Goal: Task Accomplishment & Management: Use online tool/utility

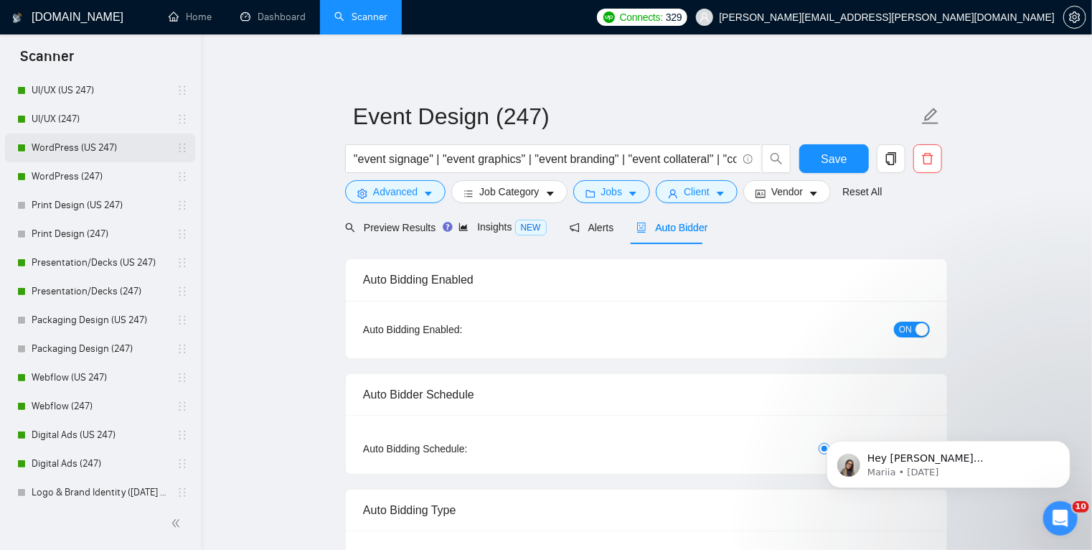
scroll to position [367, 0]
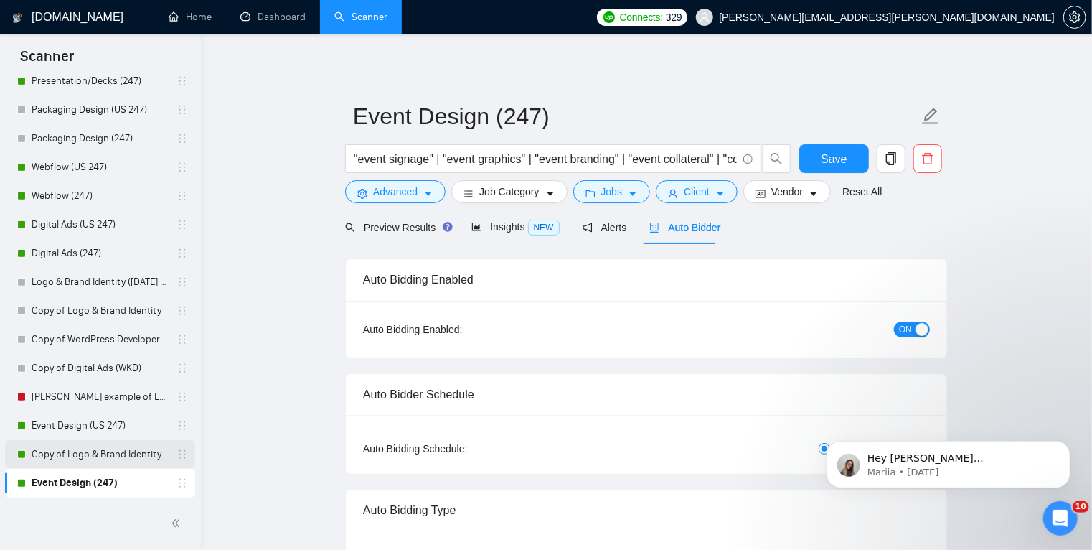
click at [131, 456] on link "Copy of Logo & Brand Identity (247)" at bounding box center [100, 454] width 136 height 29
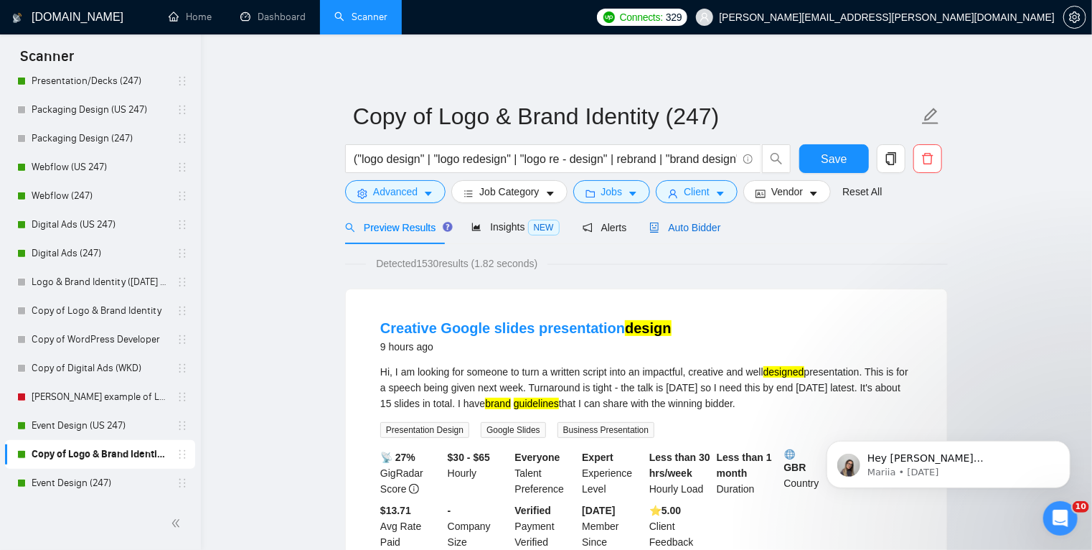
click at [698, 225] on span "Auto Bidder" at bounding box center [685, 227] width 71 height 11
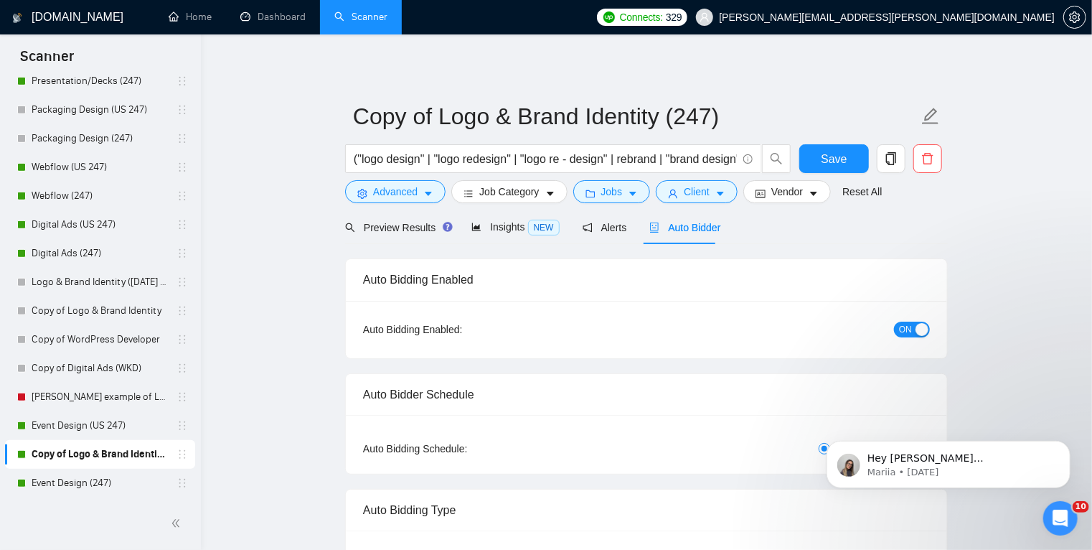
click at [919, 331] on div "button" at bounding box center [922, 329] width 13 height 13
click at [845, 150] on span "Save" at bounding box center [834, 159] width 26 height 18
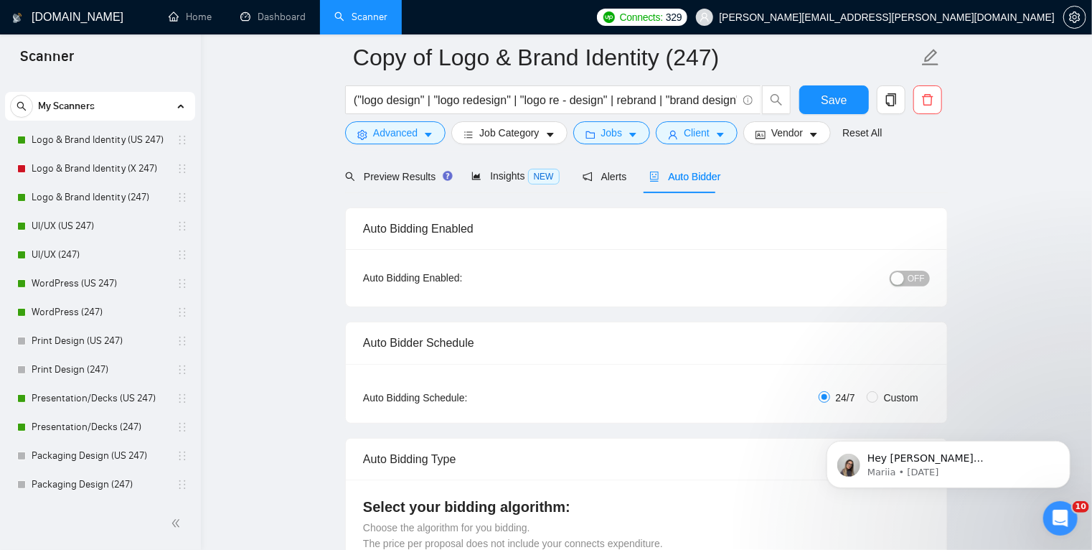
scroll to position [21, 0]
click at [147, 339] on link "Print Design (US 247)" at bounding box center [100, 341] width 136 height 29
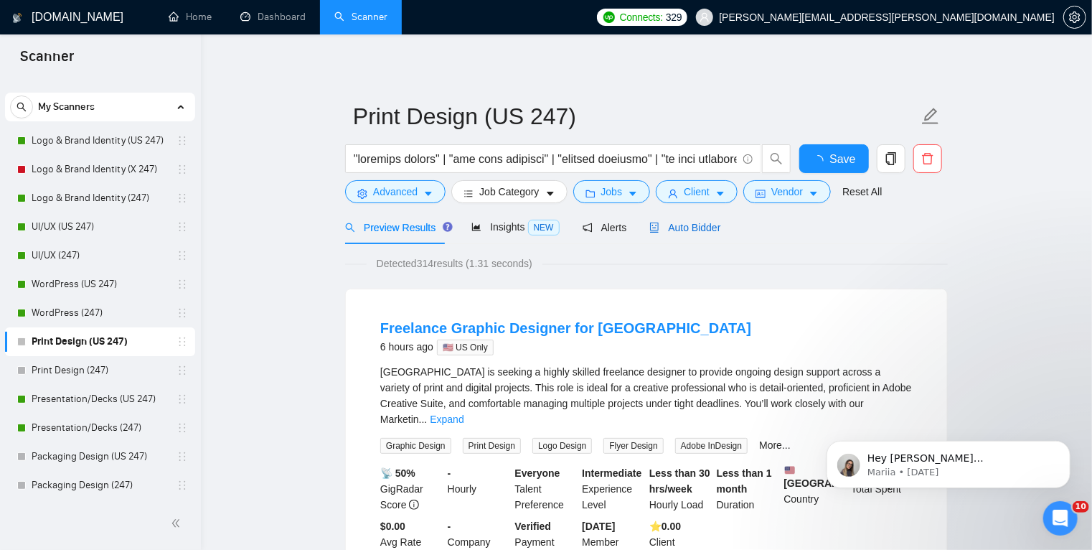
click at [670, 225] on span "Auto Bidder" at bounding box center [685, 227] width 71 height 11
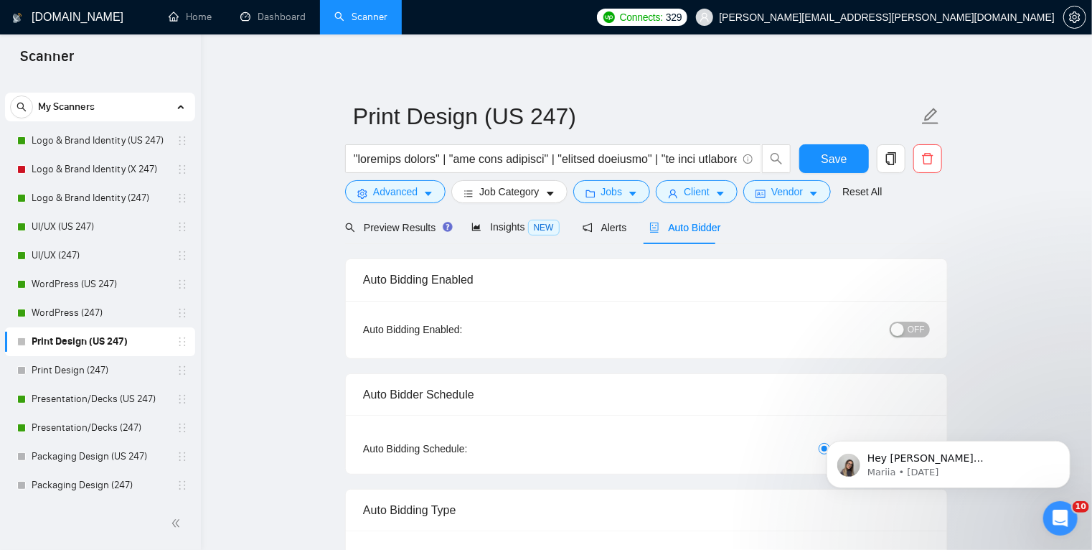
click at [914, 333] on span "OFF" at bounding box center [916, 330] width 17 height 16
click at [840, 161] on span "Save" at bounding box center [834, 159] width 26 height 18
click at [143, 373] on link "Print Design (247)" at bounding box center [100, 370] width 136 height 29
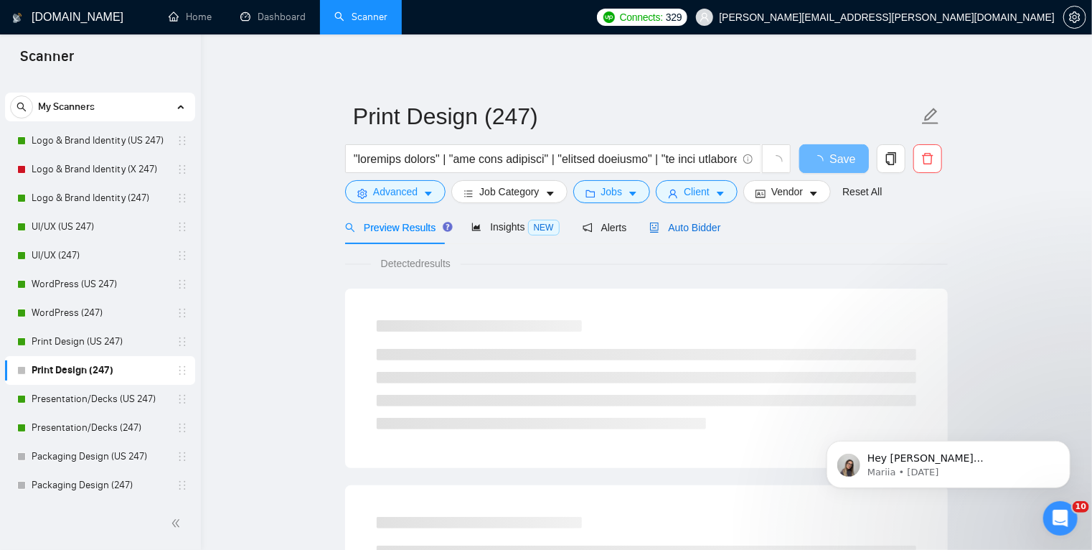
click at [683, 225] on span "Auto Bidder" at bounding box center [685, 227] width 71 height 11
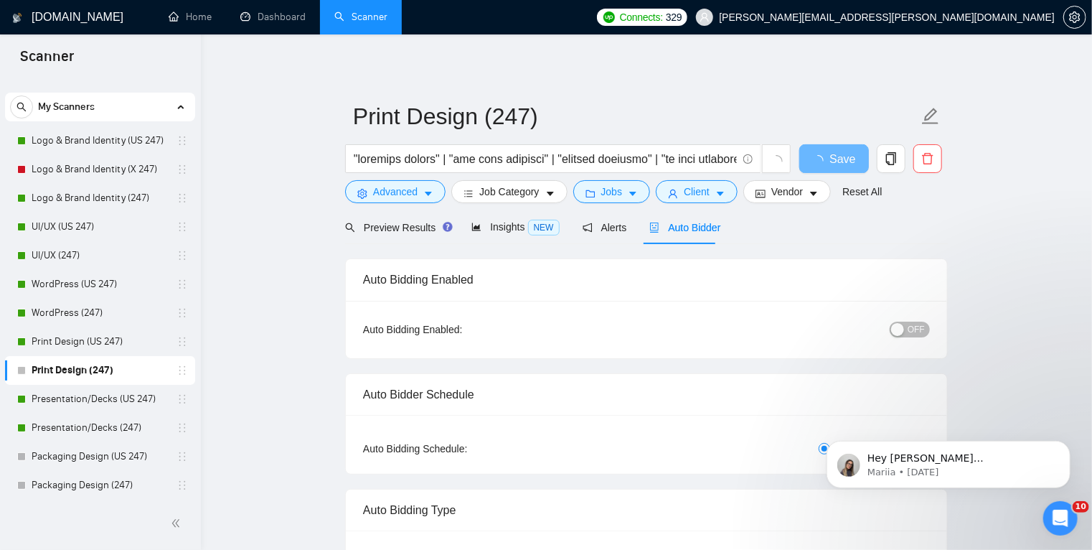
click at [913, 328] on span "OFF" at bounding box center [916, 330] width 17 height 16
click at [840, 164] on span "Save" at bounding box center [834, 159] width 26 height 18
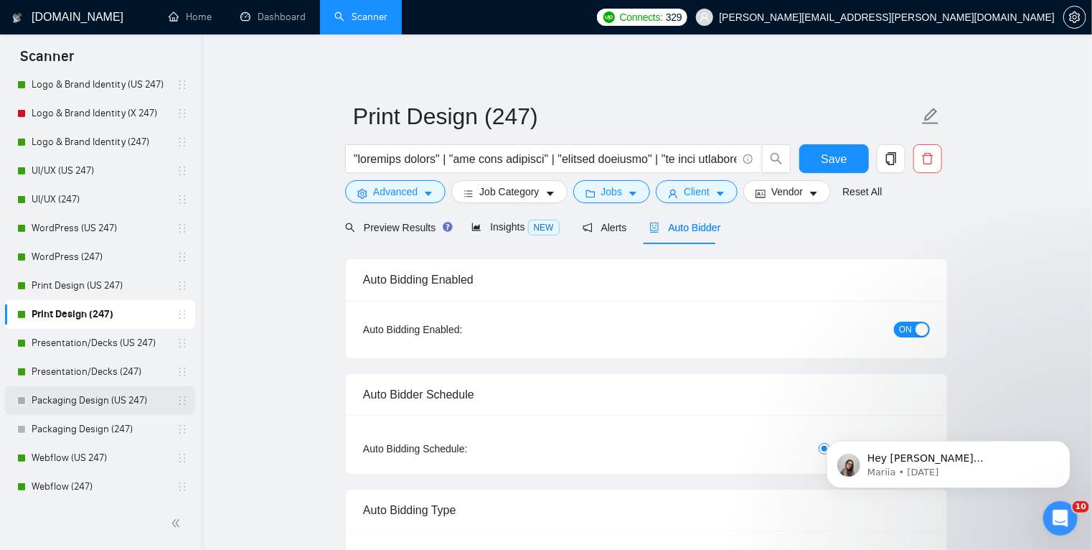
click at [132, 403] on link "Packaging Design (US 247)" at bounding box center [100, 400] width 136 height 29
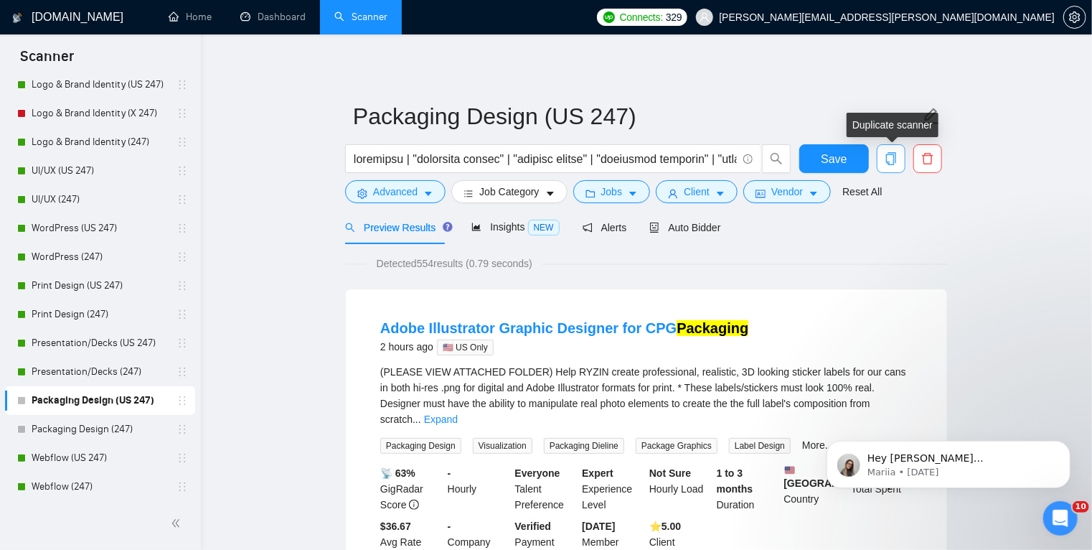
click at [889, 158] on icon "copy" at bounding box center [891, 158] width 13 height 13
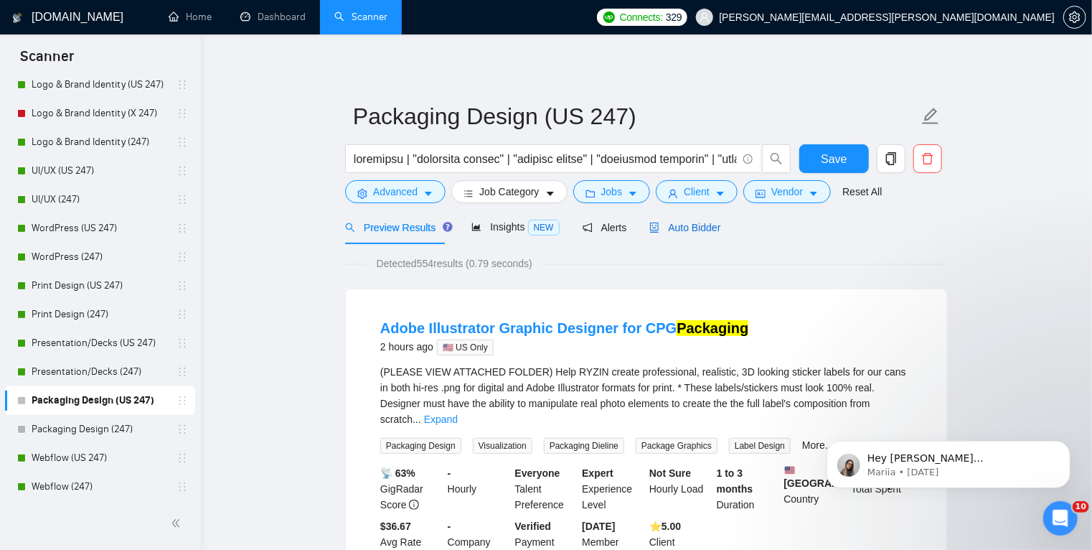
click at [708, 228] on span "Auto Bidder" at bounding box center [685, 227] width 71 height 11
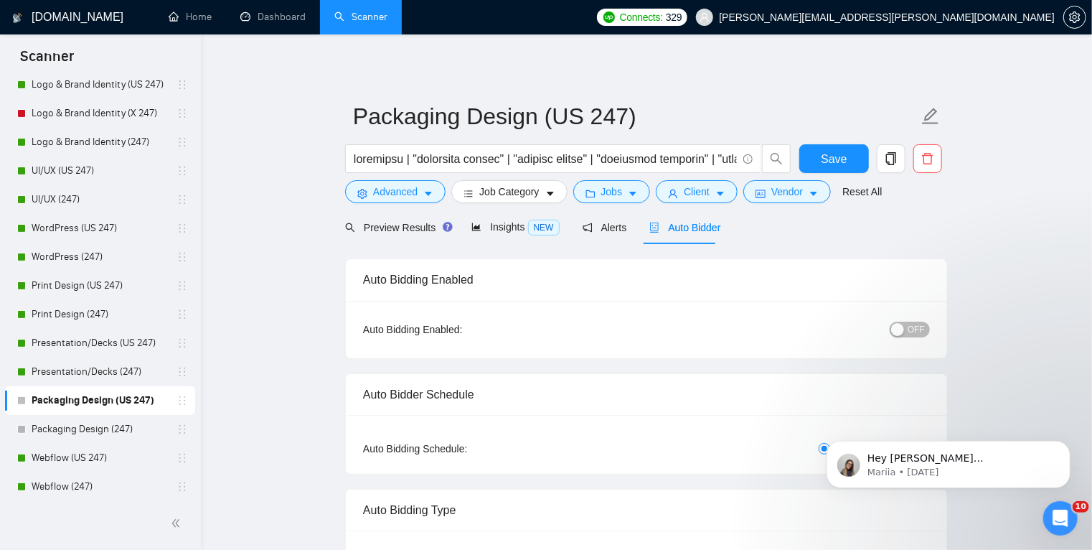
click at [915, 333] on span "OFF" at bounding box center [916, 330] width 17 height 16
click at [846, 170] on button "Save" at bounding box center [835, 158] width 70 height 29
click at [104, 424] on link "Packaging Design (247)" at bounding box center [100, 429] width 136 height 29
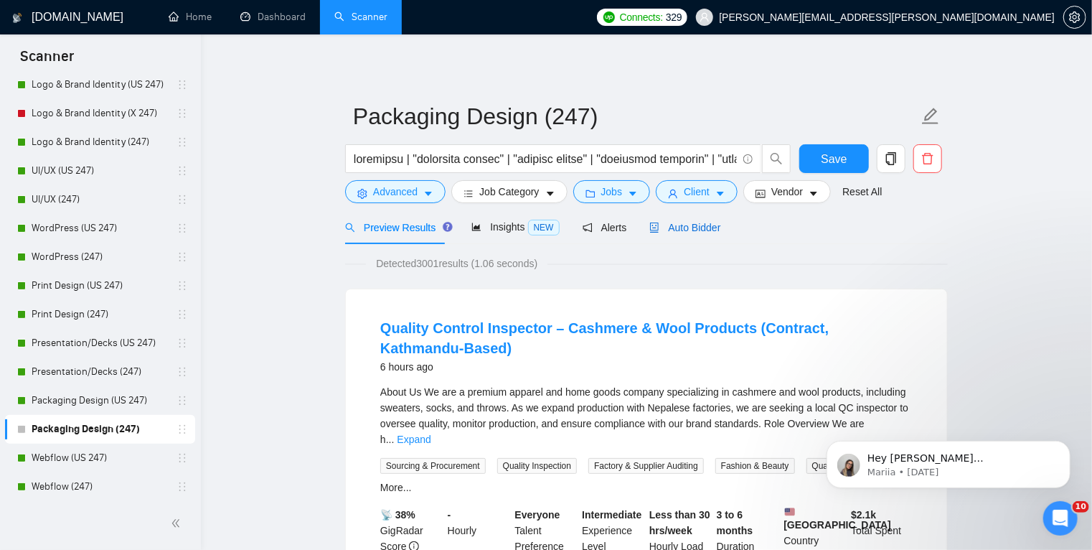
click at [702, 225] on span "Auto Bidder" at bounding box center [685, 227] width 71 height 11
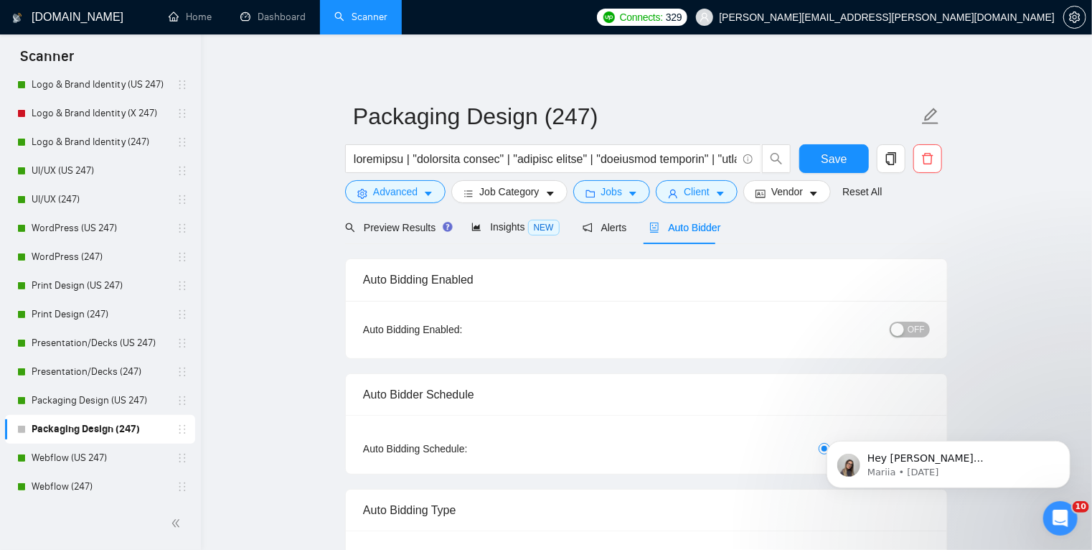
click at [920, 333] on span "OFF" at bounding box center [916, 330] width 17 height 16
click at [842, 159] on span "Save" at bounding box center [834, 159] width 26 height 18
click at [140, 226] on link "WordPress (US 247)" at bounding box center [100, 228] width 136 height 29
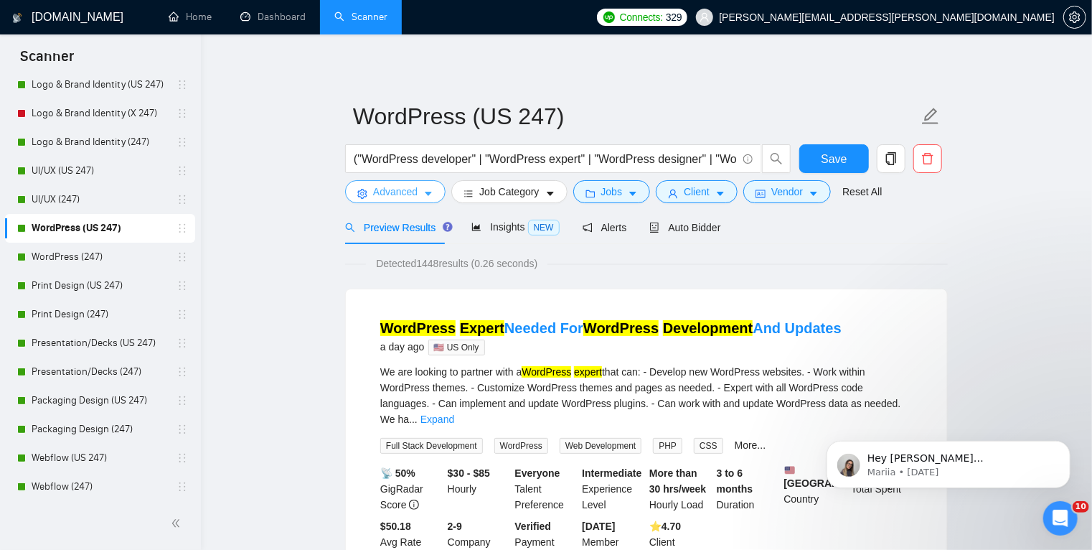
click at [428, 195] on icon "caret-down" at bounding box center [428, 194] width 7 height 4
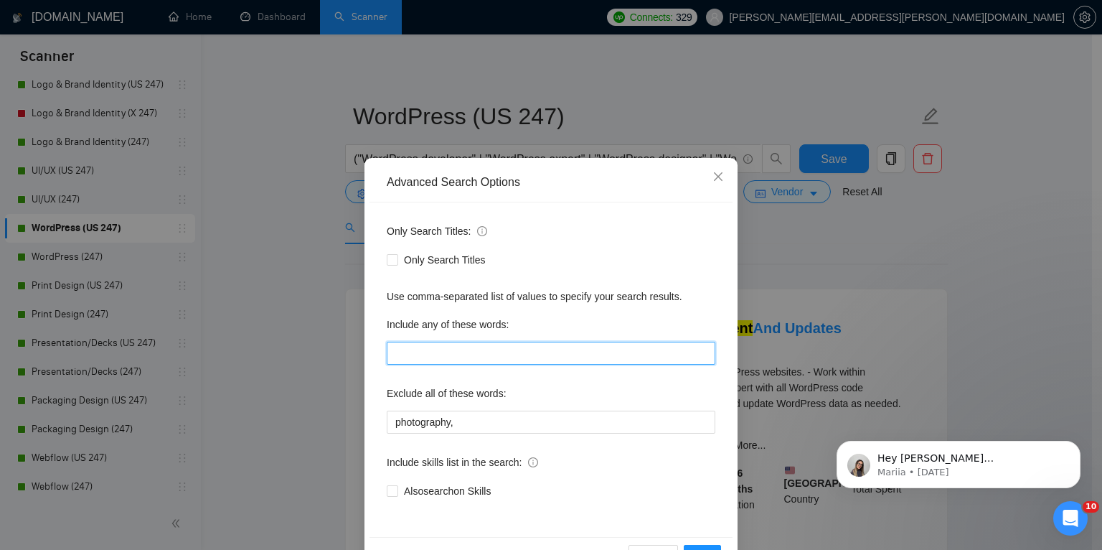
click at [434, 356] on input "text" at bounding box center [551, 353] width 329 height 23
click at [454, 357] on input "text" at bounding box center [551, 353] width 329 height 23
click at [1009, 105] on div "Advanced Search Options Only Search Titles: Only Search Titles Use comma-separa…" at bounding box center [551, 275] width 1102 height 550
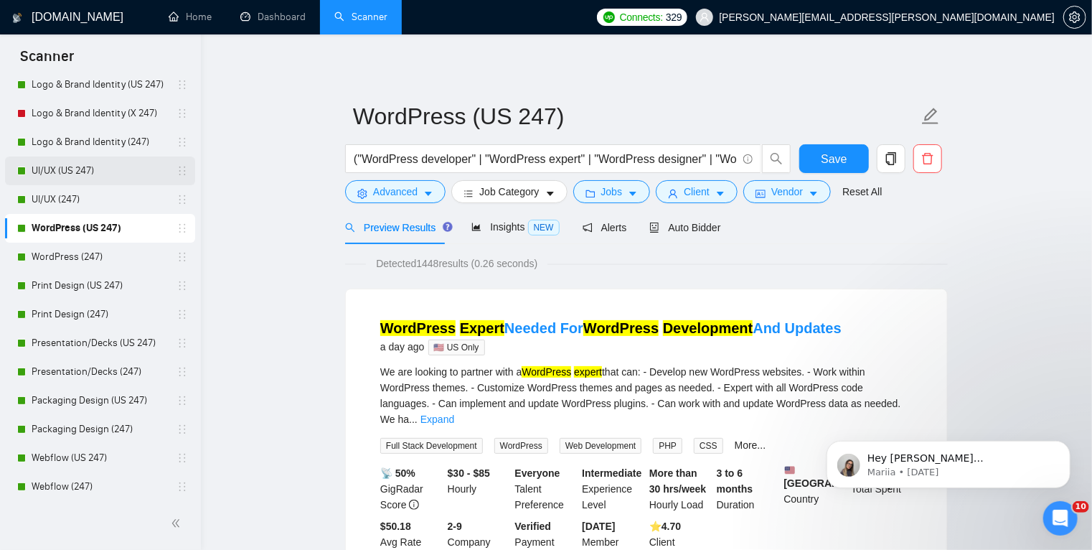
click at [118, 169] on link "UI/UX (US 247)" at bounding box center [100, 170] width 136 height 29
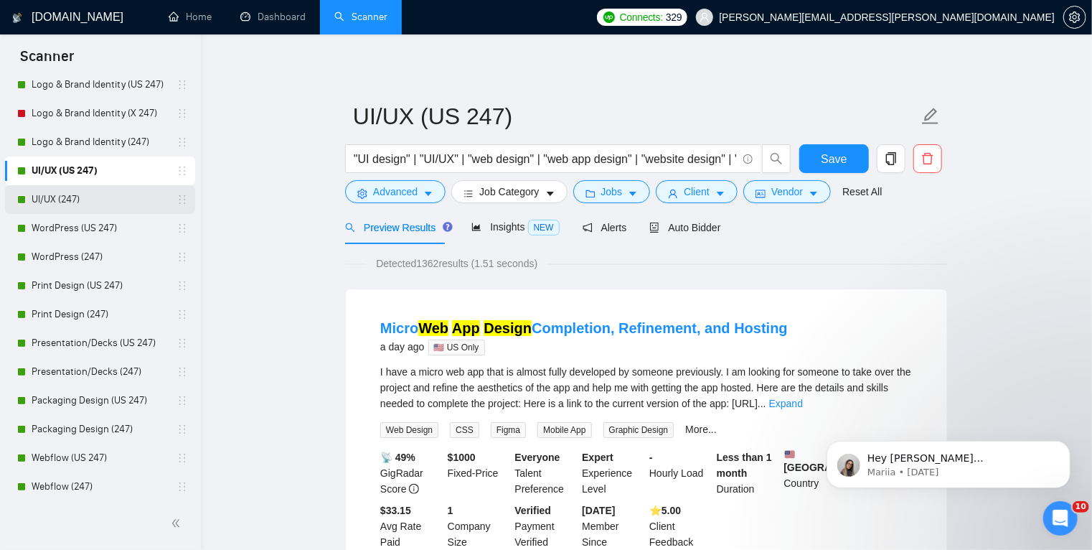
click at [95, 195] on link "UI/UX (247)" at bounding box center [100, 199] width 136 height 29
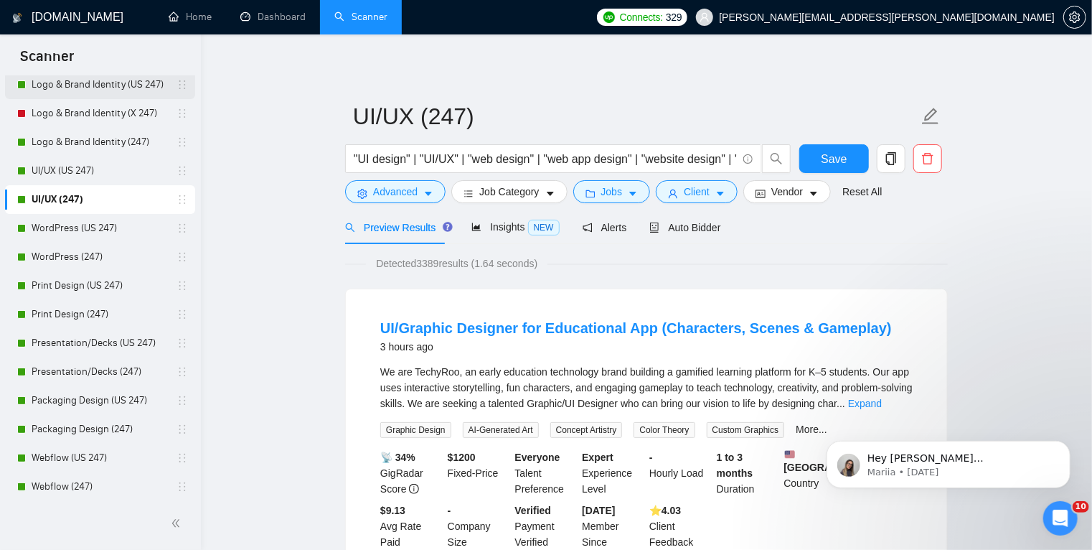
click at [104, 80] on link "Logo & Brand Identity (US 247)" at bounding box center [100, 84] width 136 height 29
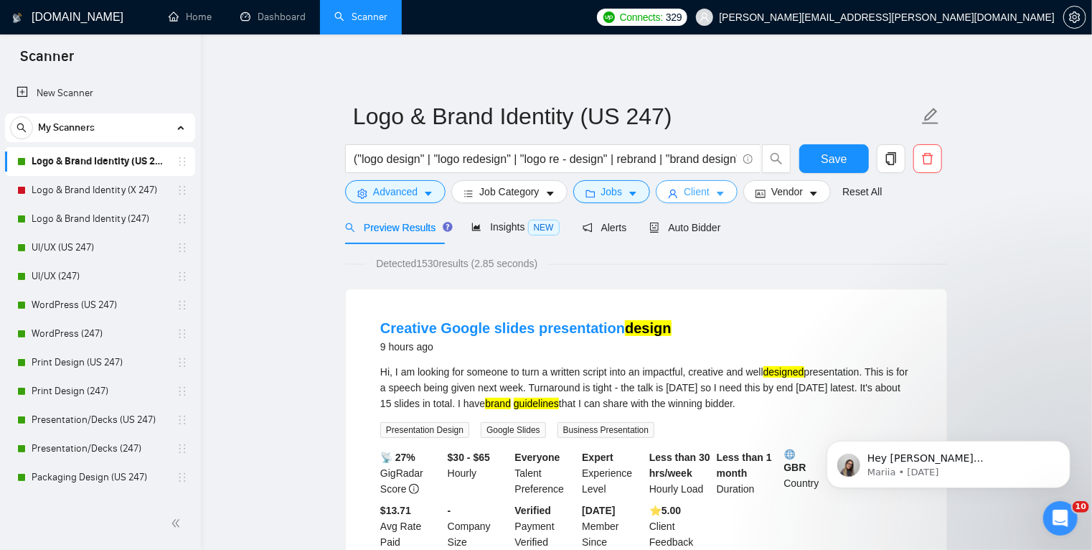
click at [698, 193] on span "Client" at bounding box center [697, 192] width 26 height 16
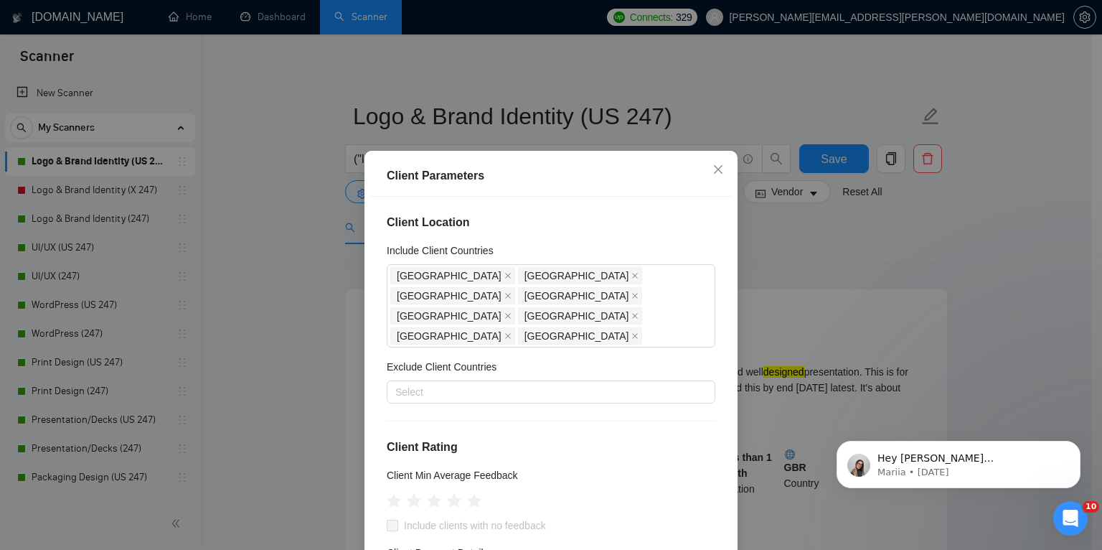
click at [839, 252] on div "Client Parameters Client Location Include Client Countries [GEOGRAPHIC_DATA] [G…" at bounding box center [551, 275] width 1102 height 550
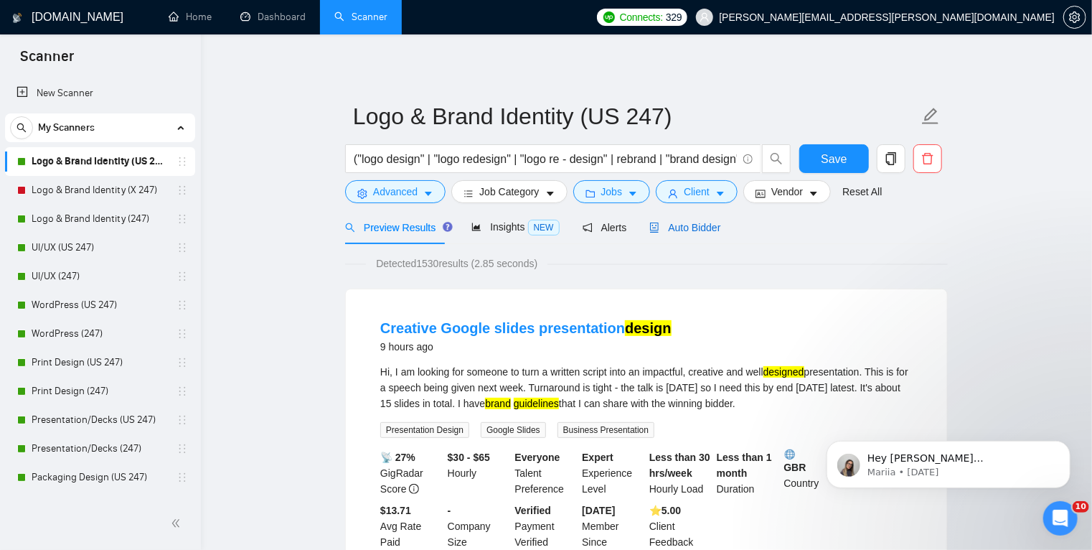
click at [665, 230] on span "Auto Bidder" at bounding box center [685, 227] width 71 height 11
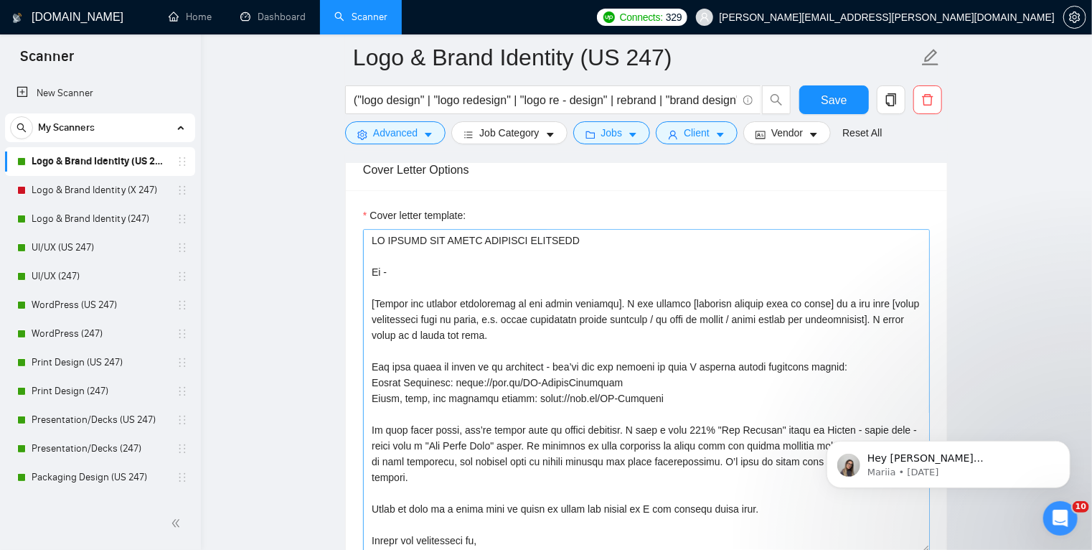
scroll to position [1674, 0]
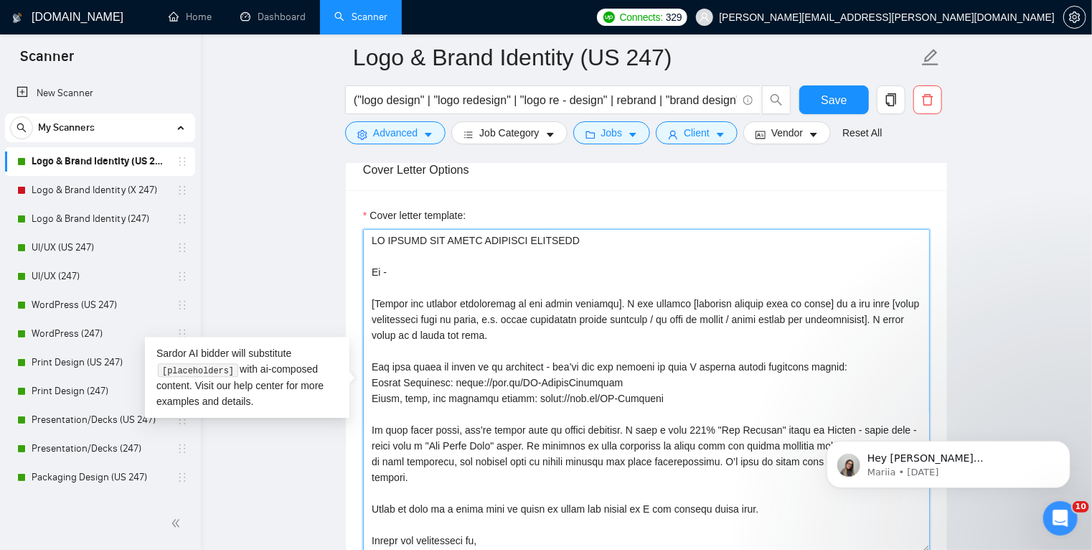
click at [380, 300] on textarea "Cover letter template:" at bounding box center [646, 390] width 567 height 323
click at [373, 301] on textarea "Cover letter template:" at bounding box center [646, 390] width 567 height 323
drag, startPoint x: 633, startPoint y: 333, endPoint x: 367, endPoint y: 300, distance: 267.6
click at [367, 300] on textarea "Cover letter template:" at bounding box center [646, 390] width 567 height 323
click at [480, 303] on textarea "Cover letter template:" at bounding box center [646, 390] width 567 height 323
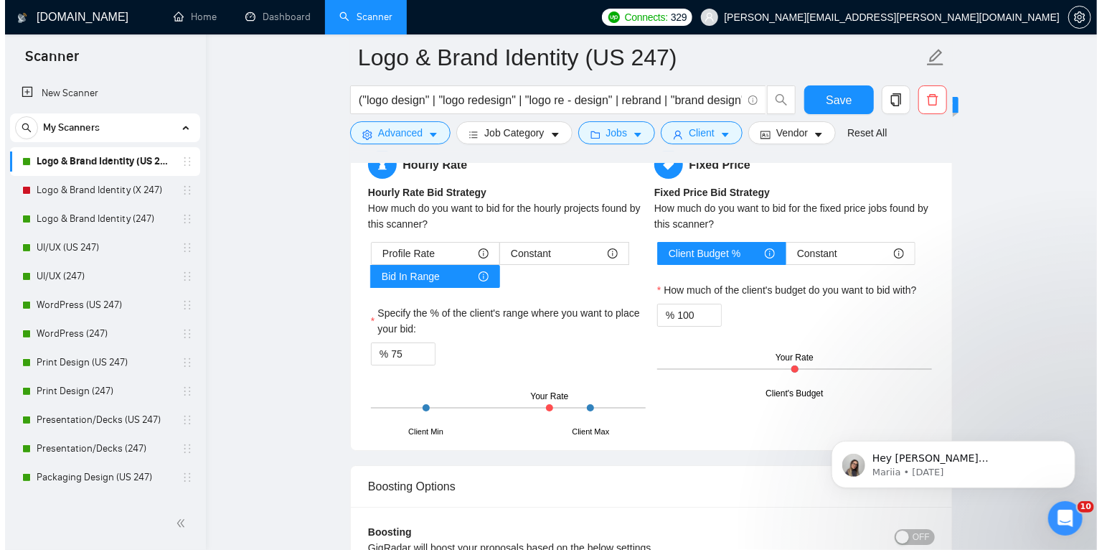
scroll to position [2342, 0]
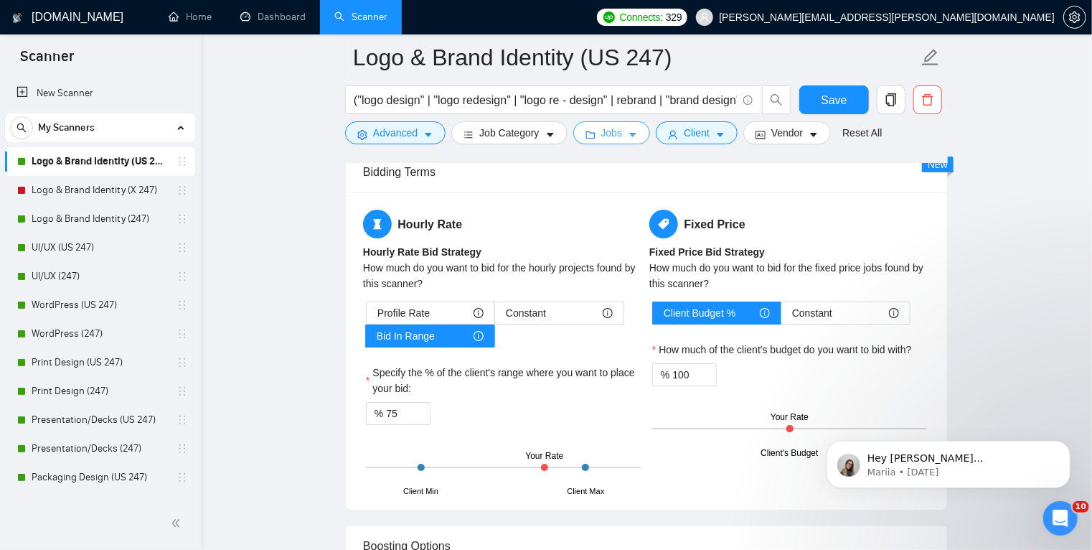
type textarea "LO IPSUMD SIT AMETC ADIPISCI ELITSEDD Ei - T'i utla et dolo magn ali. [Enimad m…"
click at [620, 129] on button "Jobs" at bounding box center [612, 132] width 78 height 23
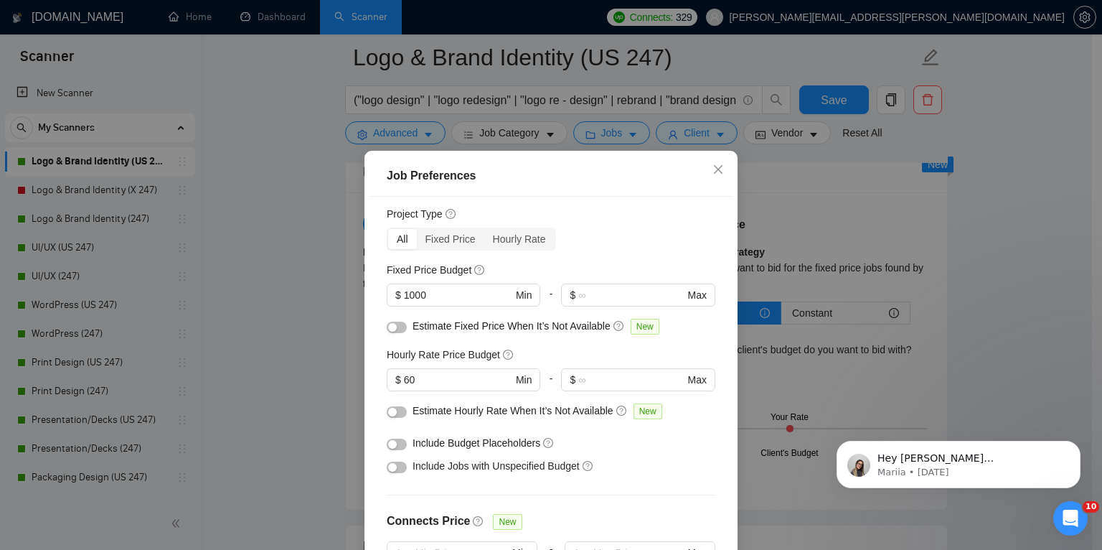
scroll to position [0, 0]
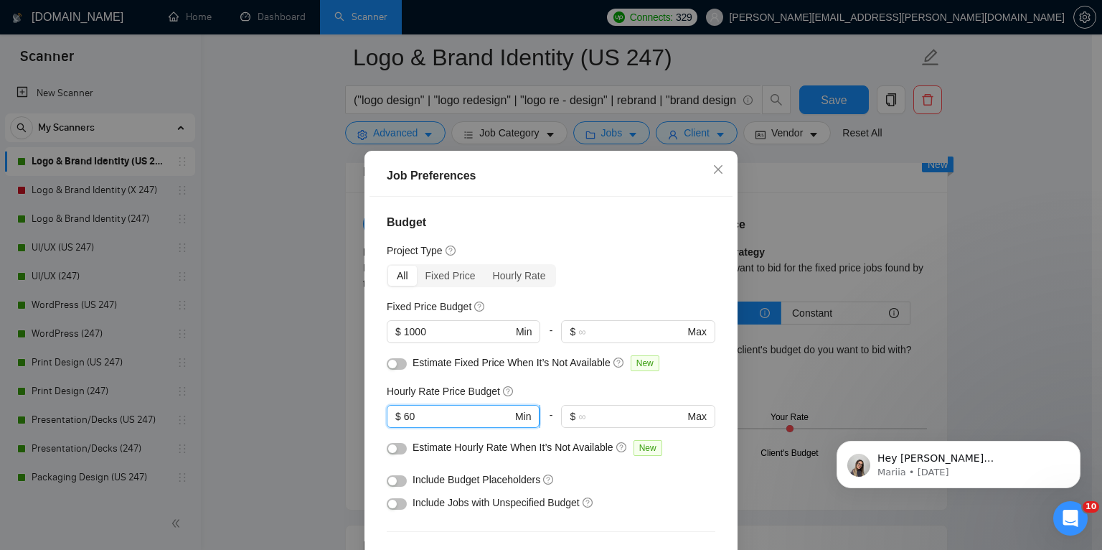
drag, startPoint x: 418, startPoint y: 415, endPoint x: 396, endPoint y: 415, distance: 21.5
click at [396, 415] on span "$ 60 Min" at bounding box center [463, 416] width 153 height 23
click at [484, 413] on input "60" at bounding box center [458, 416] width 108 height 16
drag, startPoint x: 430, startPoint y: 418, endPoint x: 379, endPoint y: 411, distance: 51.6
click at [379, 411] on div "Budget Project Type All Fixed Price Hourly Rate Fixed Price Budget $ 1000 Min -…" at bounding box center [551, 389] width 363 height 385
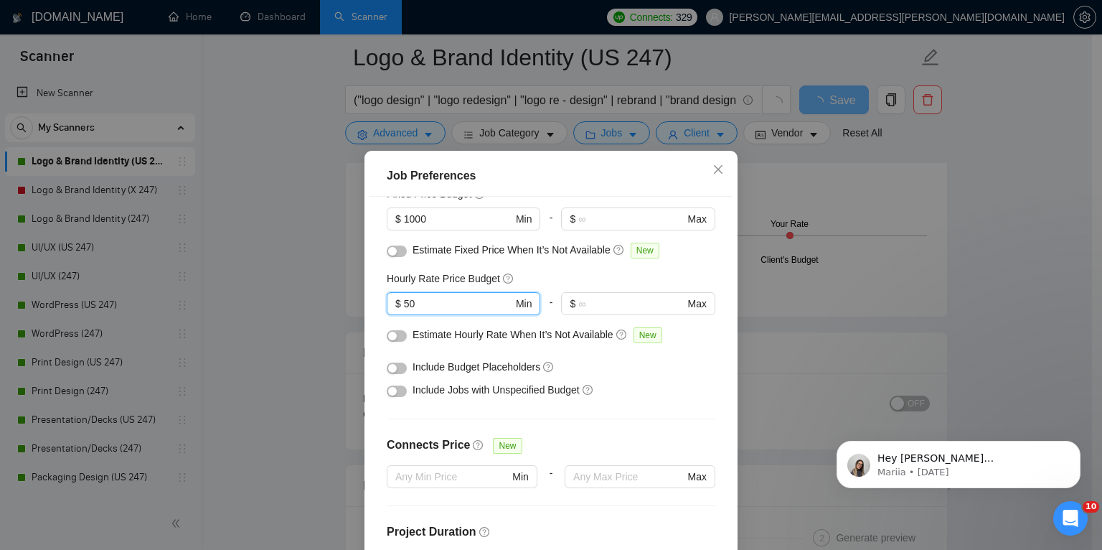
scroll to position [113, 0]
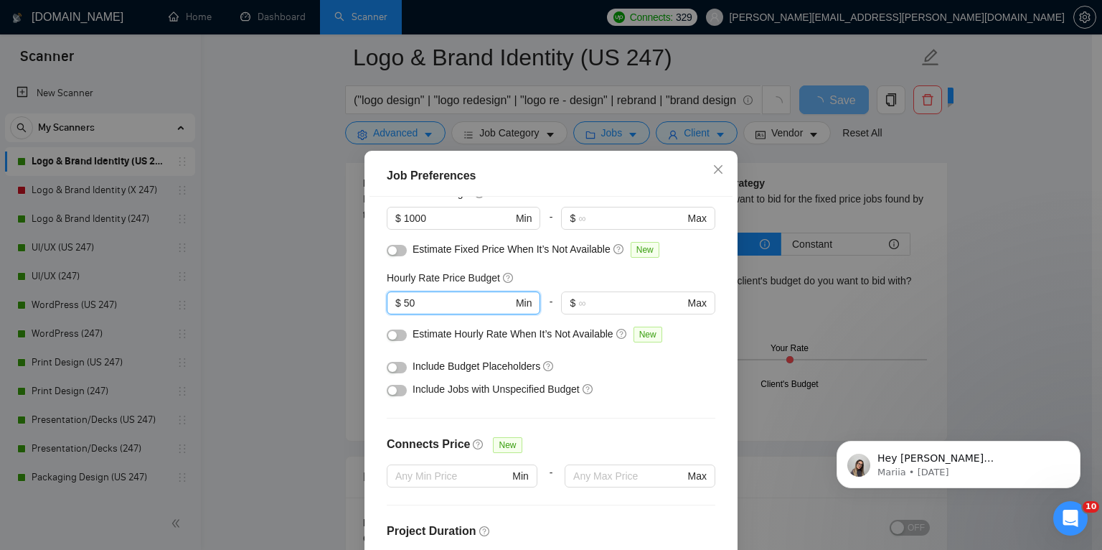
type input "50"
click at [647, 379] on div "Include Jobs with Unspecified Budget" at bounding box center [551, 389] width 329 height 23
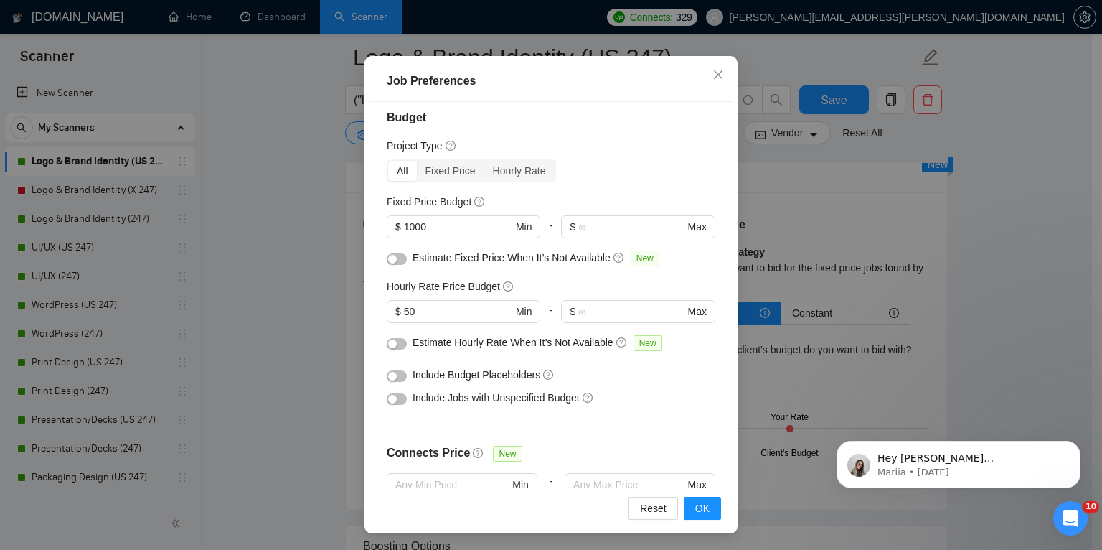
scroll to position [0, 0]
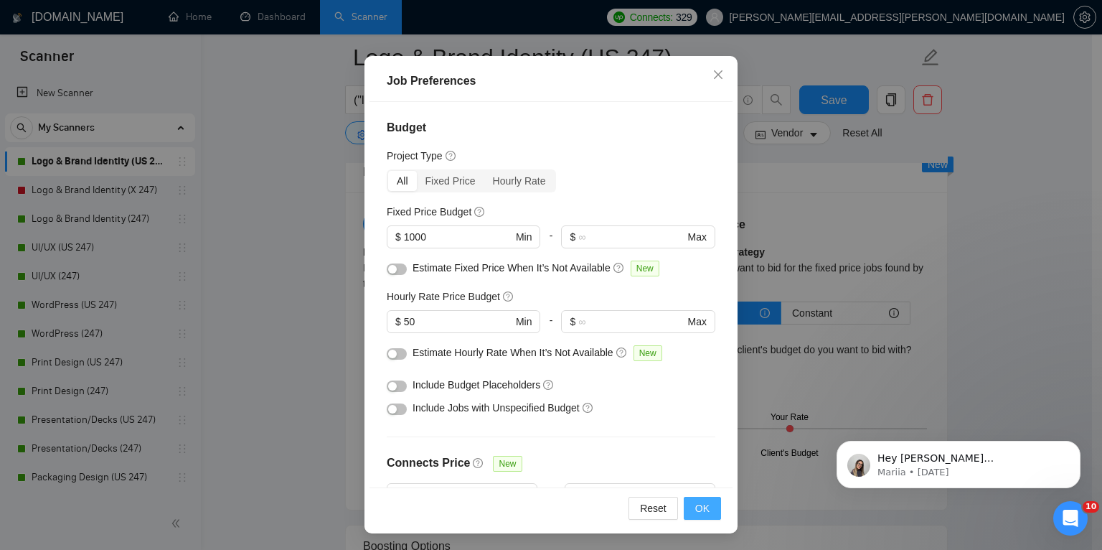
click at [705, 510] on button "OK" at bounding box center [702, 508] width 37 height 23
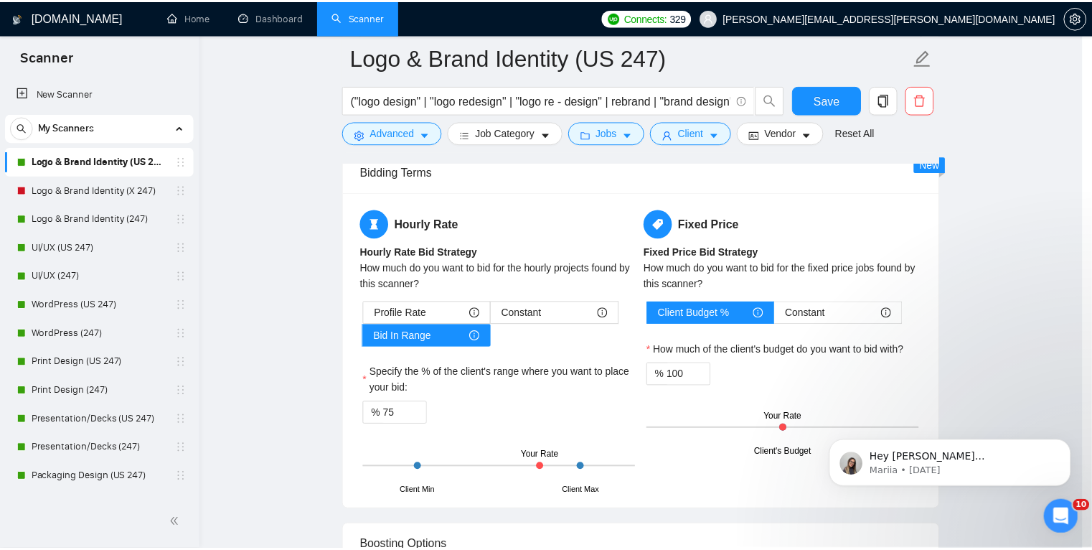
scroll to position [29, 0]
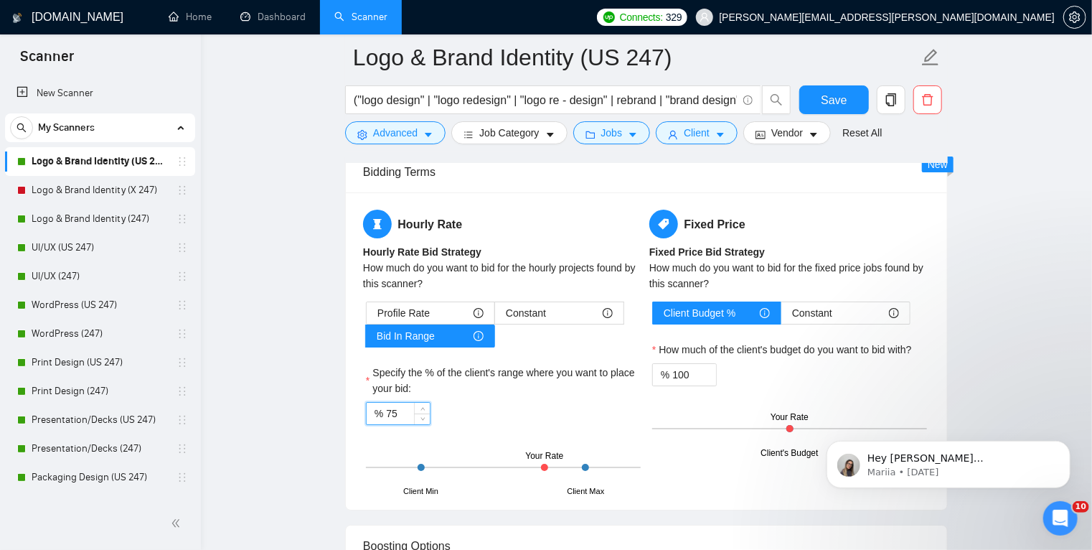
drag, startPoint x: 400, startPoint y: 411, endPoint x: 391, endPoint y: 411, distance: 9.3
click at [391, 411] on input "75" at bounding box center [408, 414] width 44 height 22
drag, startPoint x: 387, startPoint y: 409, endPoint x: 399, endPoint y: 411, distance: 12.4
click at [399, 411] on input "75" at bounding box center [408, 414] width 44 height 22
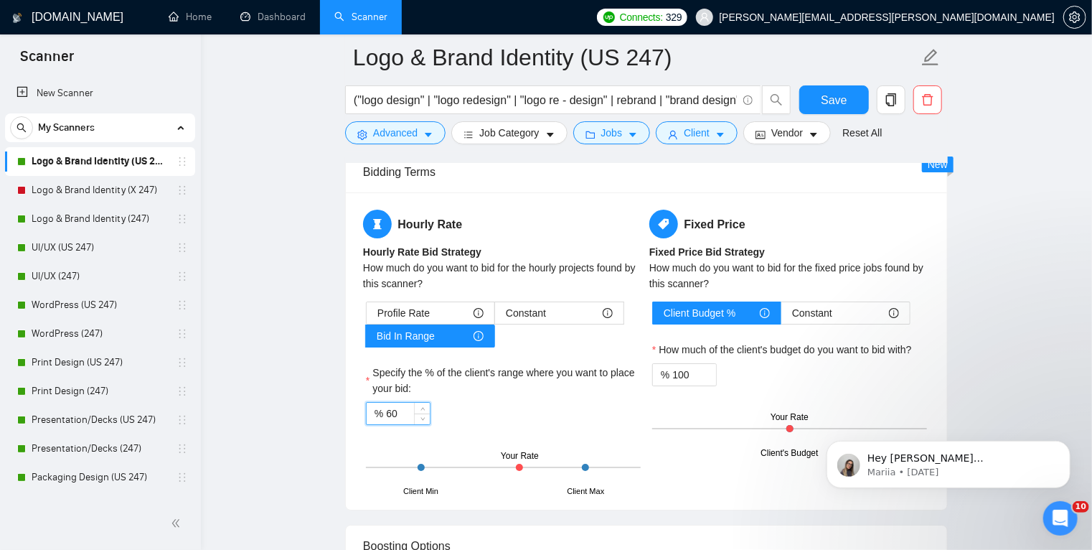
type input "60"
click at [489, 404] on div "% 60" at bounding box center [503, 413] width 275 height 23
click at [833, 102] on span "Save" at bounding box center [834, 100] width 26 height 18
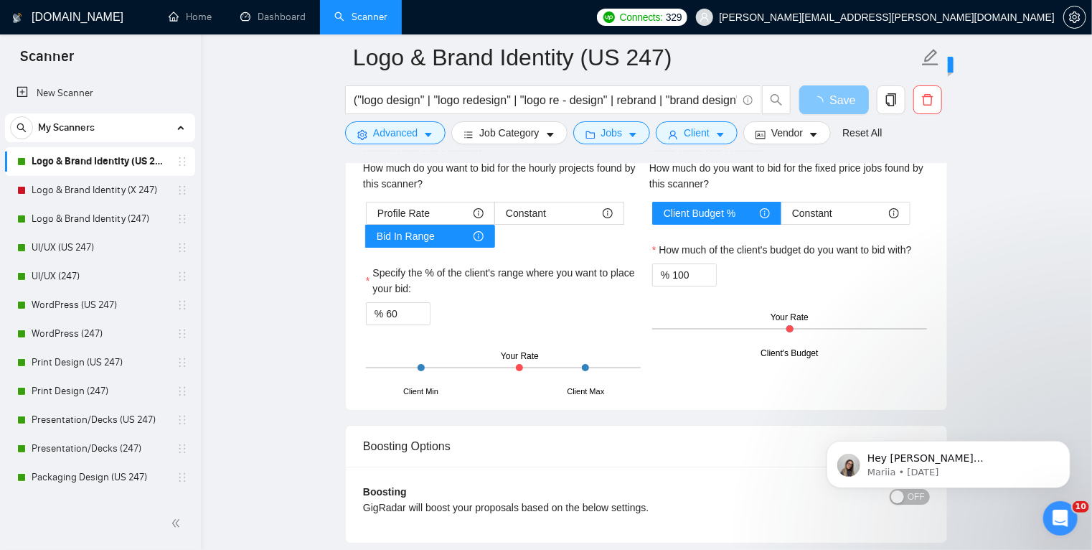
scroll to position [2476, 0]
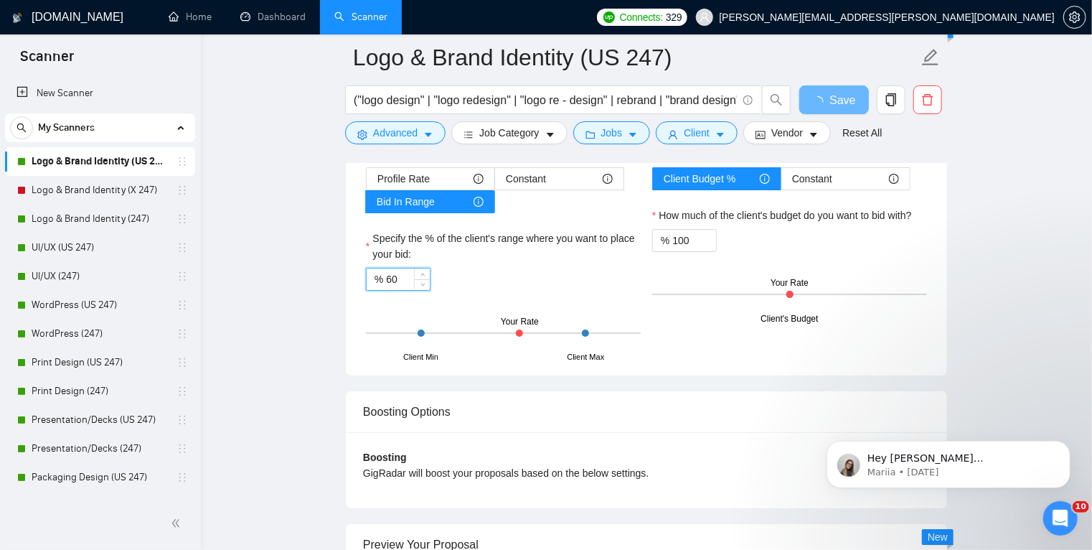
drag, startPoint x: 406, startPoint y: 279, endPoint x: 388, endPoint y: 277, distance: 18.1
click at [388, 277] on input "60" at bounding box center [408, 279] width 44 height 22
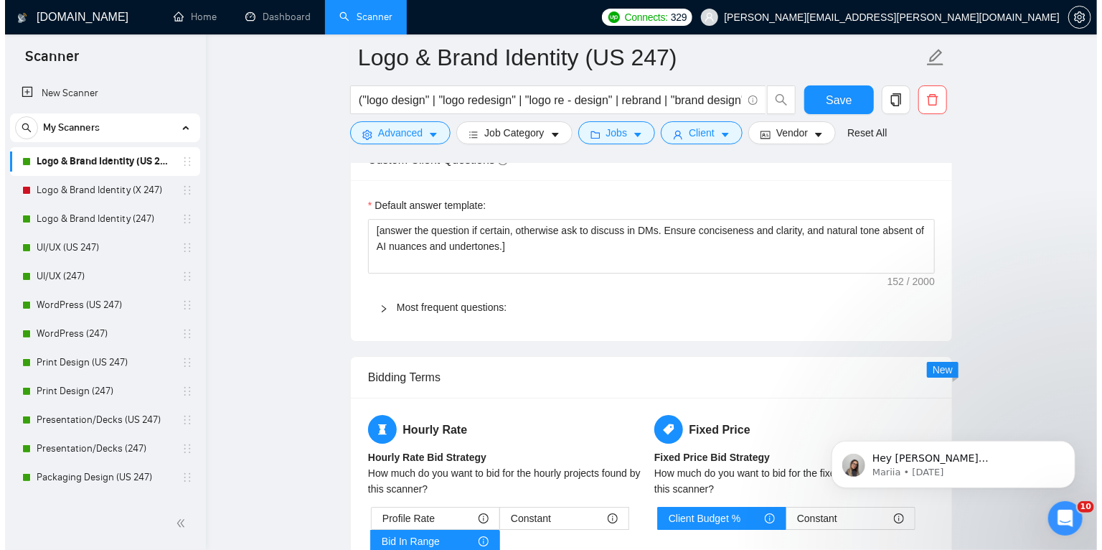
scroll to position [2256, 0]
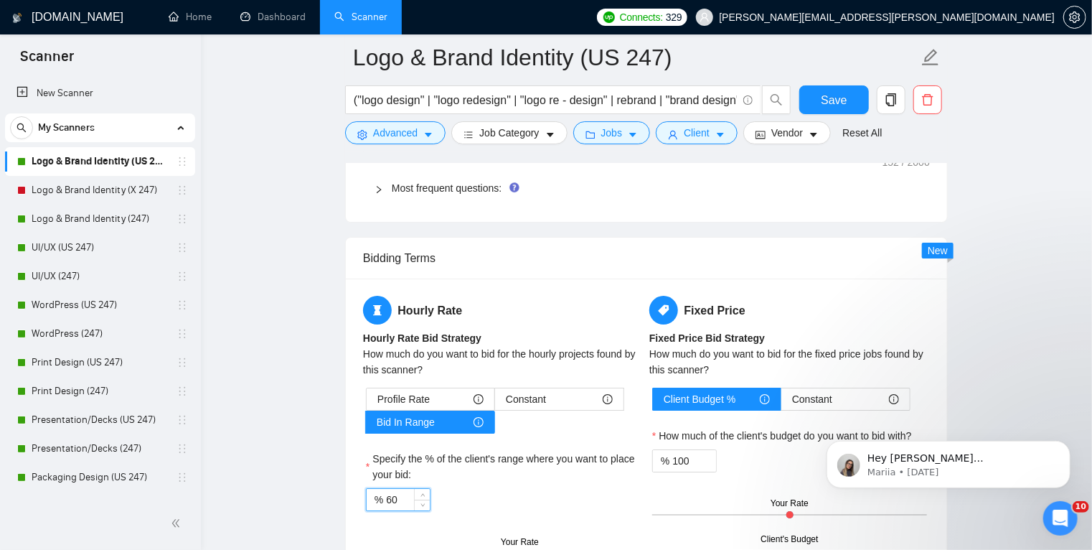
drag, startPoint x: 402, startPoint y: 502, endPoint x: 388, endPoint y: 496, distance: 15.5
click at [388, 496] on input "60" at bounding box center [408, 500] width 44 height 22
type input "75"
click at [702, 126] on span "Client" at bounding box center [697, 133] width 26 height 16
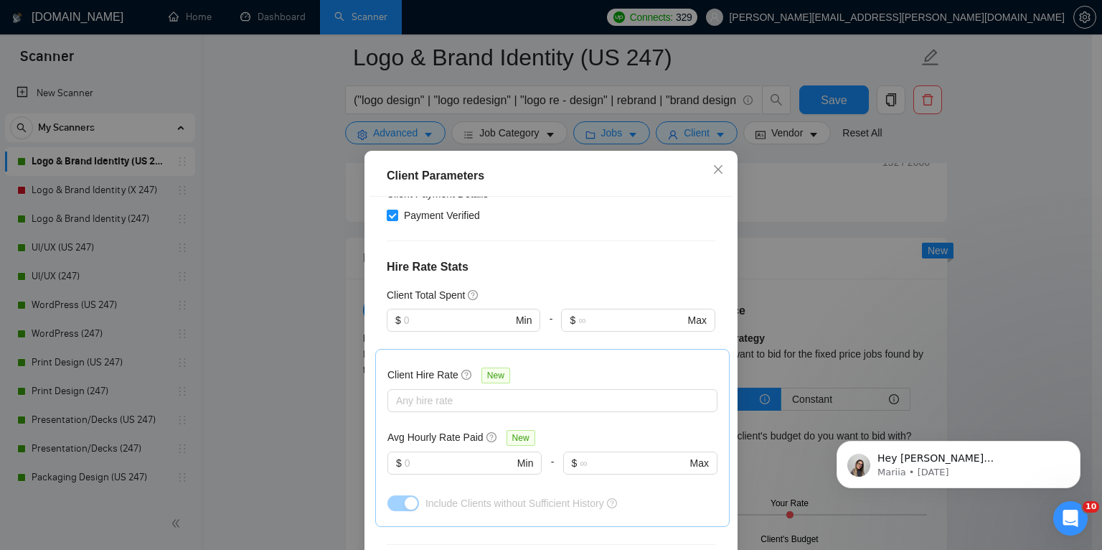
scroll to position [359, 0]
click at [612, 138] on div "Client Parameters Client Location Include Client Countries [GEOGRAPHIC_DATA] [G…" at bounding box center [551, 275] width 1102 height 550
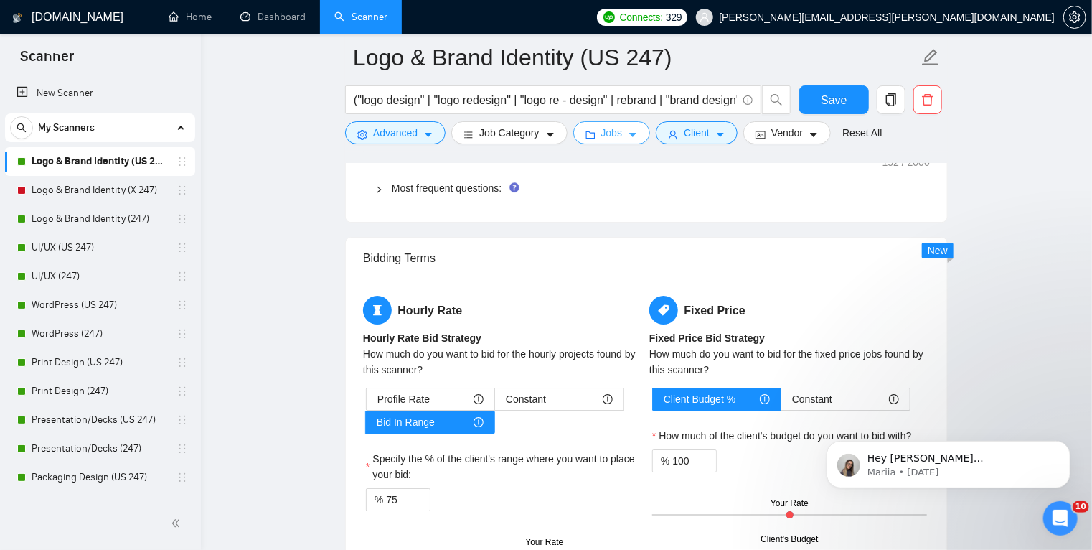
click at [628, 138] on icon "caret-down" at bounding box center [633, 135] width 10 height 10
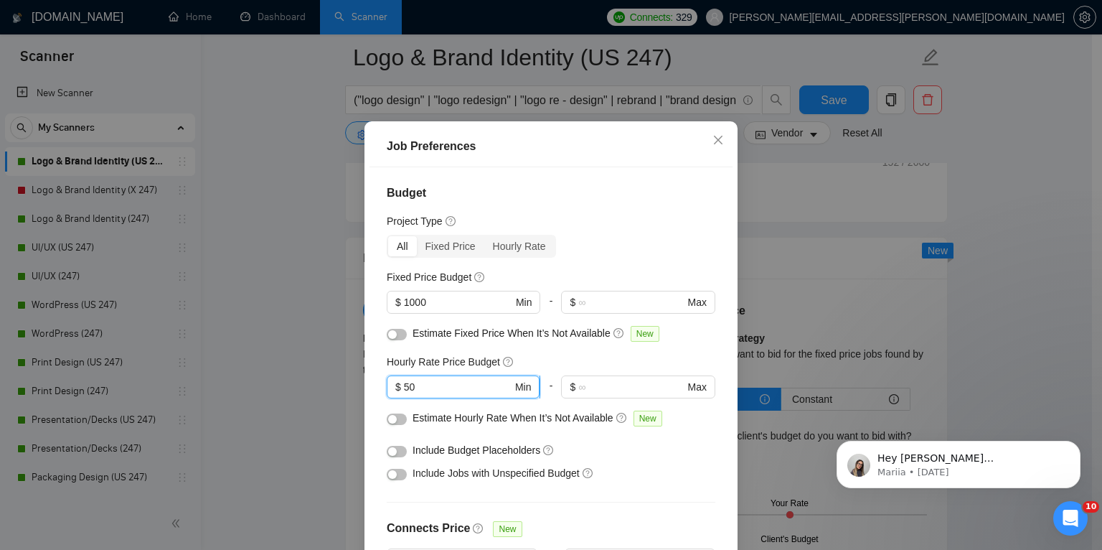
click at [404, 395] on input "50" at bounding box center [458, 387] width 108 height 16
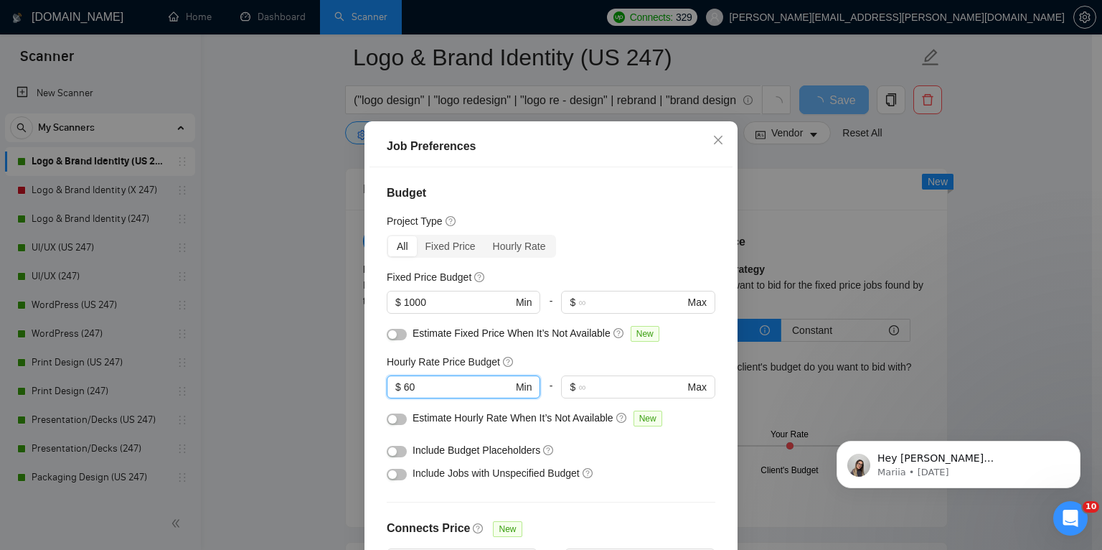
type input "60"
click at [503, 545] on div "Budget Project Type All Fixed Price Hourly Rate Fixed Price Budget $ 1000 Min -…" at bounding box center [551, 359] width 363 height 385
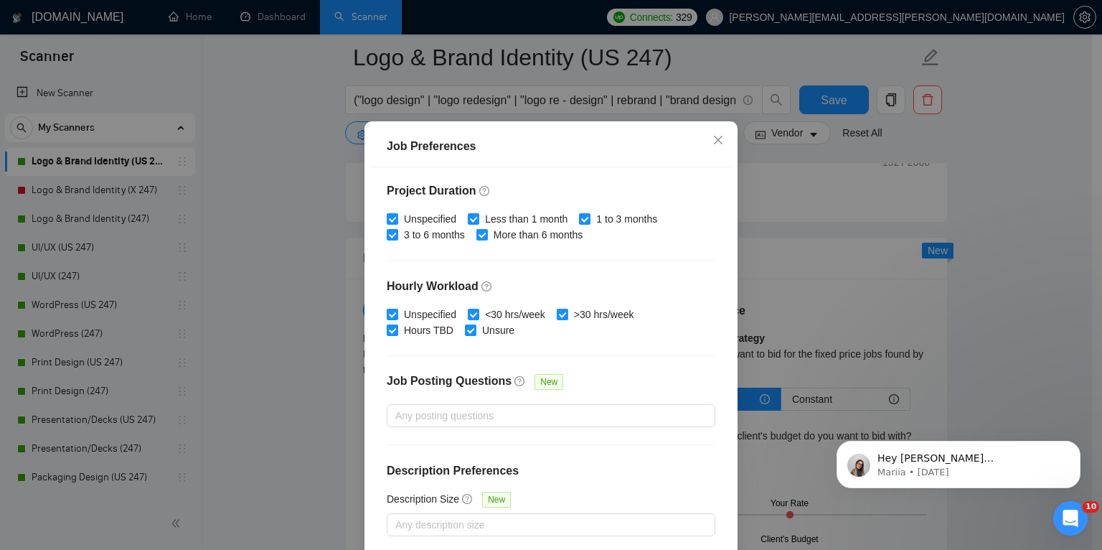
scroll to position [95, 0]
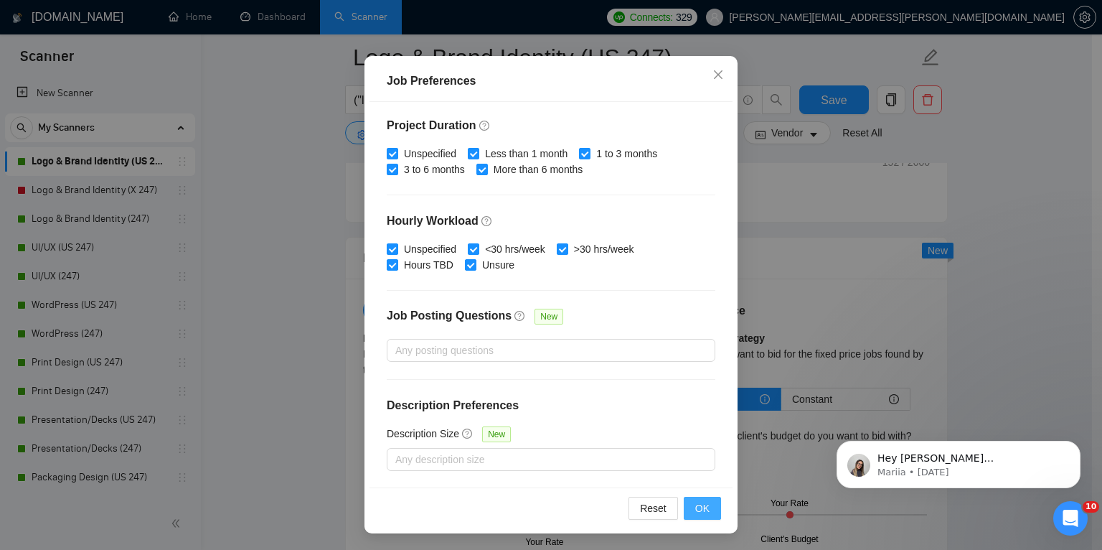
click at [696, 506] on span "OK" at bounding box center [702, 508] width 14 height 16
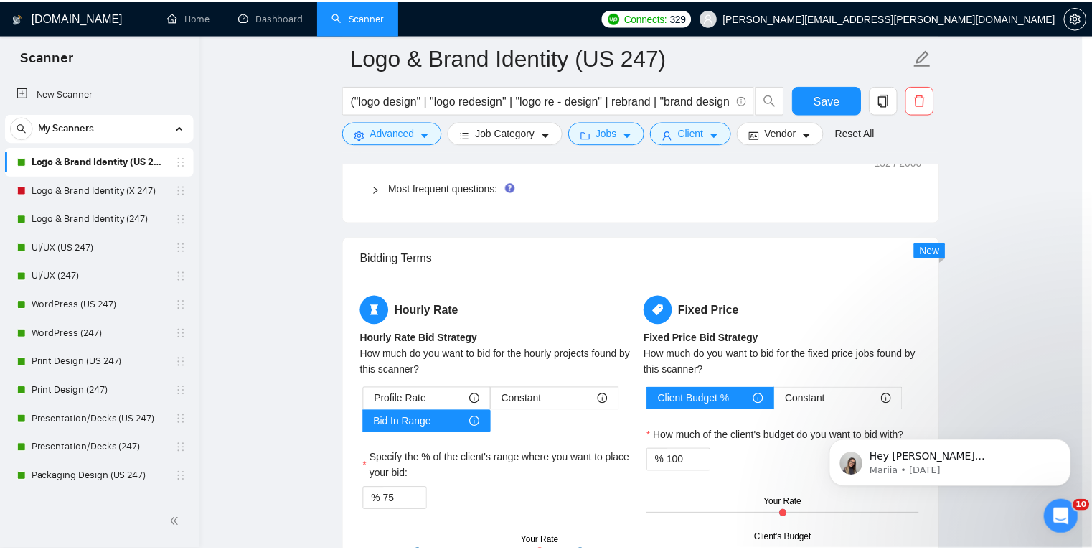
scroll to position [29, 0]
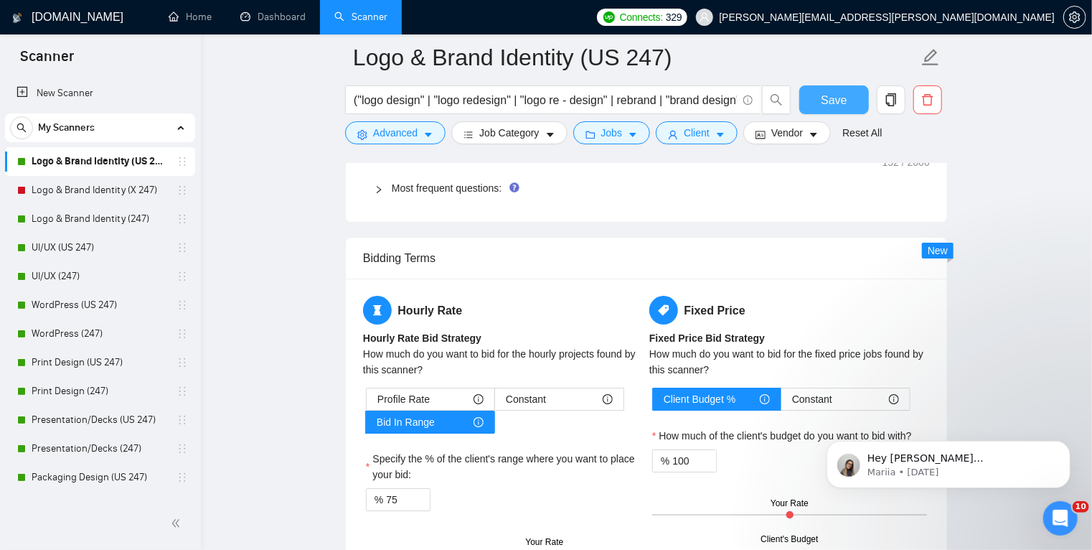
click at [833, 92] on span "Save" at bounding box center [834, 100] width 26 height 18
click at [94, 220] on link "Logo & Brand Identity (247)" at bounding box center [100, 219] width 136 height 29
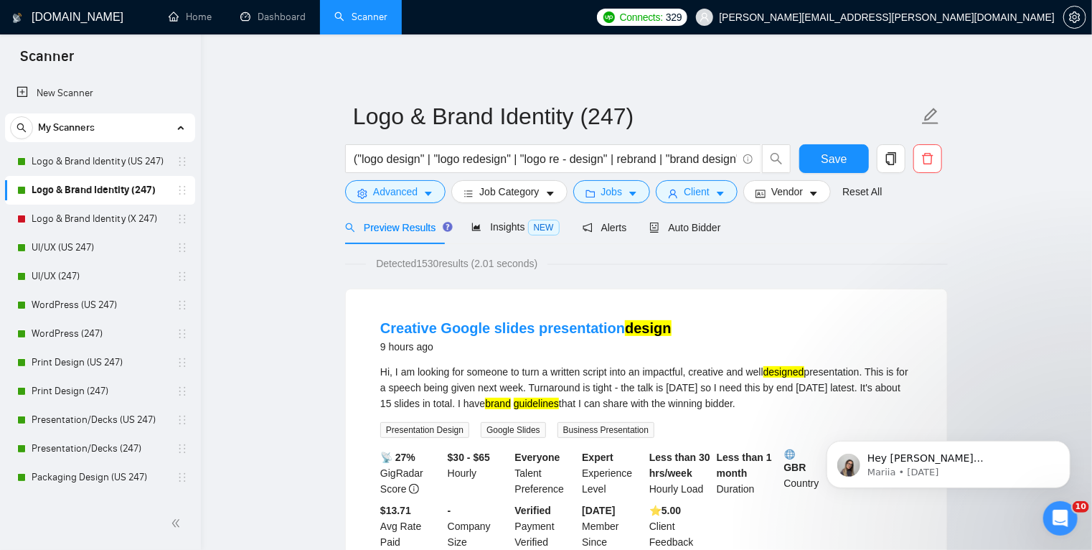
click at [161, 188] on link "Logo & Brand Identity (247)" at bounding box center [100, 190] width 136 height 29
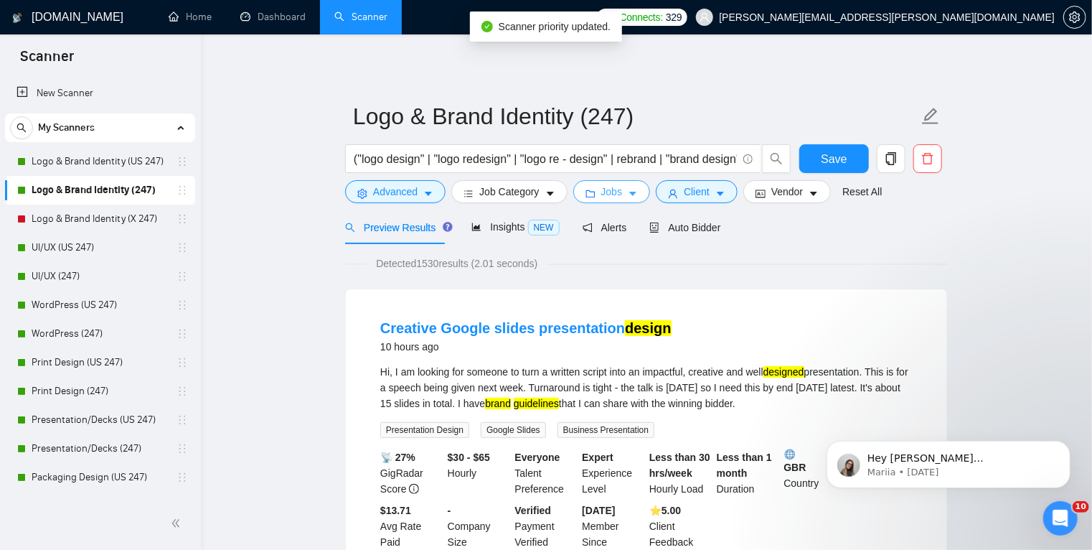
click at [629, 194] on icon "caret-down" at bounding box center [632, 194] width 7 height 4
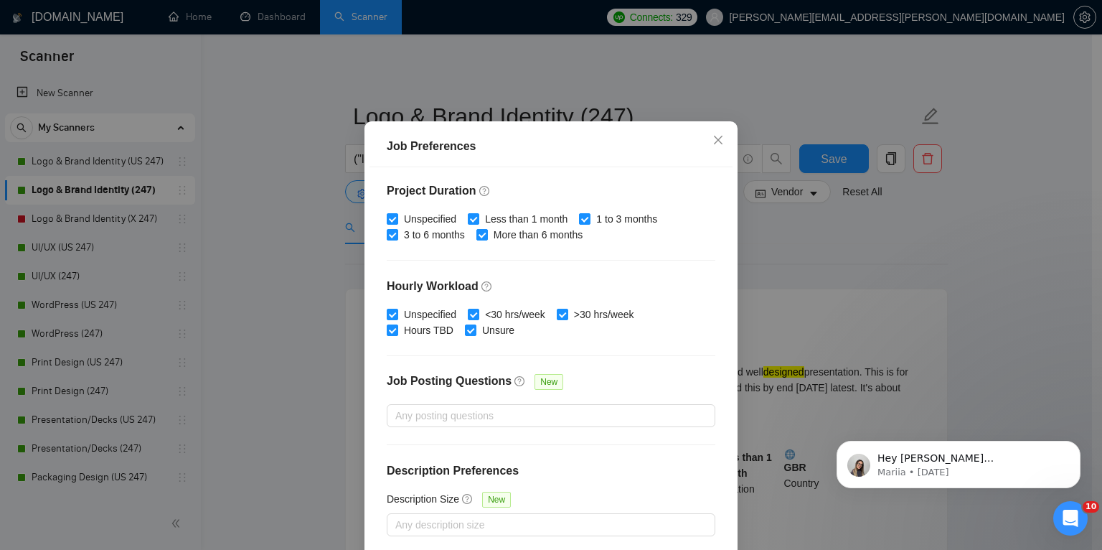
click at [736, 200] on div "Job Preferences Budget Project Type All Fixed Price Hourly Rate Fixed Price Bud…" at bounding box center [551, 275] width 1102 height 550
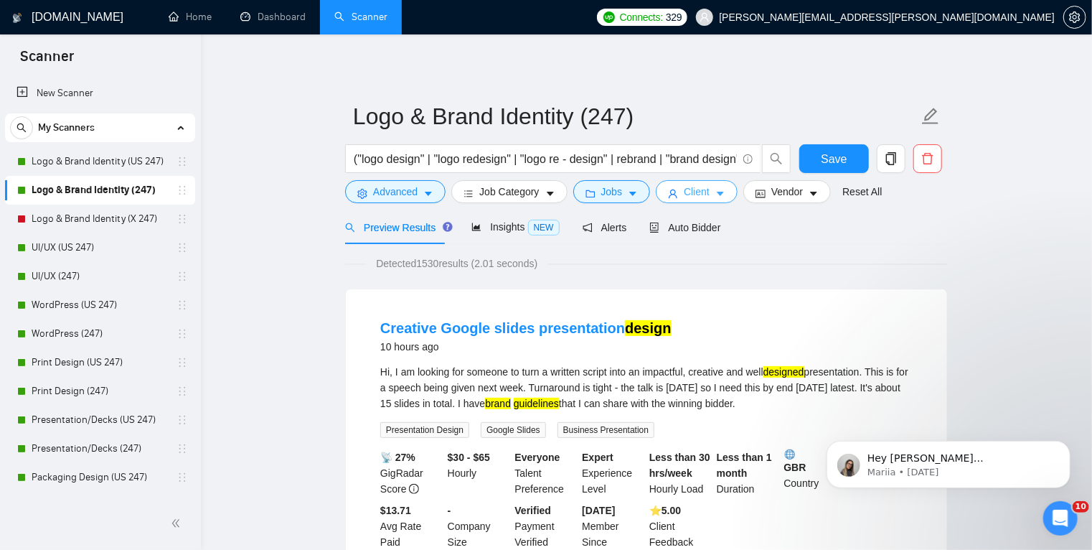
click at [709, 187] on button "Client" at bounding box center [697, 191] width 82 height 23
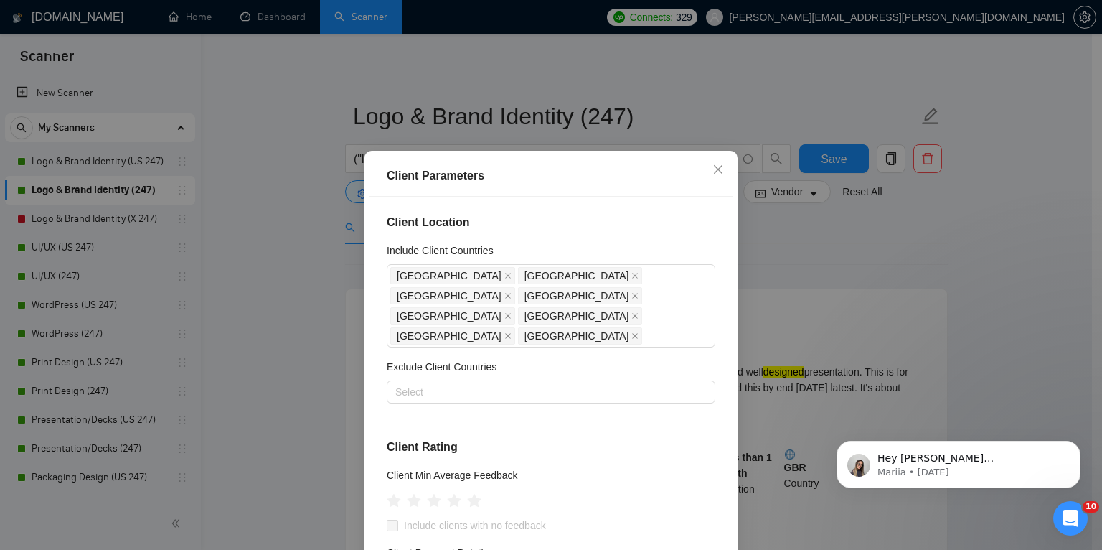
click at [797, 272] on div "Client Parameters Client Location Include Client Countries [GEOGRAPHIC_DATA] [G…" at bounding box center [551, 275] width 1102 height 550
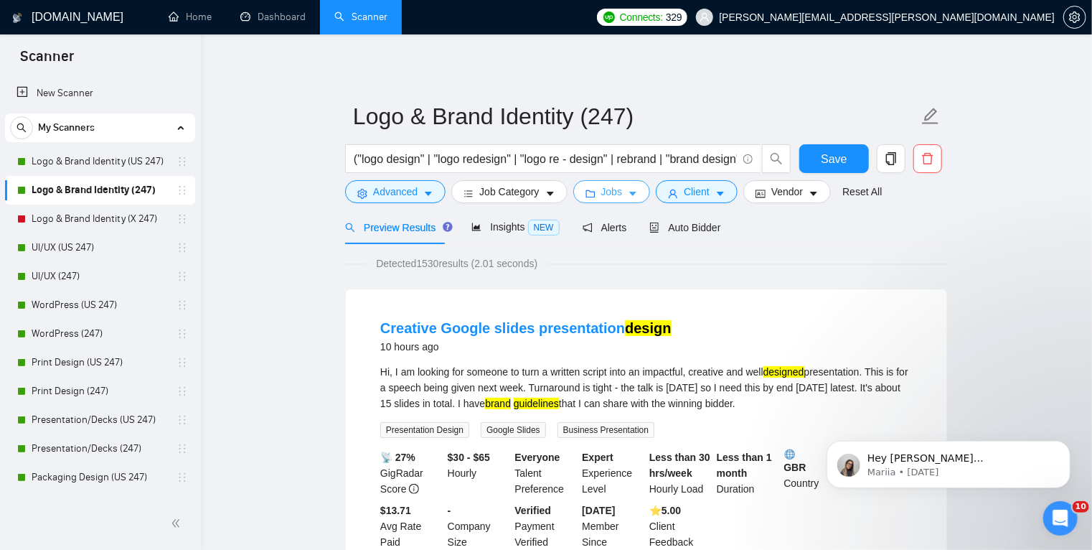
click at [629, 189] on icon "caret-down" at bounding box center [633, 194] width 10 height 10
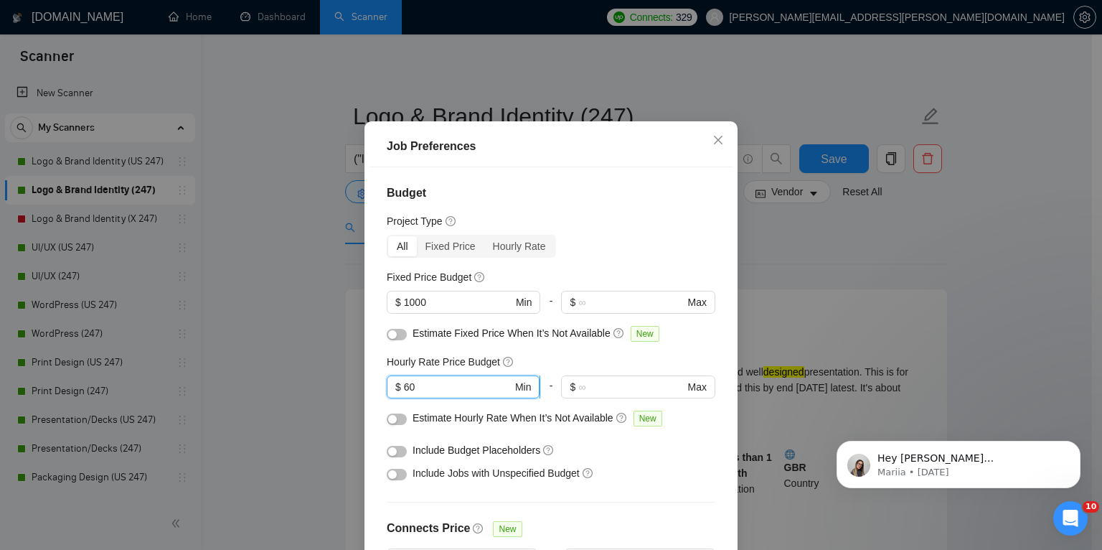
drag, startPoint x: 413, startPoint y: 419, endPoint x: 399, endPoint y: 418, distance: 13.7
click at [404, 395] on input "60" at bounding box center [458, 387] width 108 height 16
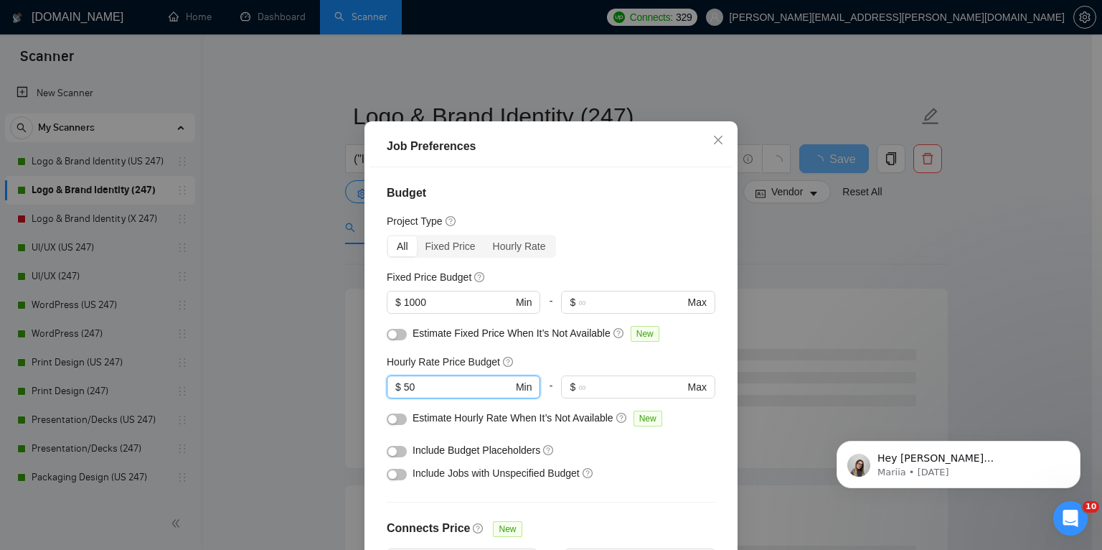
type input "50"
click at [296, 377] on div "Job Preferences Budget Project Type All Fixed Price Hourly Rate Fixed Price Bud…" at bounding box center [551, 275] width 1102 height 550
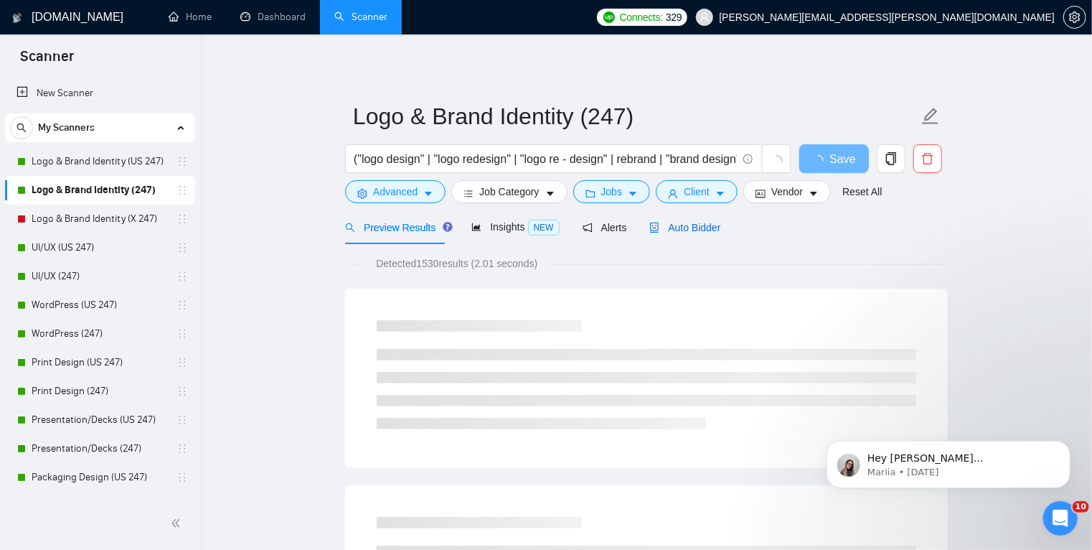
click at [679, 233] on span "Auto Bidder" at bounding box center [685, 227] width 71 height 11
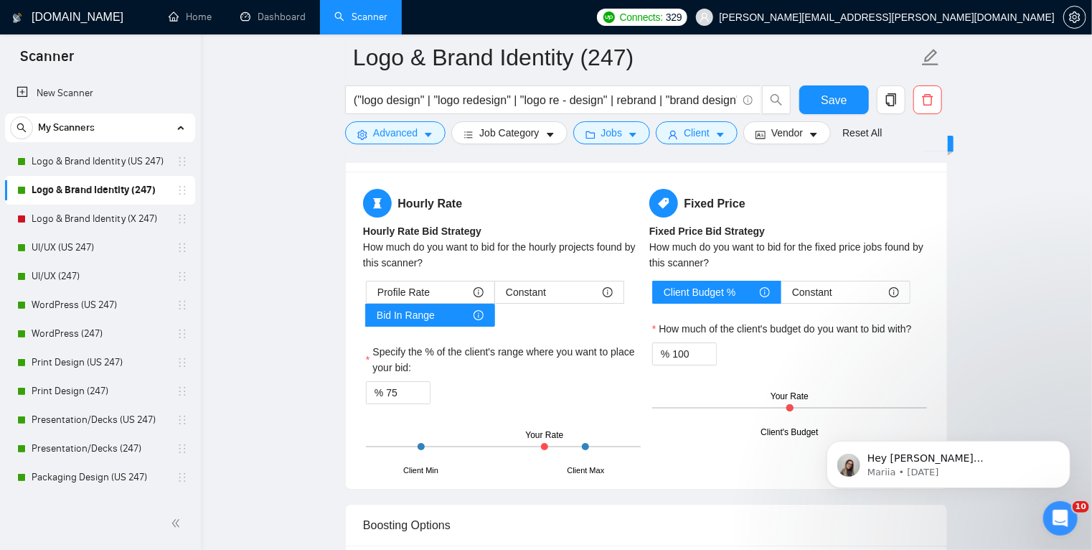
scroll to position [2363, 0]
click at [398, 389] on input "75" at bounding box center [408, 393] width 44 height 22
drag, startPoint x: 398, startPoint y: 389, endPoint x: 388, endPoint y: 389, distance: 10.8
click at [388, 389] on input "70" at bounding box center [408, 393] width 44 height 22
type input "60"
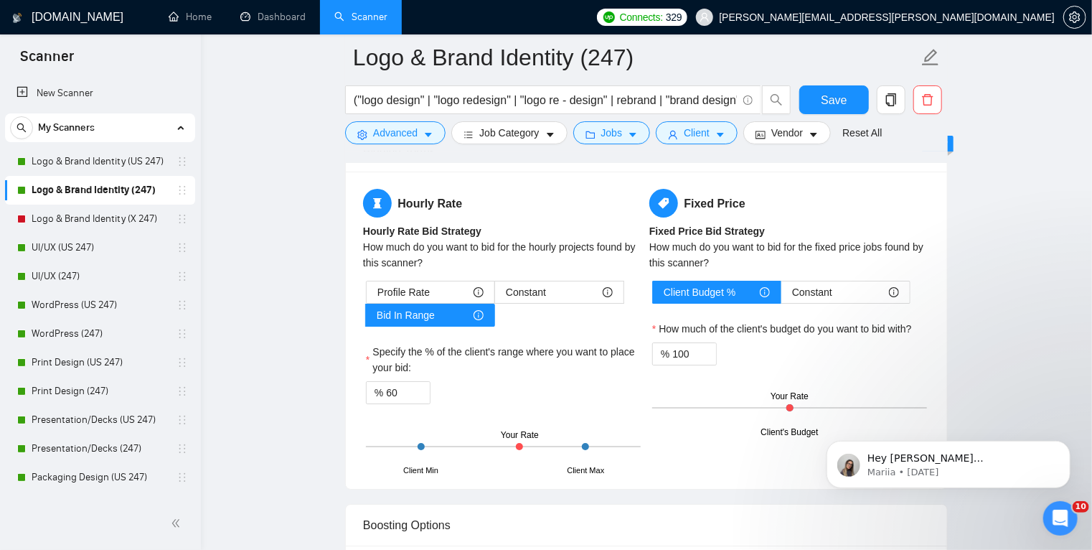
click at [348, 415] on div "Hourly Rate Hourly Rate Bid Strategy How much do you want to bid for the hourly…" at bounding box center [646, 330] width 601 height 317
click at [835, 100] on span "Save" at bounding box center [834, 100] width 26 height 18
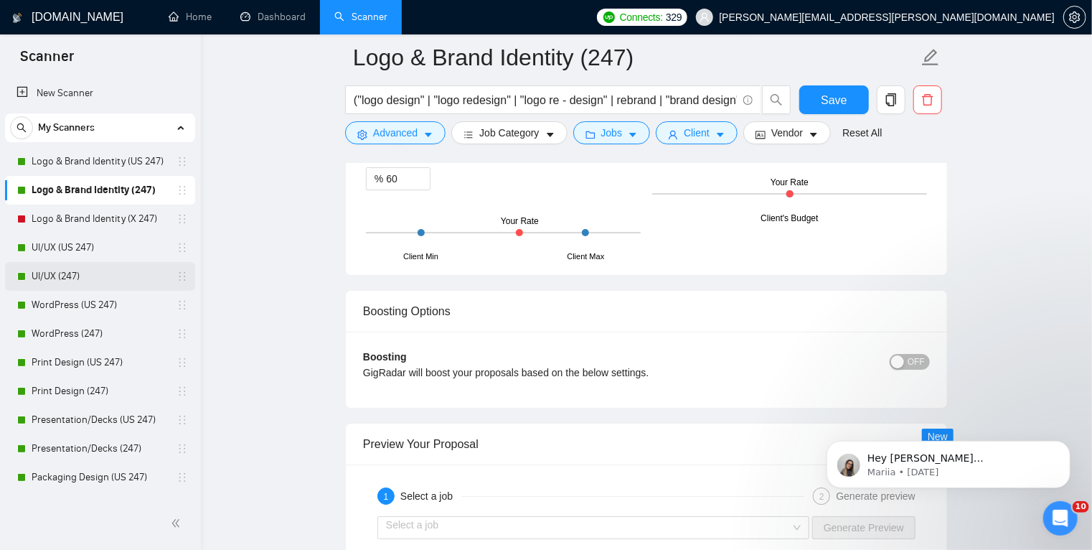
click at [100, 278] on link "UI/UX (247)" at bounding box center [100, 276] width 136 height 29
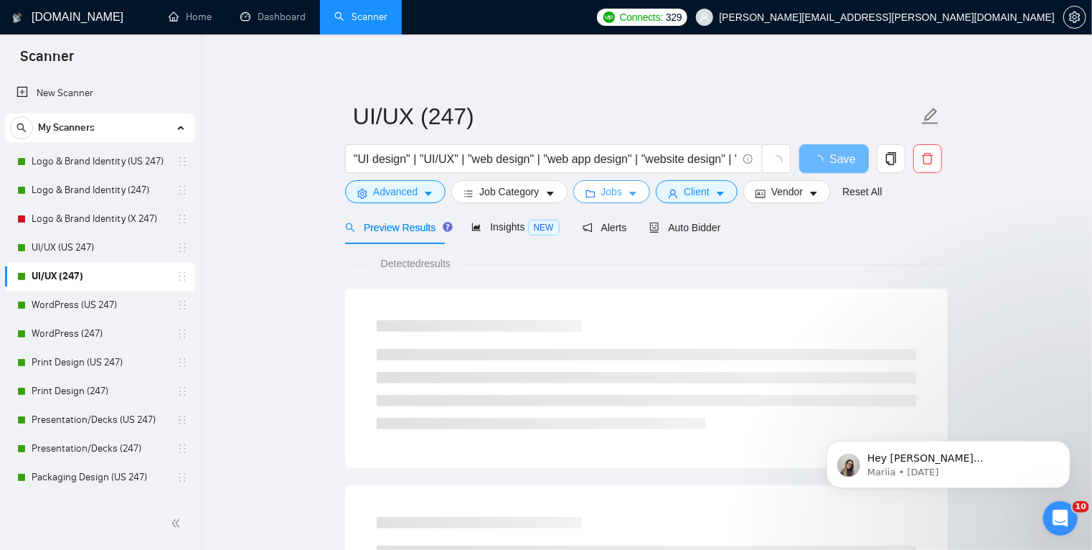
click at [630, 193] on icon "caret-down" at bounding box center [632, 194] width 7 height 4
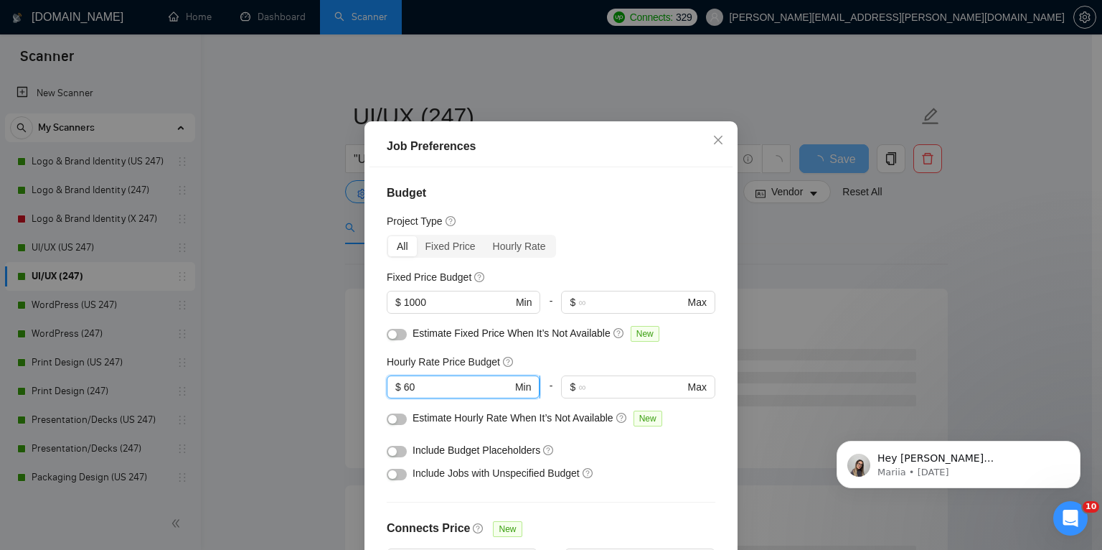
drag, startPoint x: 417, startPoint y: 421, endPoint x: 397, endPoint y: 418, distance: 20.3
click at [397, 398] on span "$ 60 Min" at bounding box center [463, 386] width 153 height 23
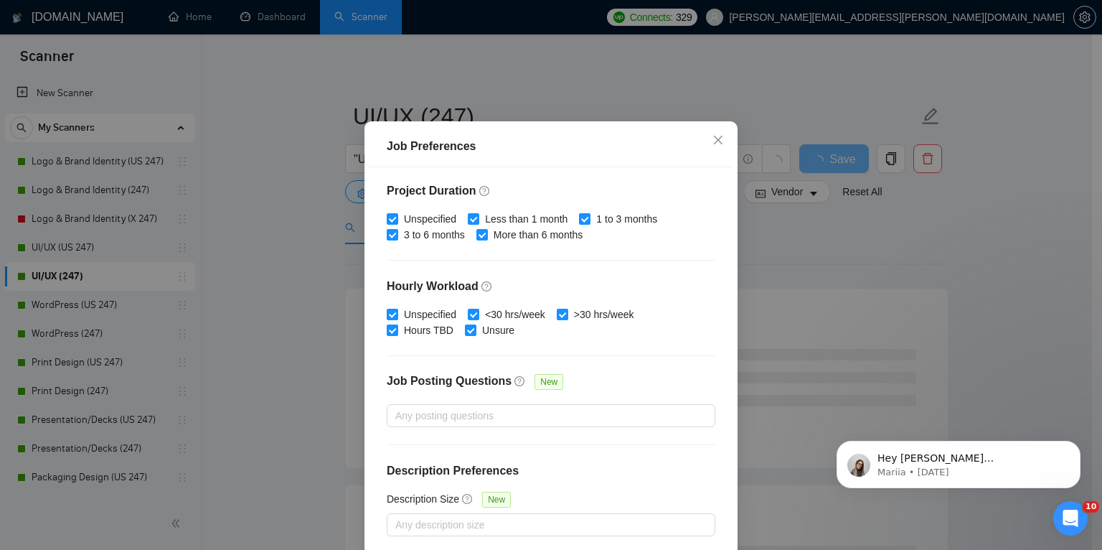
scroll to position [95, 0]
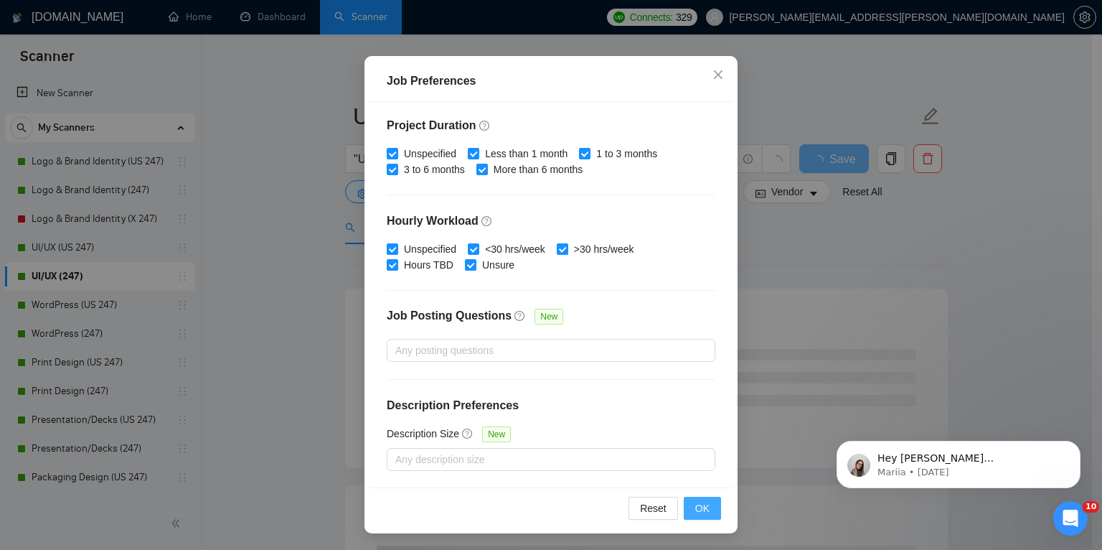
type input "50"
click at [697, 509] on span "OK" at bounding box center [702, 508] width 14 height 16
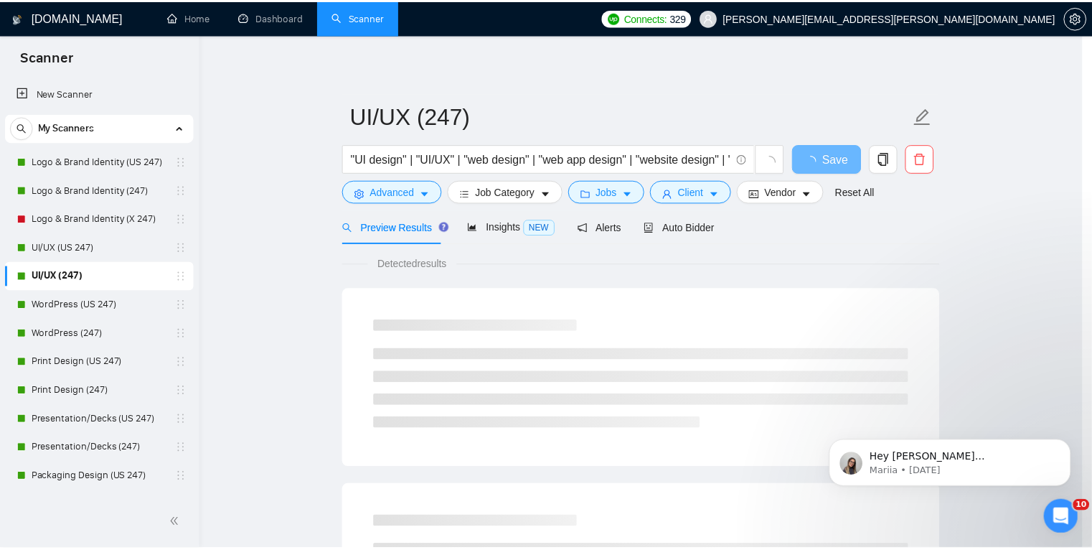
scroll to position [29, 0]
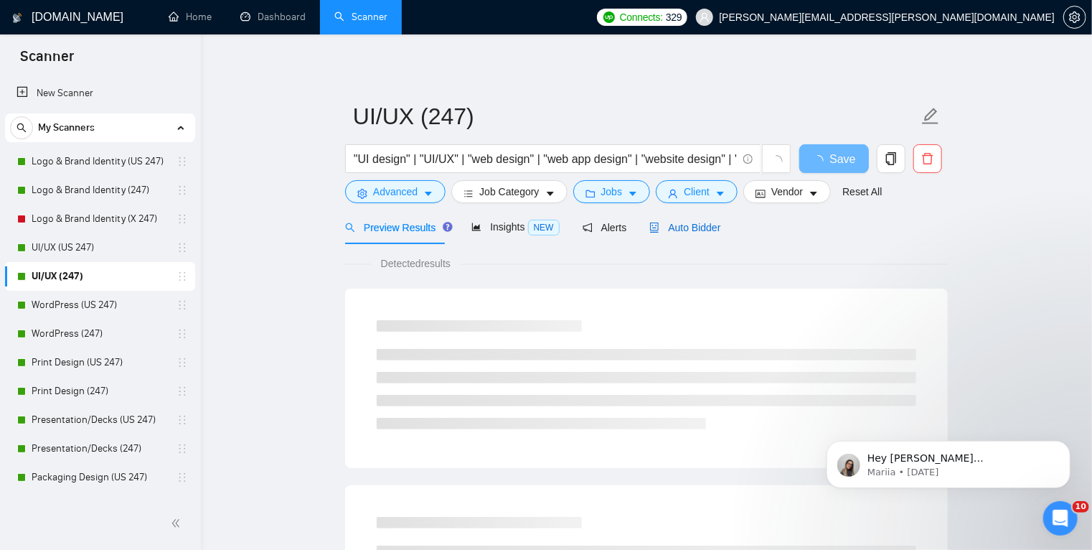
click at [689, 224] on span "Auto Bidder" at bounding box center [685, 227] width 71 height 11
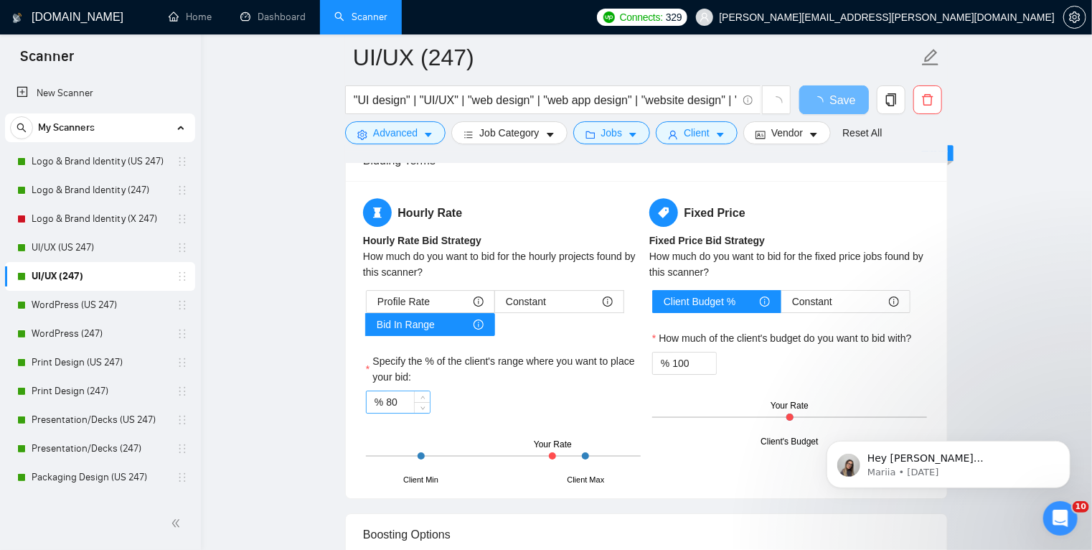
scroll to position [2188, 0]
click at [388, 399] on input "80" at bounding box center [408, 402] width 44 height 22
type input "60"
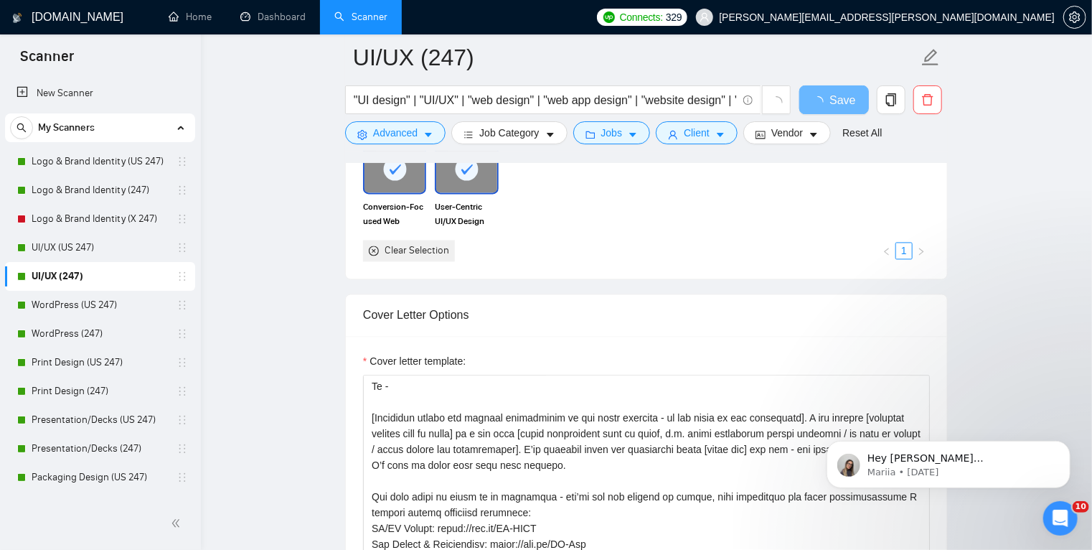
scroll to position [1362, 0]
click at [373, 418] on textarea "Cover letter template:" at bounding box center [646, 537] width 567 height 323
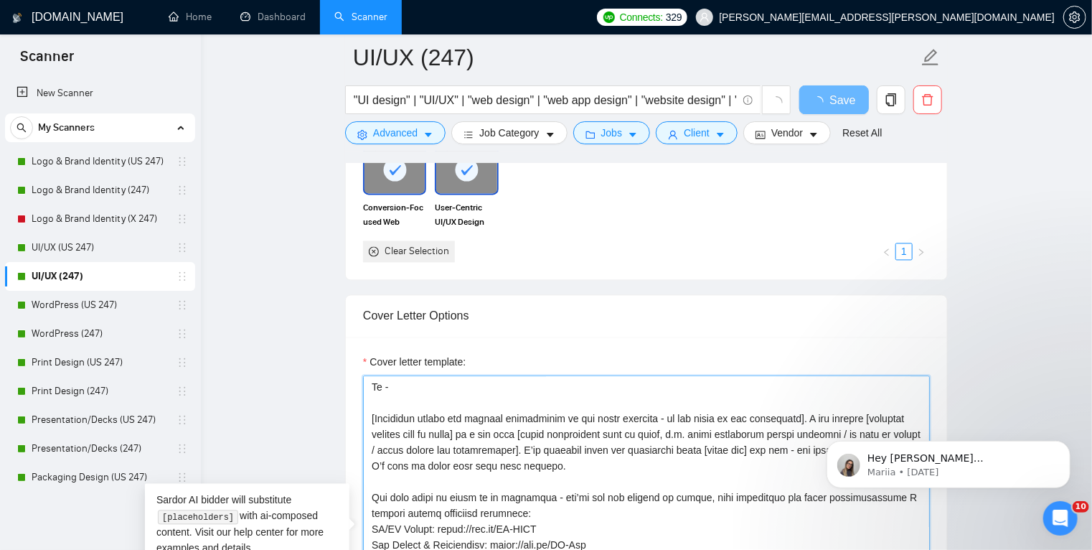
paste textarea "I'd love to work with you. [Mirror the project description in one clear sentenc…"
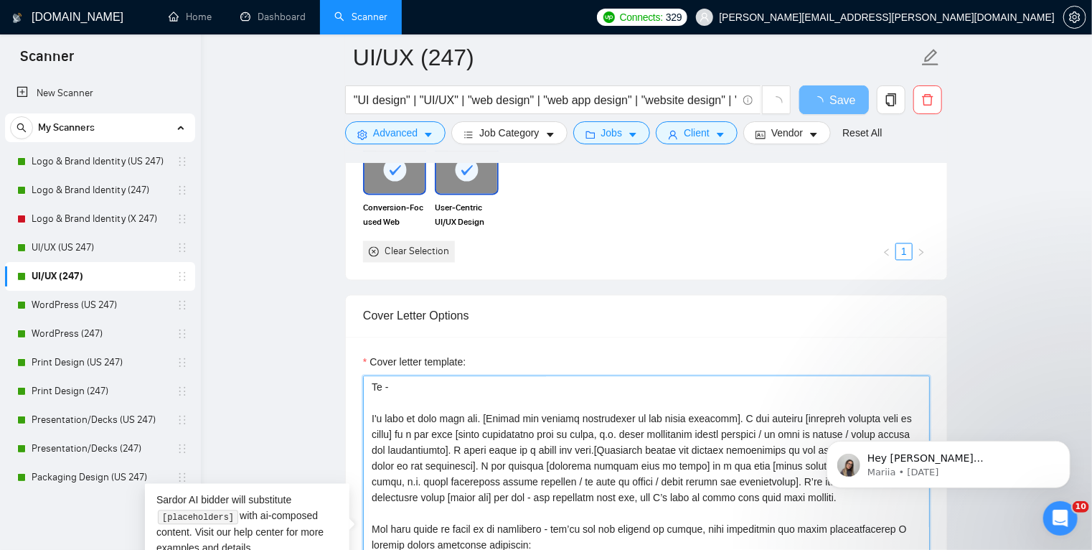
drag, startPoint x: 622, startPoint y: 449, endPoint x: 485, endPoint y: 418, distance: 140.5
click at [485, 418] on textarea "Cover letter template:" at bounding box center [646, 537] width 567 height 323
type textarea "LO IPSUMD SIT AM/CO ADIPISCI ELI SED DOEIUSMOD Te - I'u labo et dolo magn ali. …"
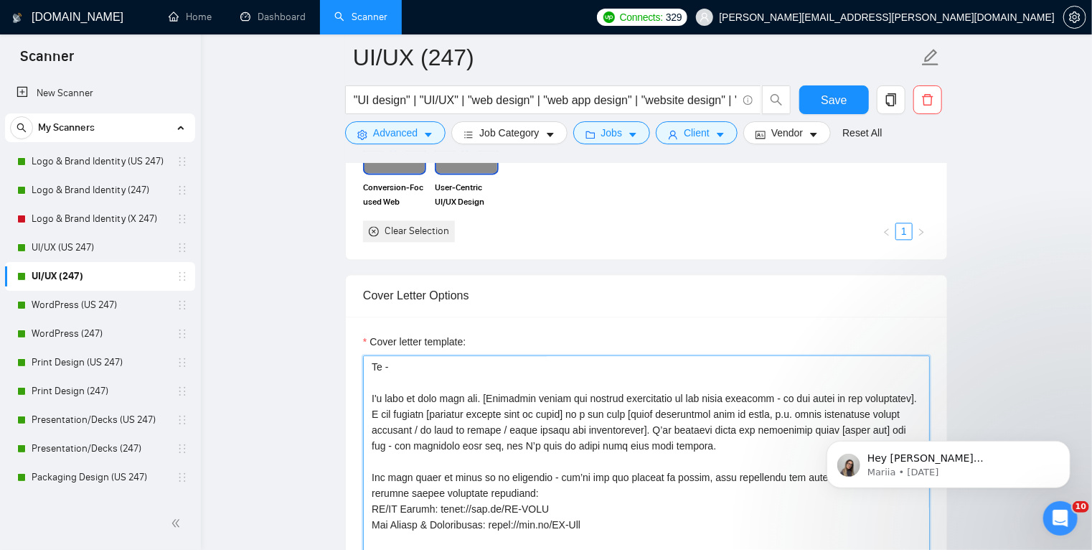
scroll to position [0, 0]
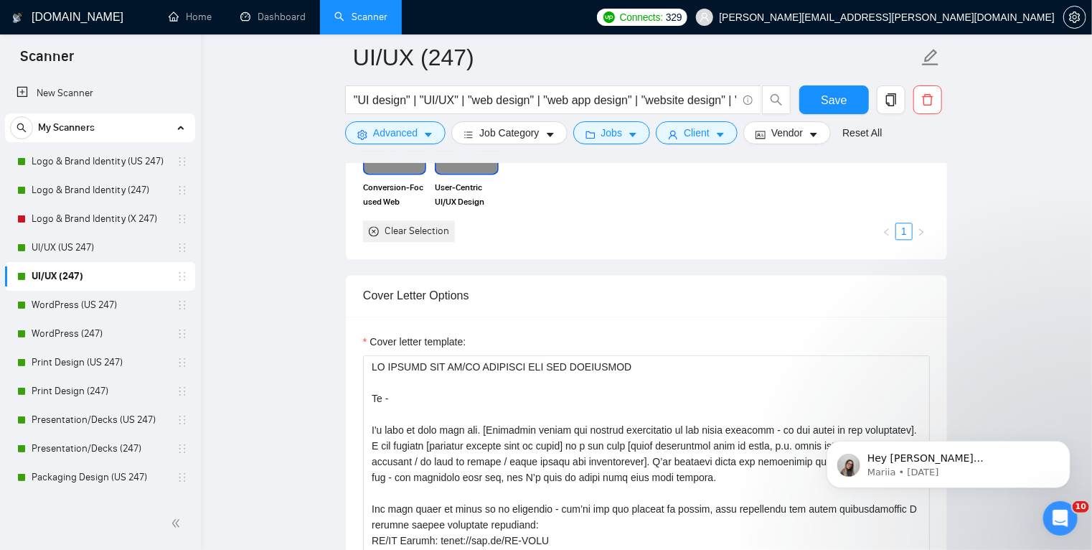
click at [898, 428] on body "Hey [PERSON_NAME][EMAIL_ADDRESS][DOMAIN_NAME], Looks like your Upwork agency th…" at bounding box center [948, 460] width 276 height 89
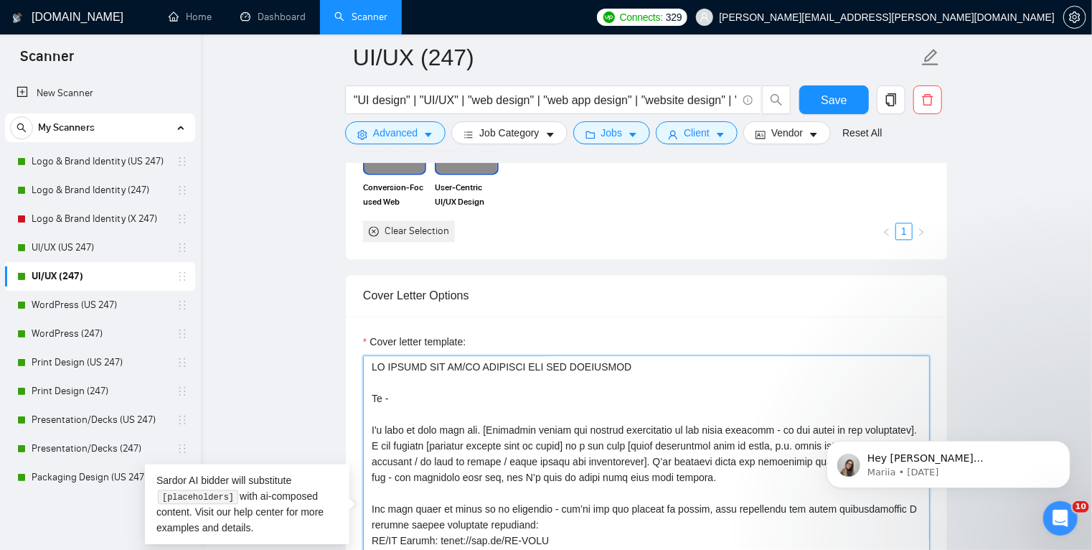
drag, startPoint x: 1574, startPoint y: 837, endPoint x: 898, endPoint y: 428, distance: 790.3
click at [665, 430] on textarea "Cover letter template:" at bounding box center [646, 516] width 567 height 323
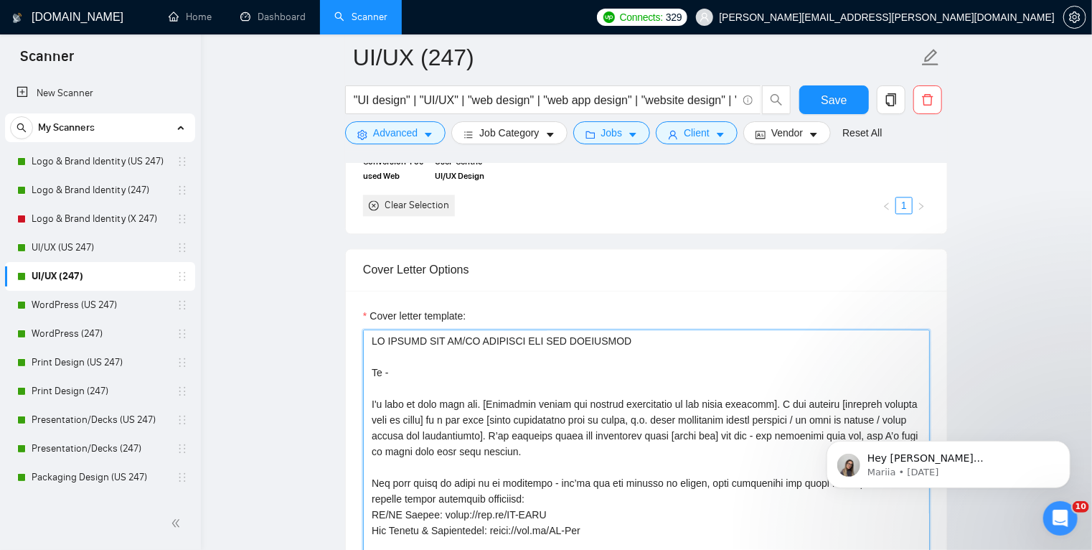
scroll to position [1478, 0]
drag, startPoint x: 513, startPoint y: 431, endPoint x: 557, endPoint y: 449, distance: 47.0
click at [557, 449] on textarea "Cover letter template:" at bounding box center [646, 490] width 567 height 323
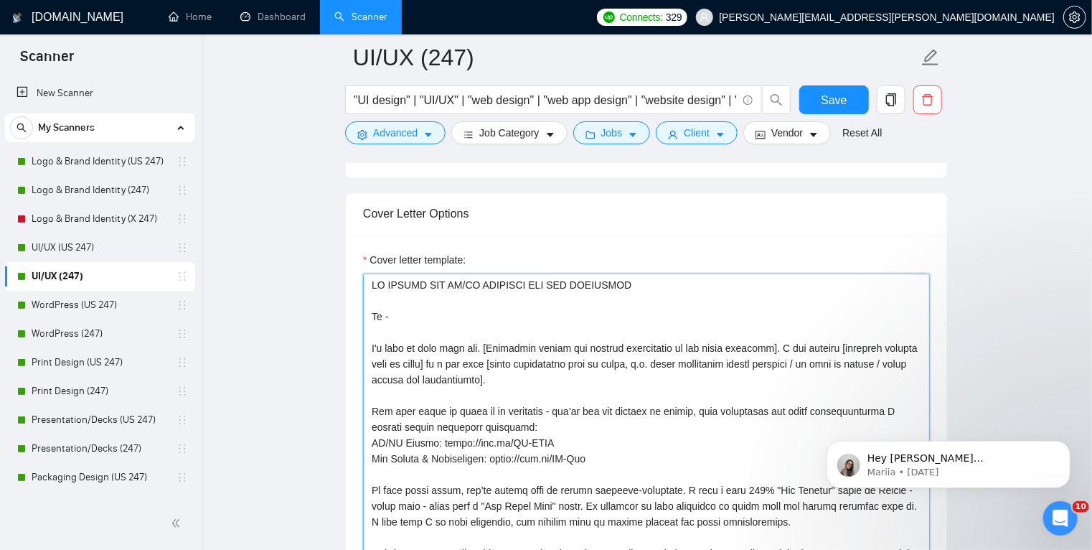
scroll to position [15, 0]
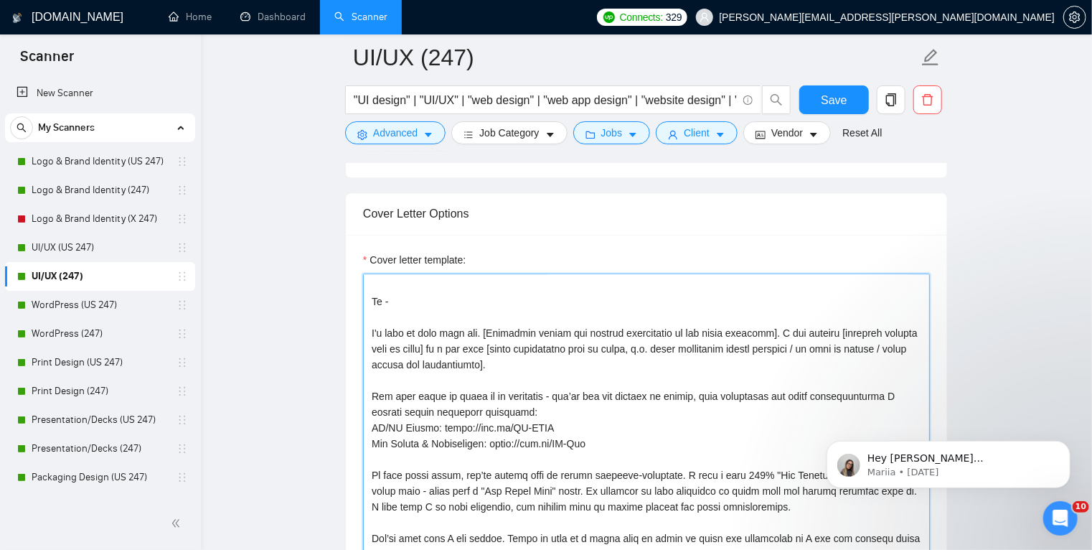
drag, startPoint x: 535, startPoint y: 362, endPoint x: 355, endPoint y: 333, distance: 182.4
click at [355, 333] on div "Cover letter template:" at bounding box center [646, 433] width 601 height 396
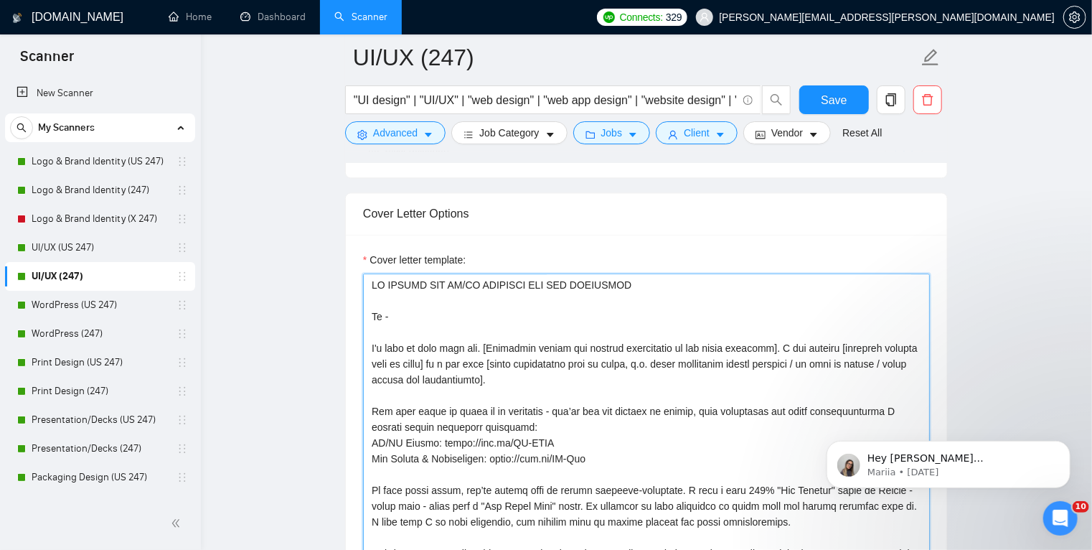
click at [424, 365] on textarea "Cover letter template:" at bounding box center [646, 434] width 567 height 323
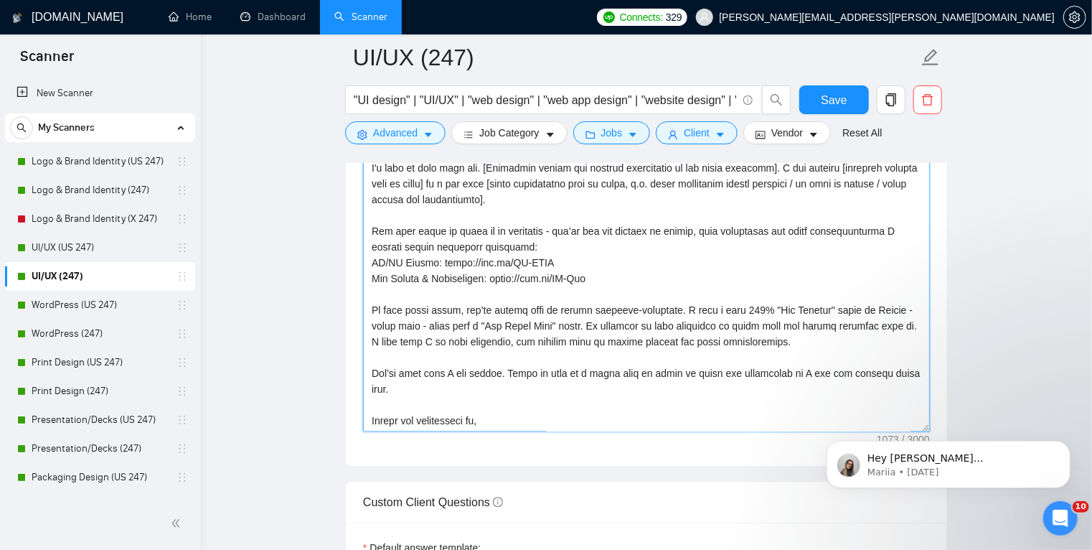
scroll to position [1700, 0]
type textarea "LO IPSUMD SIT AM/CO ADIPISCI ELI SED DOEIUSMOD Te - I'u labo et dolo magn ali. …"
click at [821, 110] on button "Save" at bounding box center [835, 99] width 70 height 29
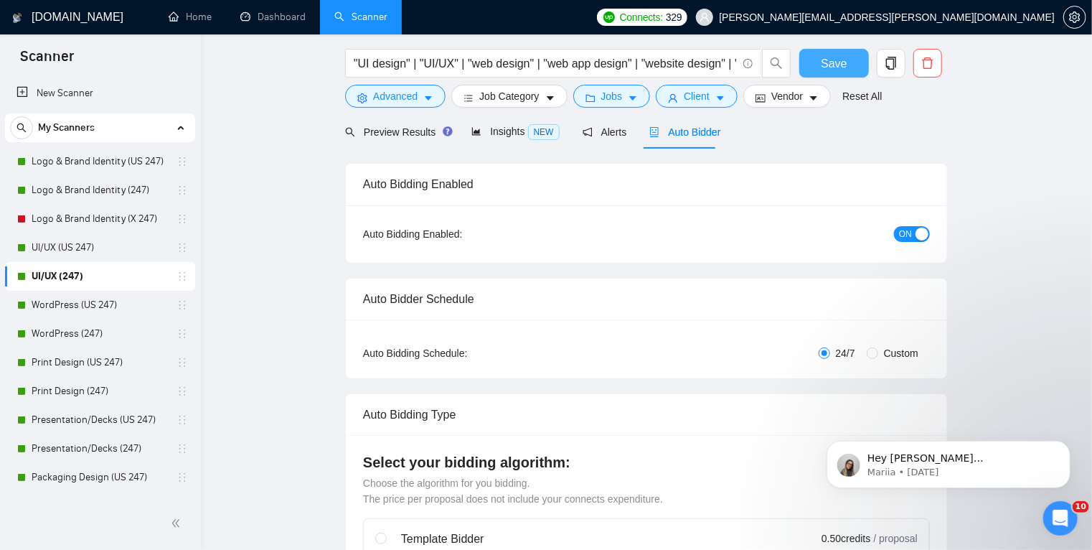
scroll to position [0, 0]
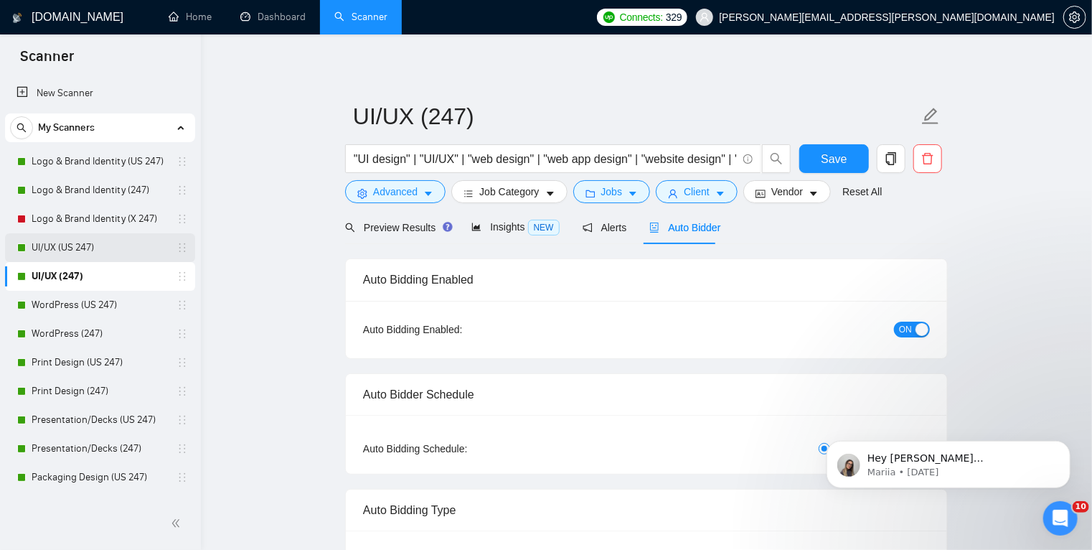
click at [121, 247] on link "UI/UX (US 247)" at bounding box center [100, 247] width 136 height 29
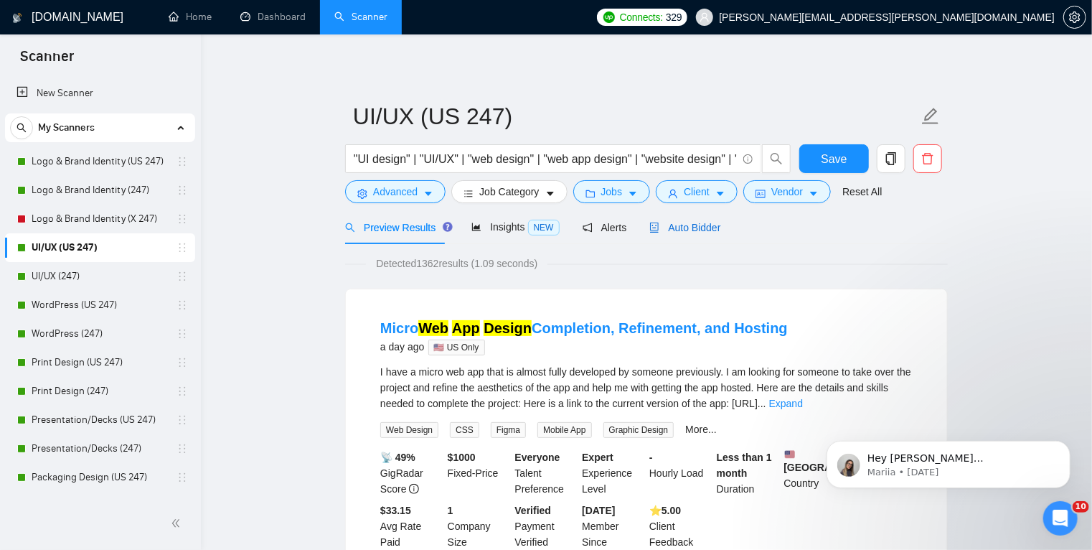
click at [670, 228] on span "Auto Bidder" at bounding box center [685, 227] width 71 height 11
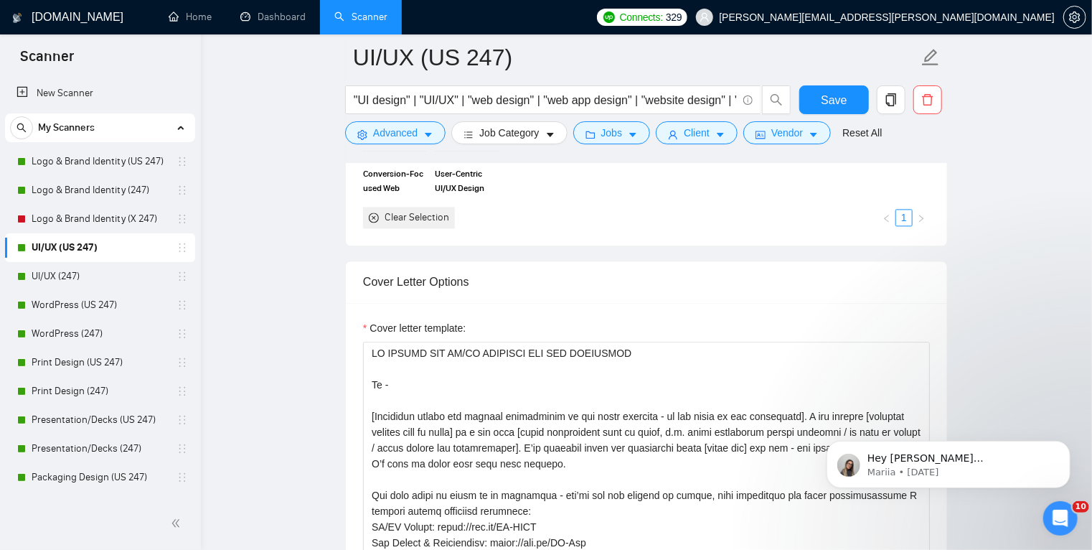
scroll to position [32, 0]
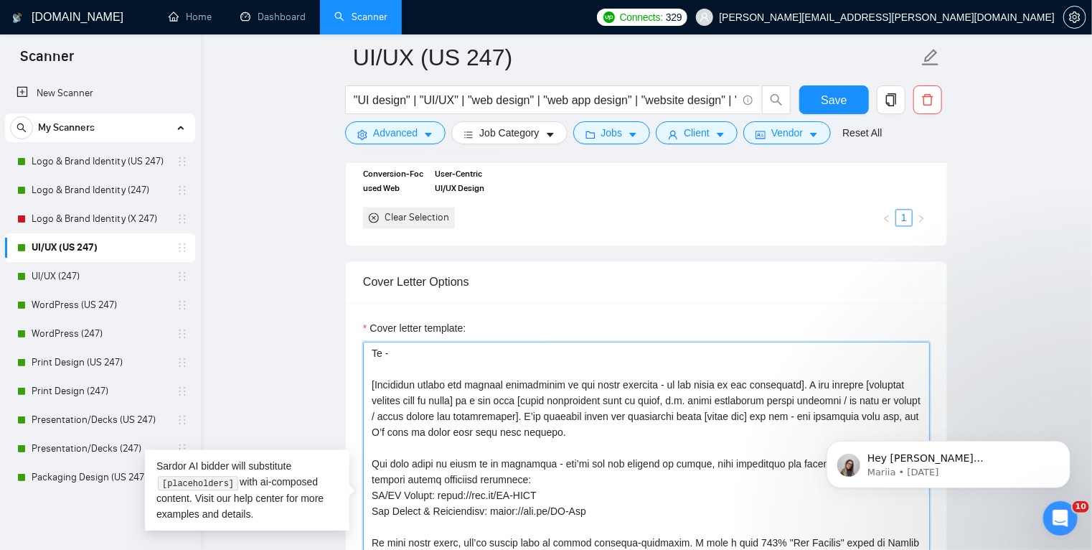
drag, startPoint x: 609, startPoint y: 431, endPoint x: 358, endPoint y: 385, distance: 254.8
click at [358, 385] on div "Cover letter template:" at bounding box center [646, 501] width 601 height 396
click at [432, 379] on textarea "Cover letter template:" at bounding box center [646, 503] width 567 height 323
click at [375, 382] on textarea "Cover letter template:" at bounding box center [646, 503] width 567 height 323
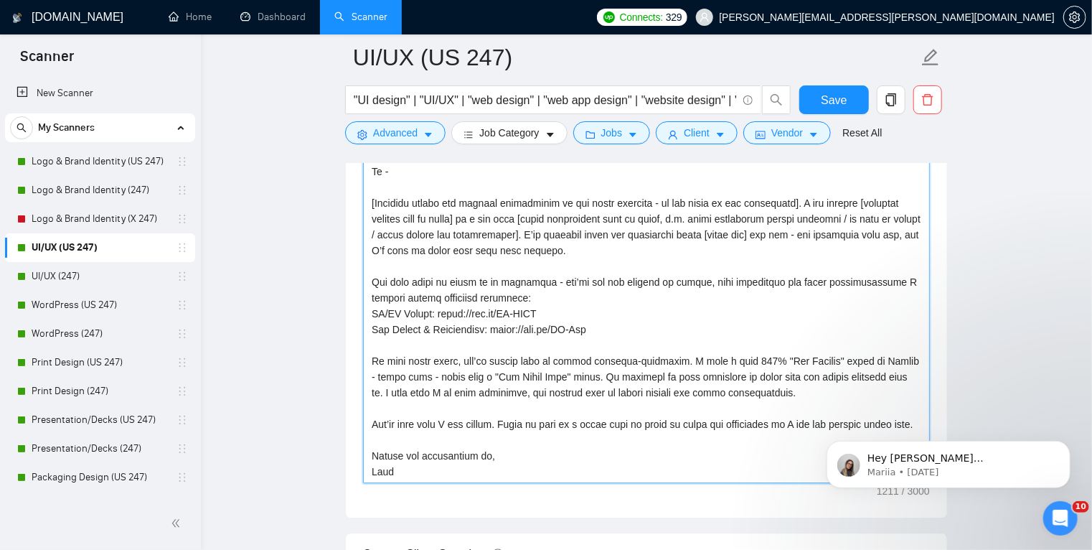
scroll to position [1646, 0]
drag, startPoint x: 652, startPoint y: 205, endPoint x: 787, endPoint y: 199, distance: 135.1
click at [787, 199] on textarea "Cover letter template:" at bounding box center [646, 322] width 567 height 323
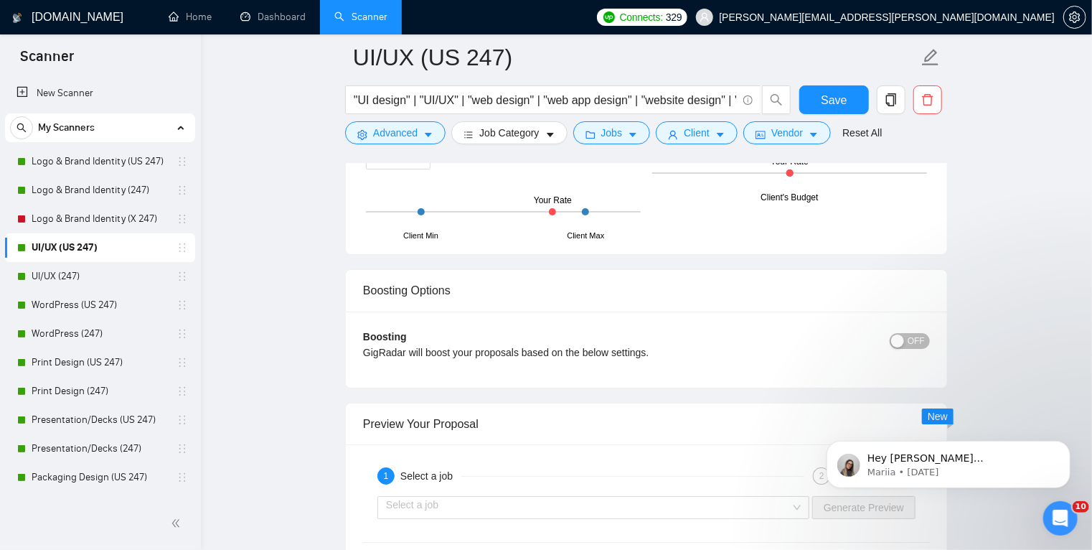
scroll to position [2501, 0]
type textarea "LO IPSUMD SIT AM/CO ADIPISCI ELI SED DOEIUSMOD Te - [Incididu utlabo etd magnaa…"
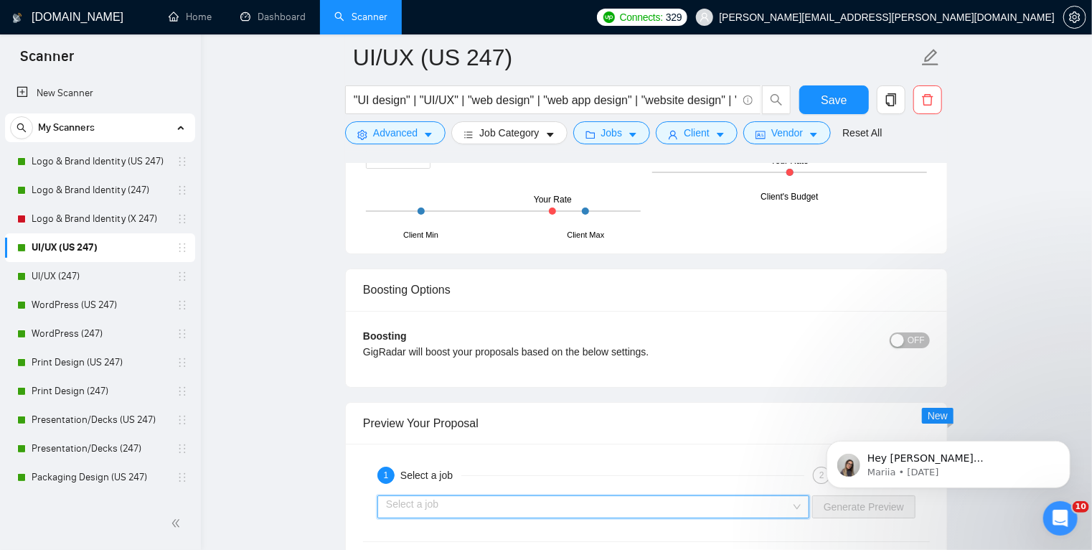
click at [627, 502] on input "search" at bounding box center [588, 507] width 405 height 22
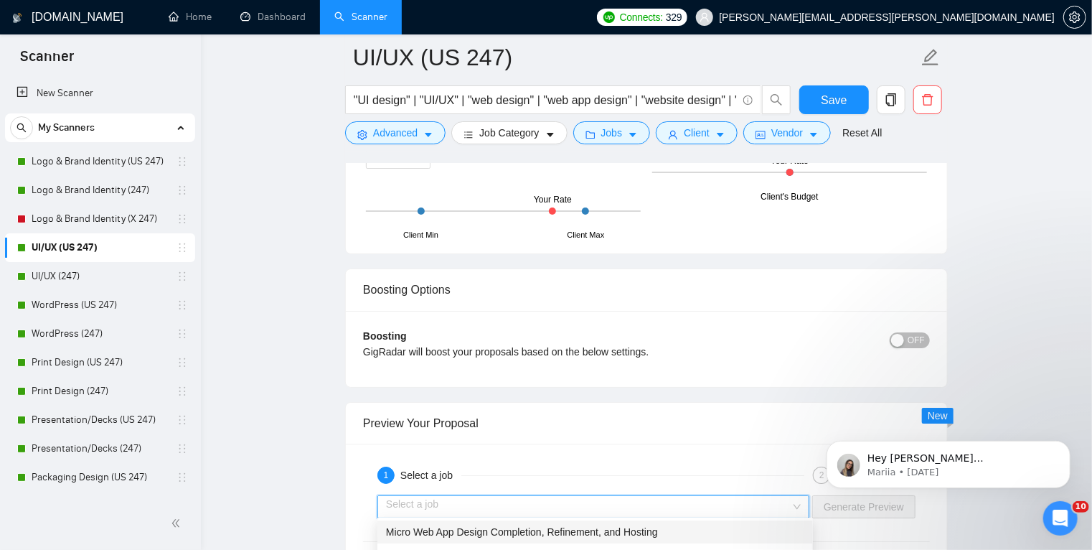
scroll to position [2619, 0]
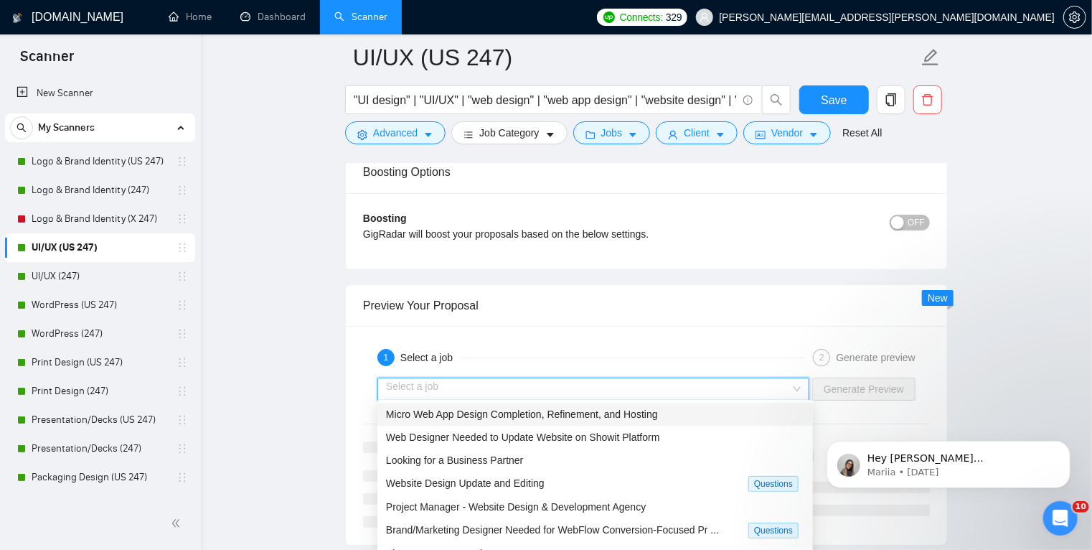
click at [578, 413] on span "Micro Web App Design Completion, Refinement, and Hosting" at bounding box center [522, 413] width 272 height 11
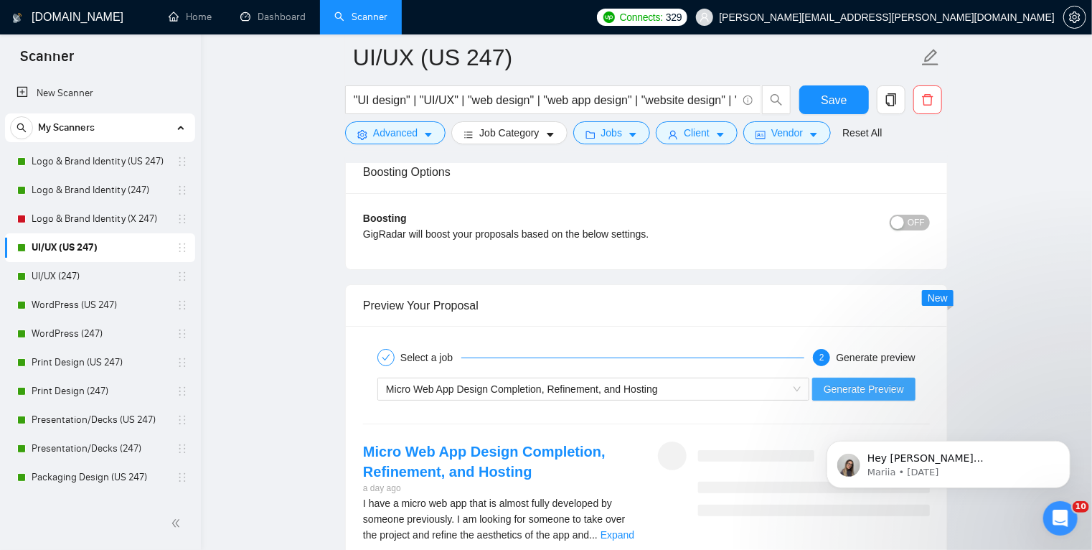
click at [847, 386] on span "Generate Preview" at bounding box center [864, 389] width 80 height 16
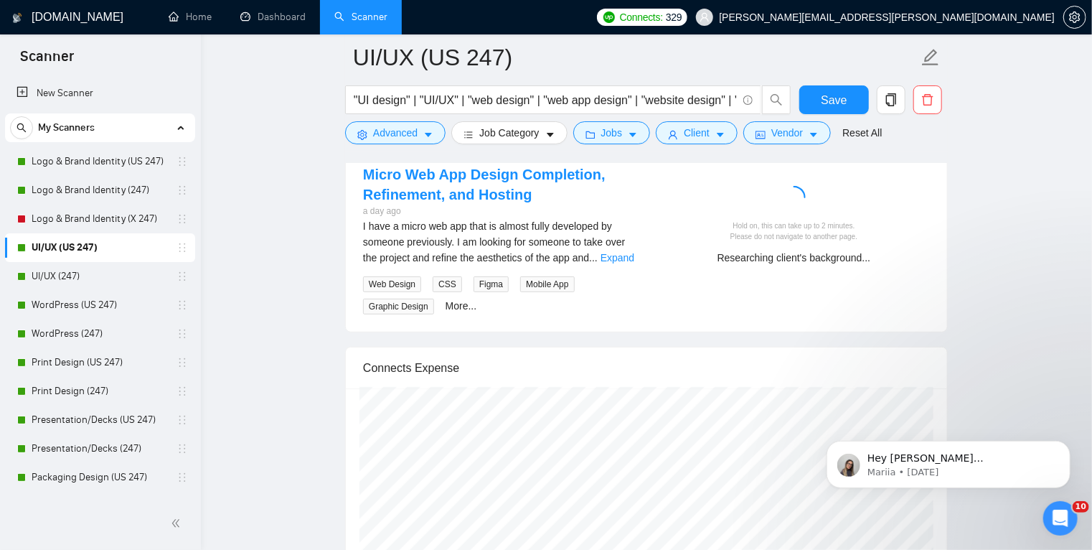
scroll to position [2905, 0]
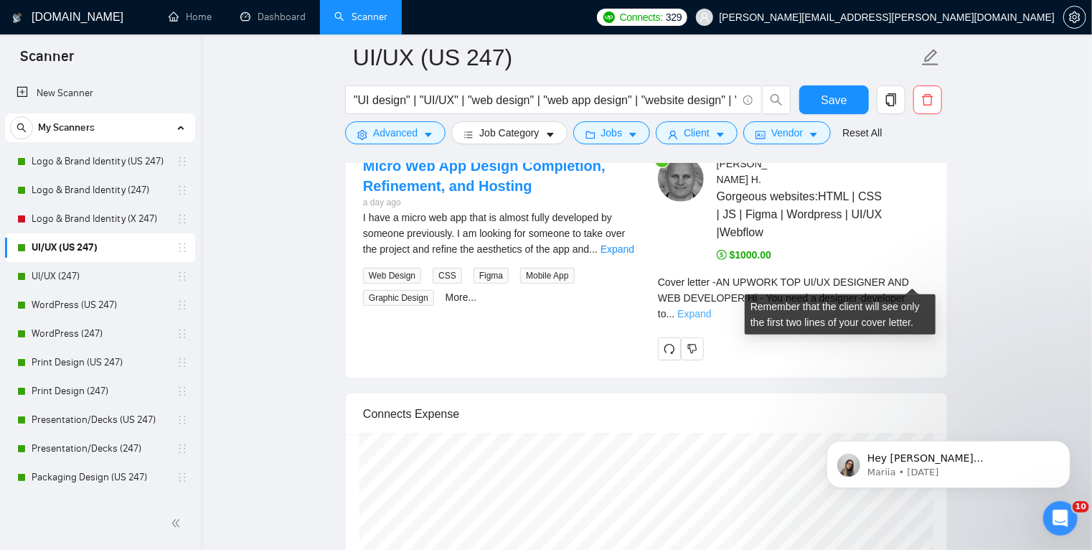
click at [711, 308] on link "Expand" at bounding box center [695, 313] width 34 height 11
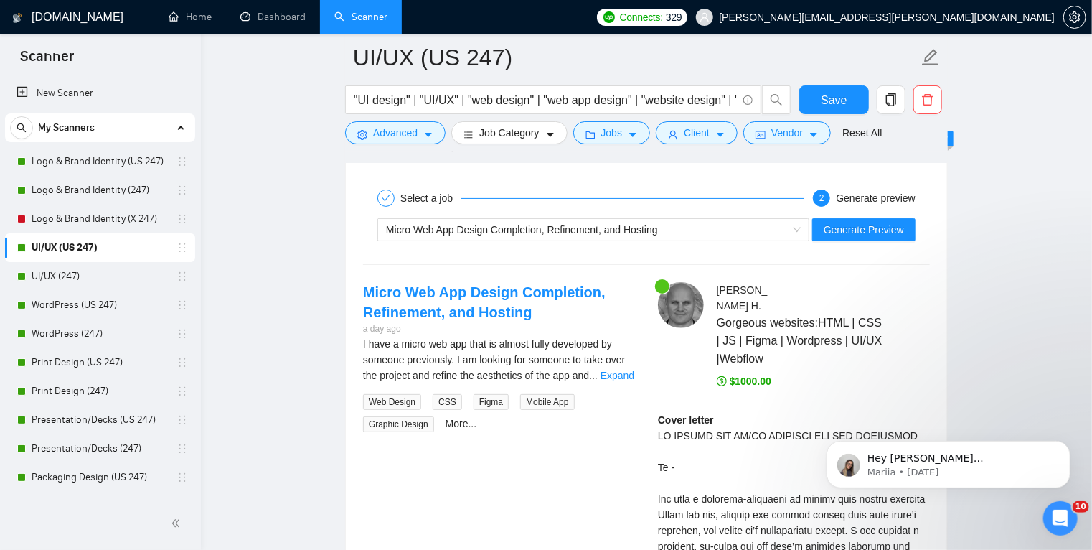
scroll to position [2779, 0]
click at [608, 369] on link "Expand" at bounding box center [618, 374] width 34 height 11
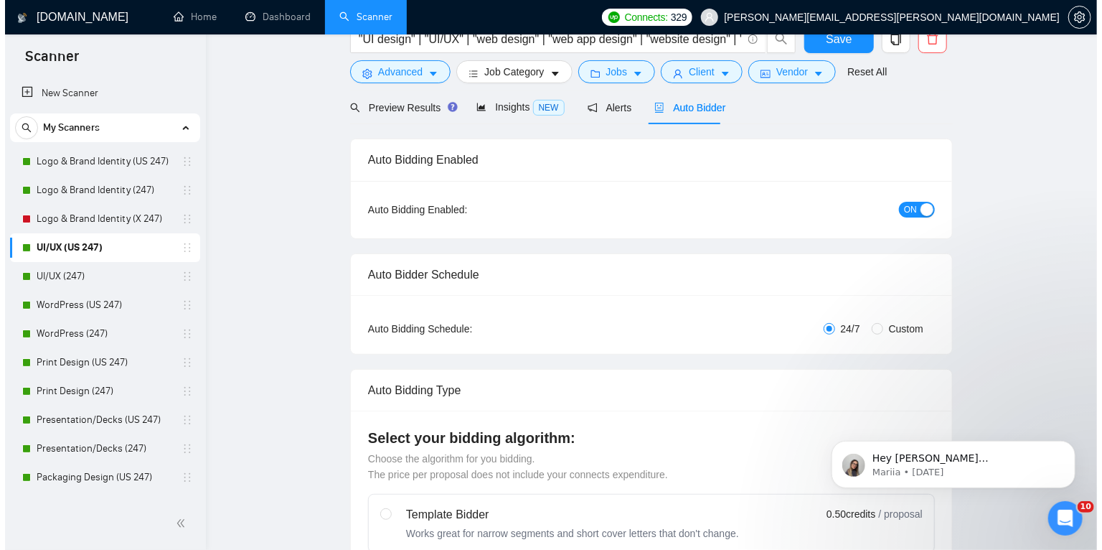
scroll to position [0, 0]
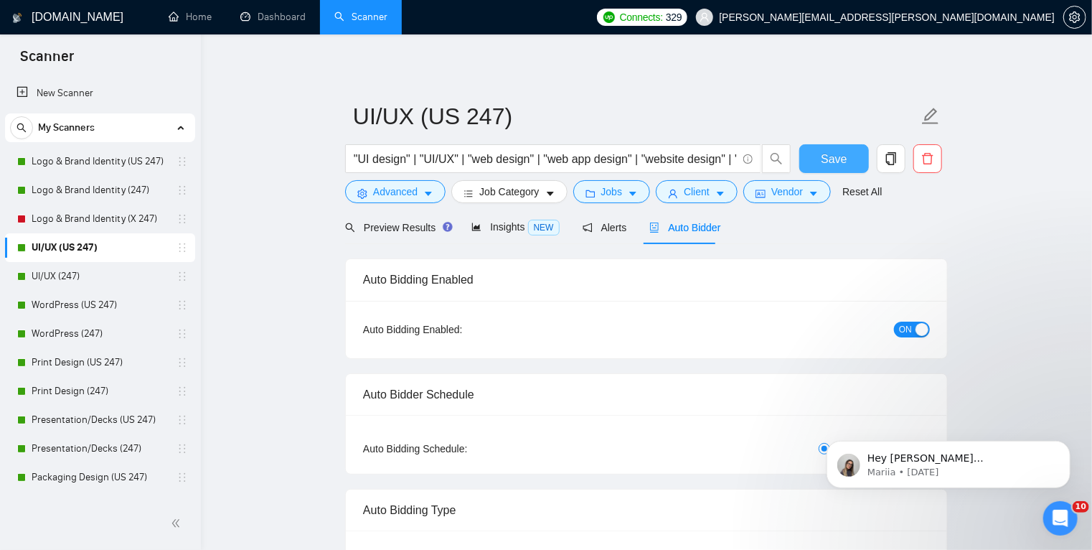
click at [829, 159] on span "Save" at bounding box center [834, 159] width 26 height 18
click at [123, 333] on link "WordPress (247)" at bounding box center [100, 333] width 136 height 29
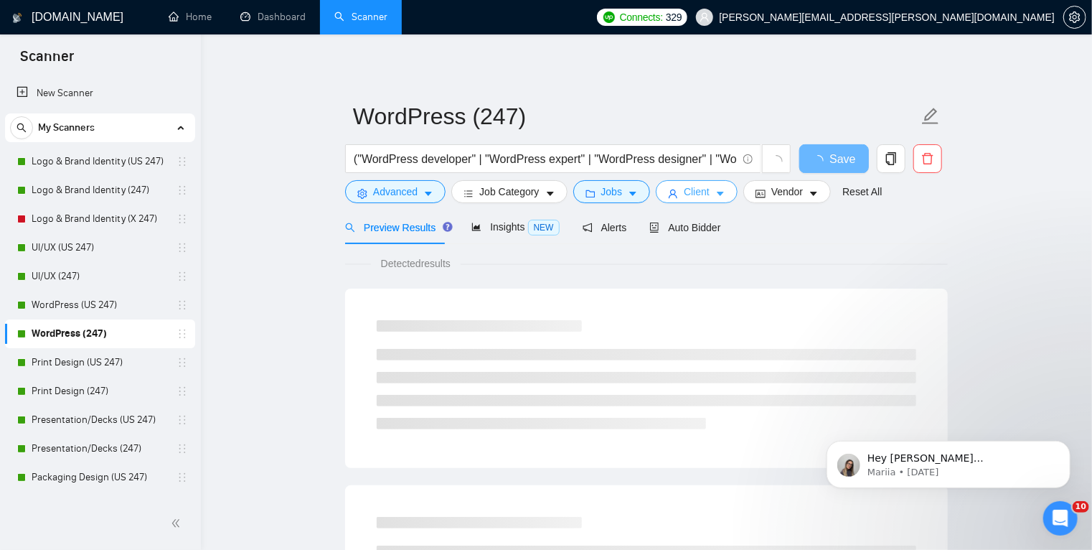
click at [709, 194] on button "Client" at bounding box center [697, 191] width 82 height 23
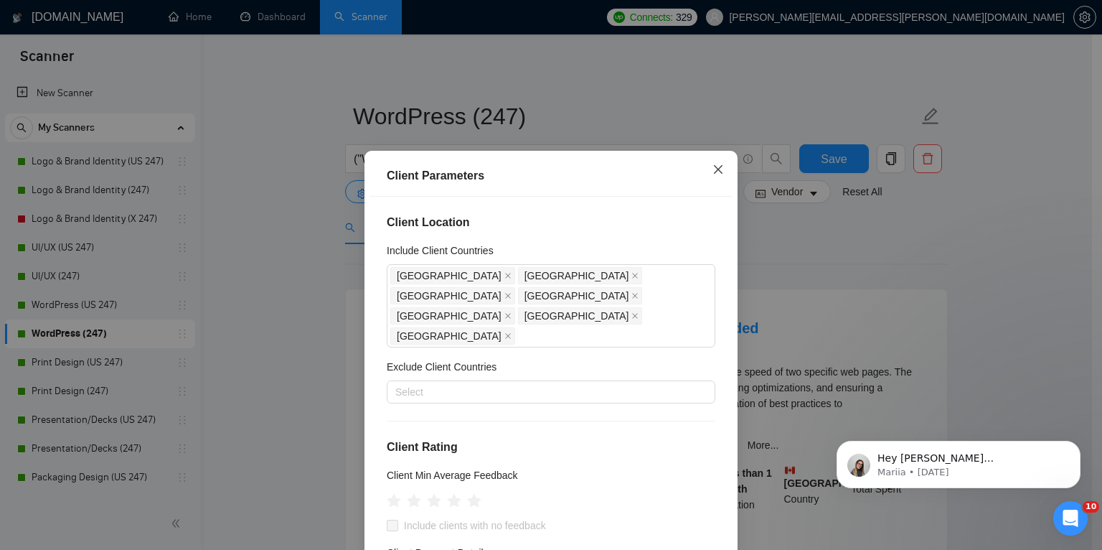
click at [714, 173] on icon "close" at bounding box center [718, 169] width 9 height 9
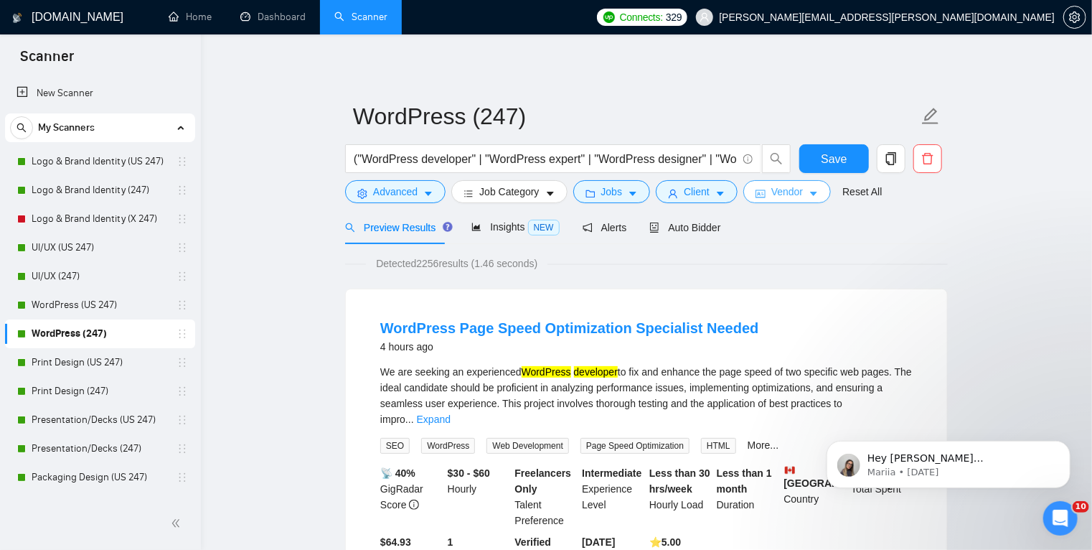
click at [809, 195] on icon "caret-down" at bounding box center [814, 194] width 10 height 10
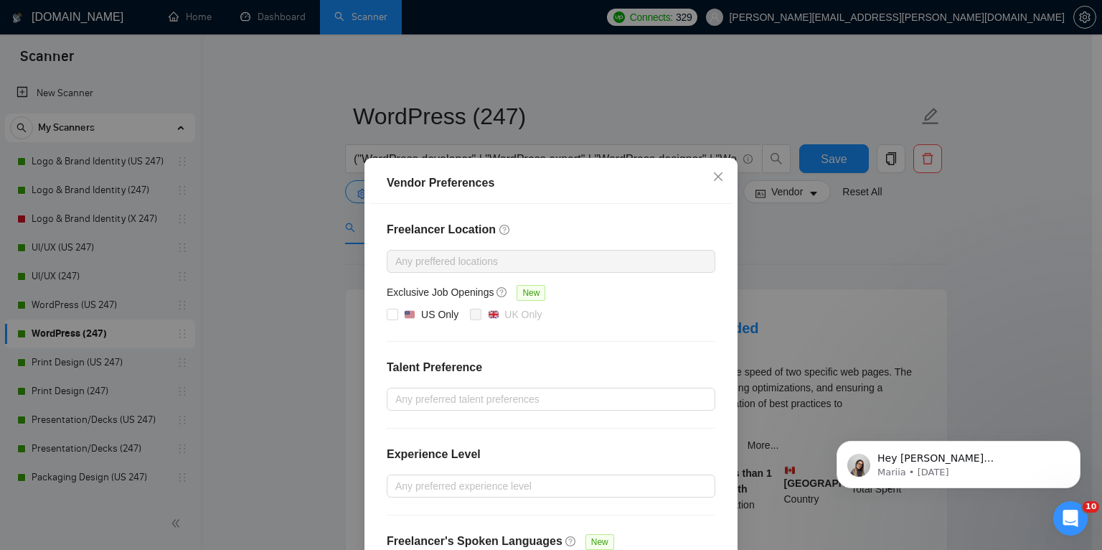
click at [772, 258] on div "Vendor Preferences Freelancer Location Any preffered locations Exclusive Job Op…" at bounding box center [551, 275] width 1102 height 550
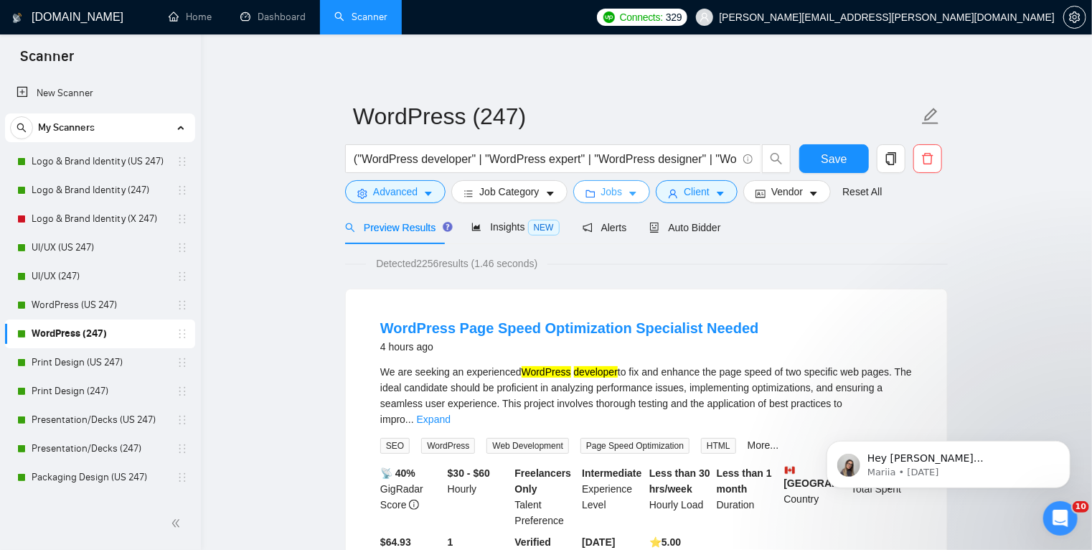
click at [607, 194] on span "Jobs" at bounding box center [612, 192] width 22 height 16
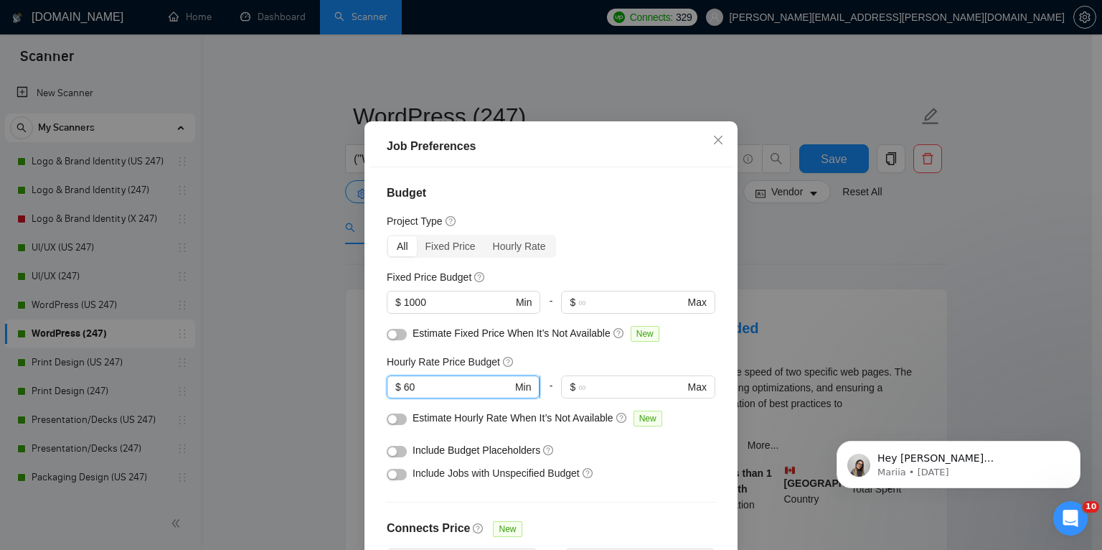
drag, startPoint x: 413, startPoint y: 419, endPoint x: 399, endPoint y: 416, distance: 13.9
click at [404, 395] on input "60" at bounding box center [458, 387] width 108 height 16
type input "50"
click at [770, 250] on div "Job Preferences Budget Project Type All Fixed Price Hourly Rate Fixed Price Bud…" at bounding box center [551, 275] width 1102 height 550
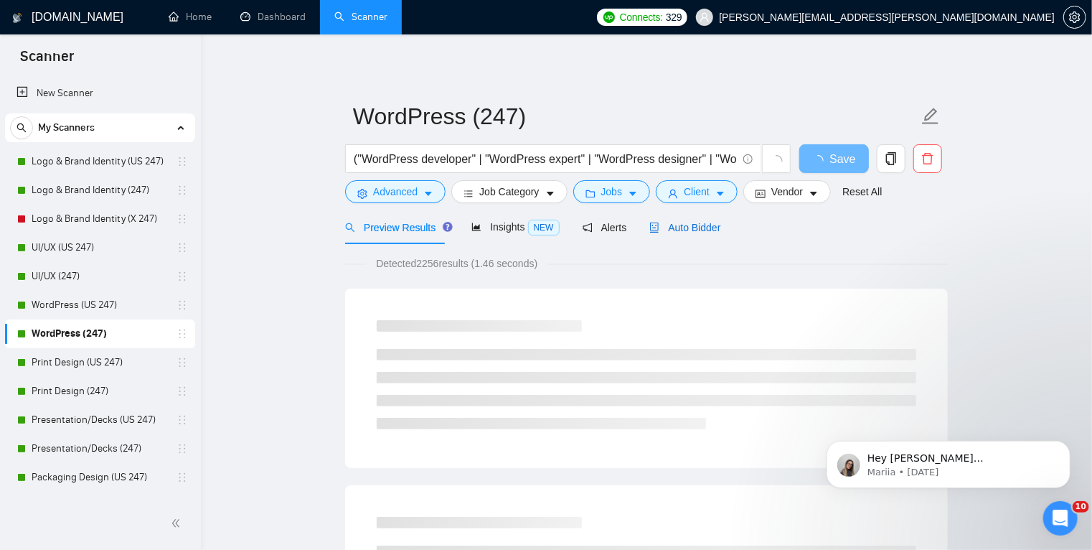
click at [680, 230] on span "Auto Bidder" at bounding box center [685, 227] width 71 height 11
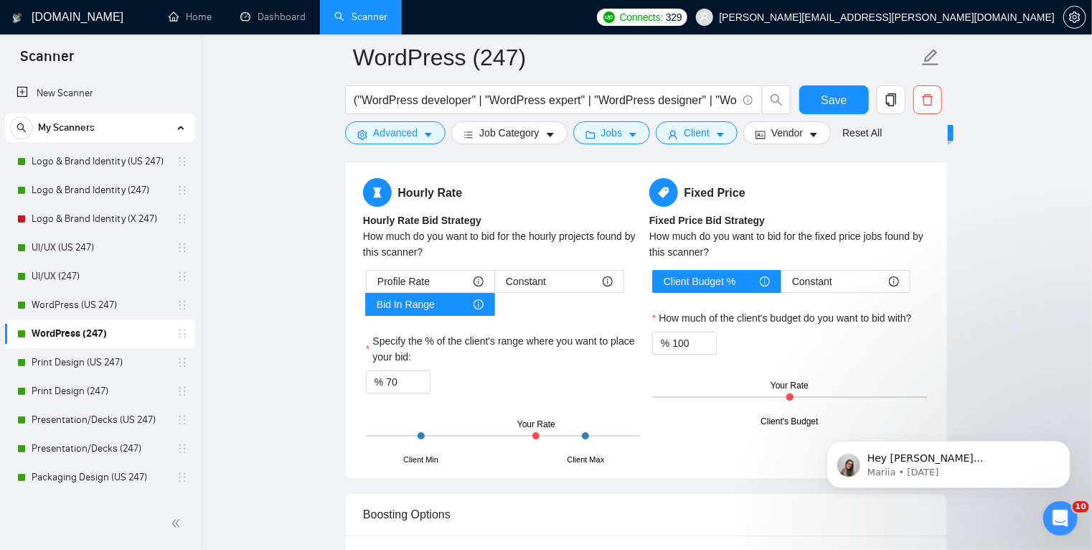
scroll to position [2277, 0]
drag, startPoint x: 396, startPoint y: 385, endPoint x: 388, endPoint y: 384, distance: 8.6
click at [388, 384] on input "70" at bounding box center [408, 381] width 44 height 22
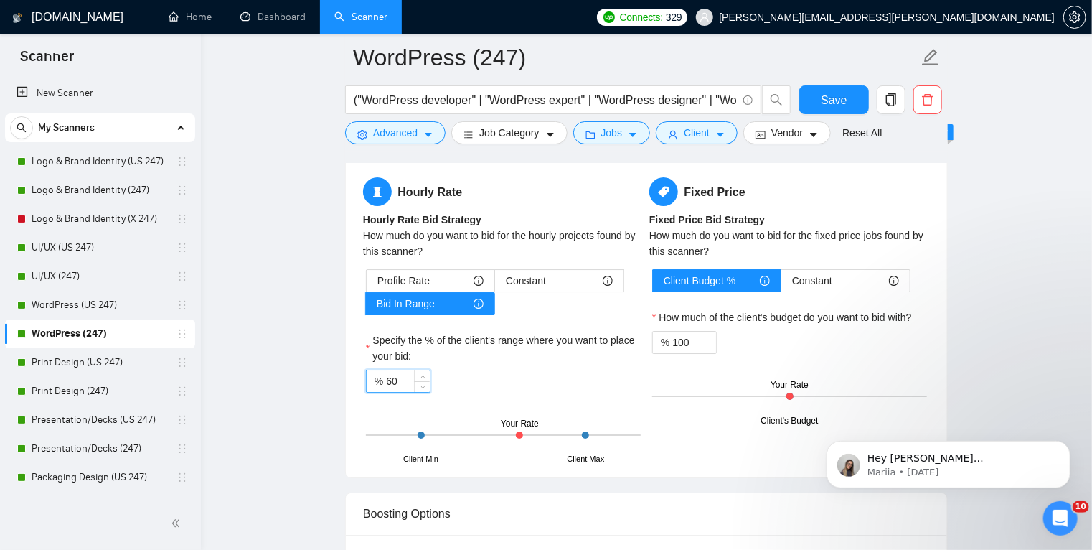
type input "60"
click at [833, 100] on span "Save" at bounding box center [834, 100] width 26 height 18
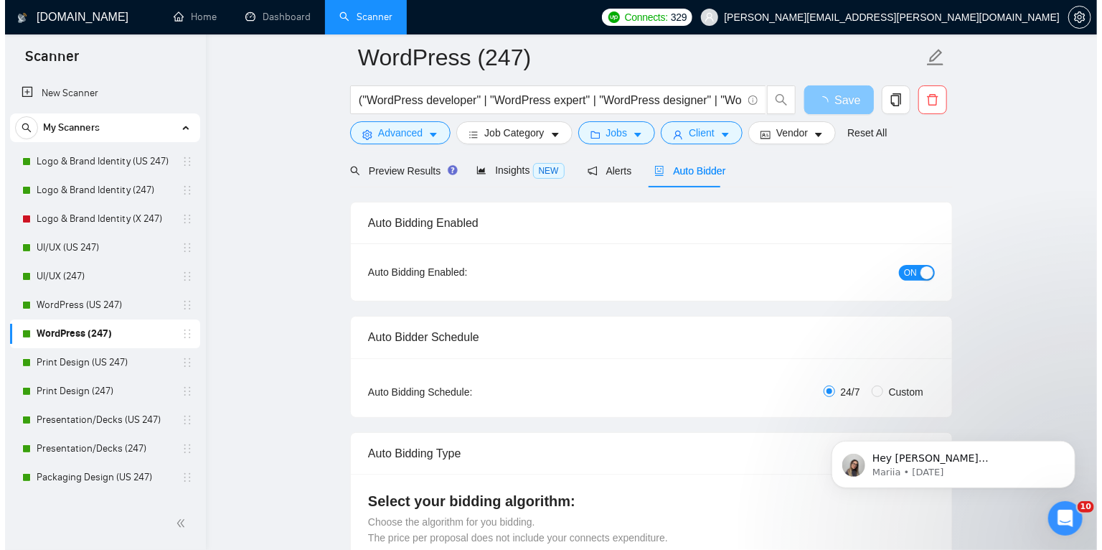
scroll to position [0, 0]
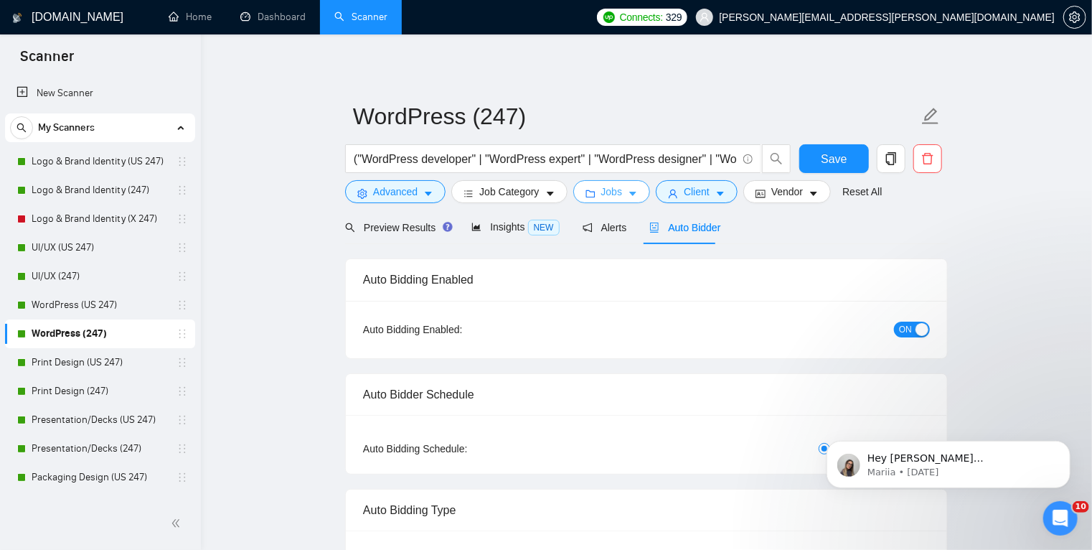
click at [628, 189] on icon "caret-down" at bounding box center [633, 194] width 10 height 10
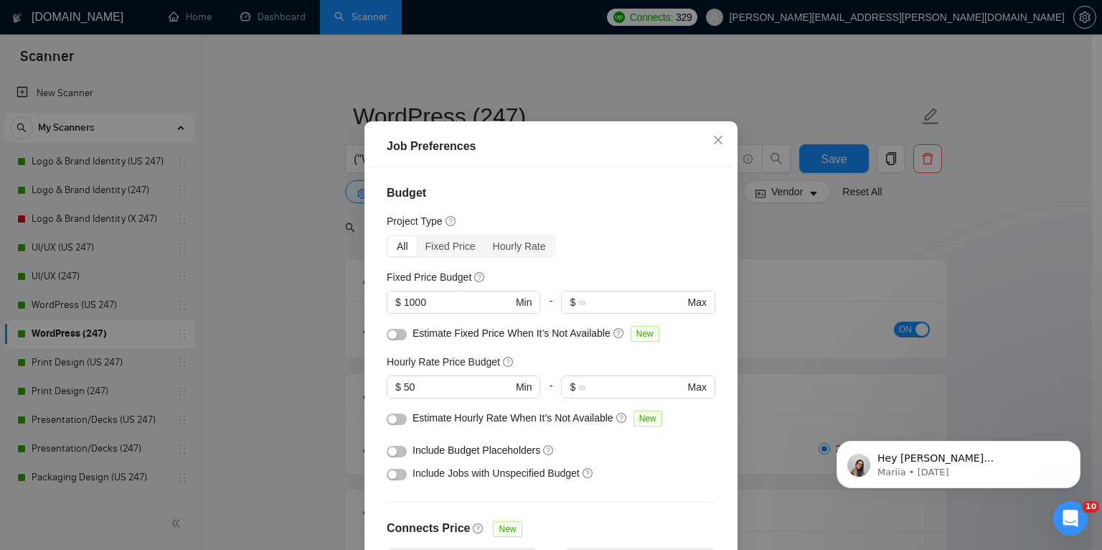
click at [258, 364] on div "Job Preferences Budget Project Type All Fixed Price Hourly Rate Fixed Price Bud…" at bounding box center [551, 275] width 1102 height 550
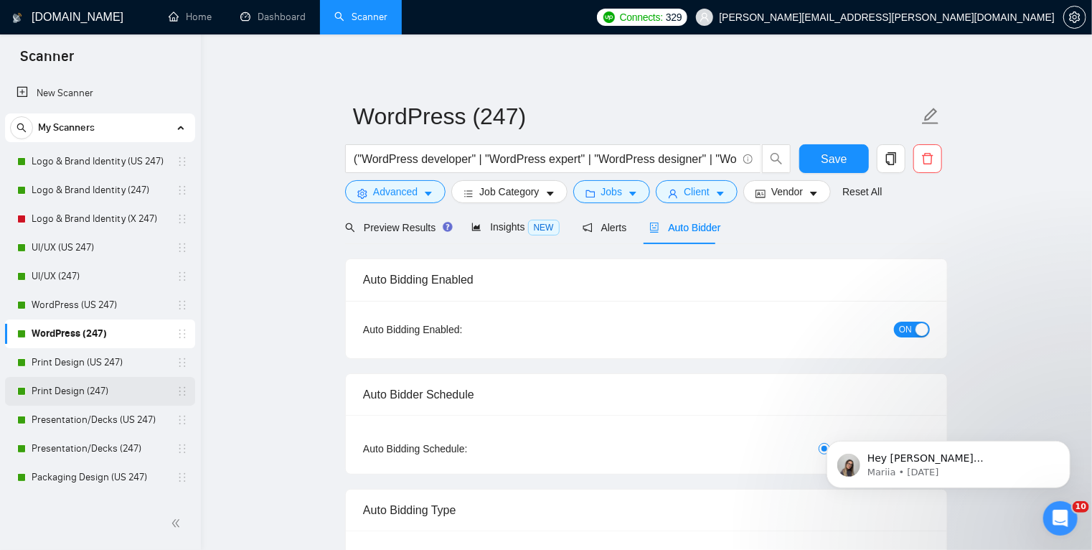
click at [115, 385] on link "Print Design (247)" at bounding box center [100, 391] width 136 height 29
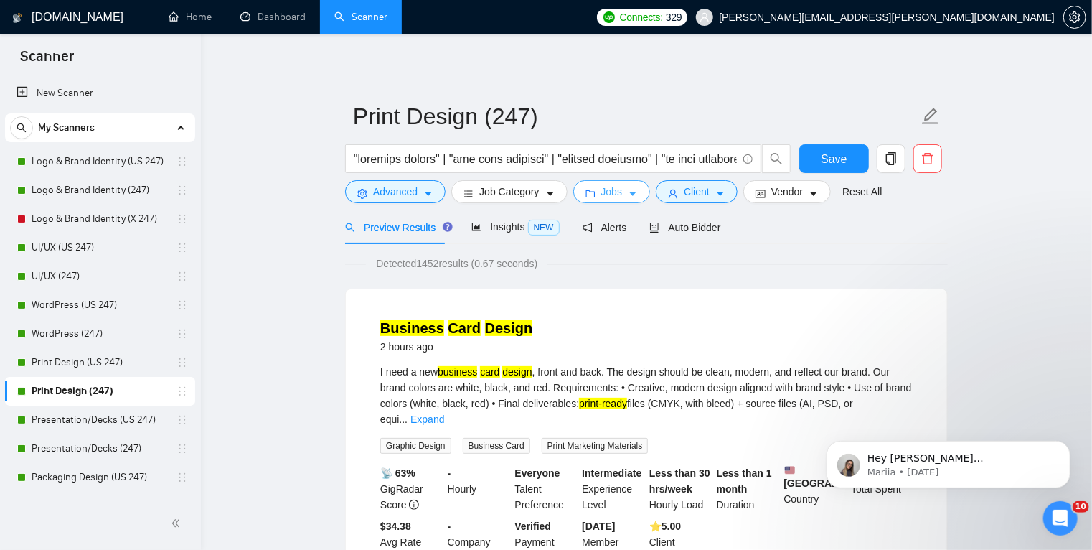
click at [635, 187] on button "Jobs" at bounding box center [612, 191] width 78 height 23
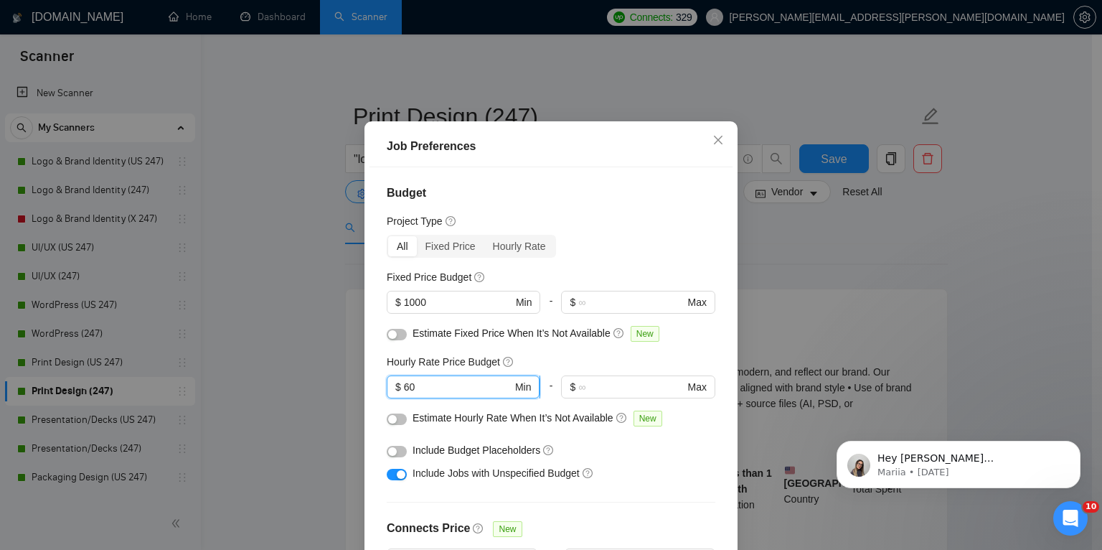
drag, startPoint x: 408, startPoint y: 416, endPoint x: 396, endPoint y: 416, distance: 11.5
click at [396, 398] on span "$ 60 Min" at bounding box center [463, 386] width 153 height 23
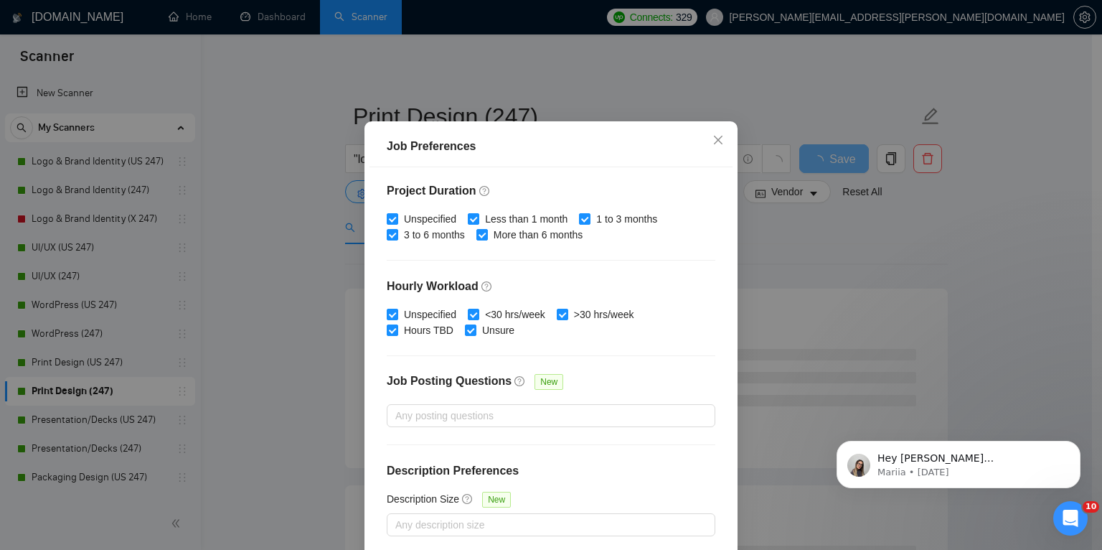
scroll to position [95, 0]
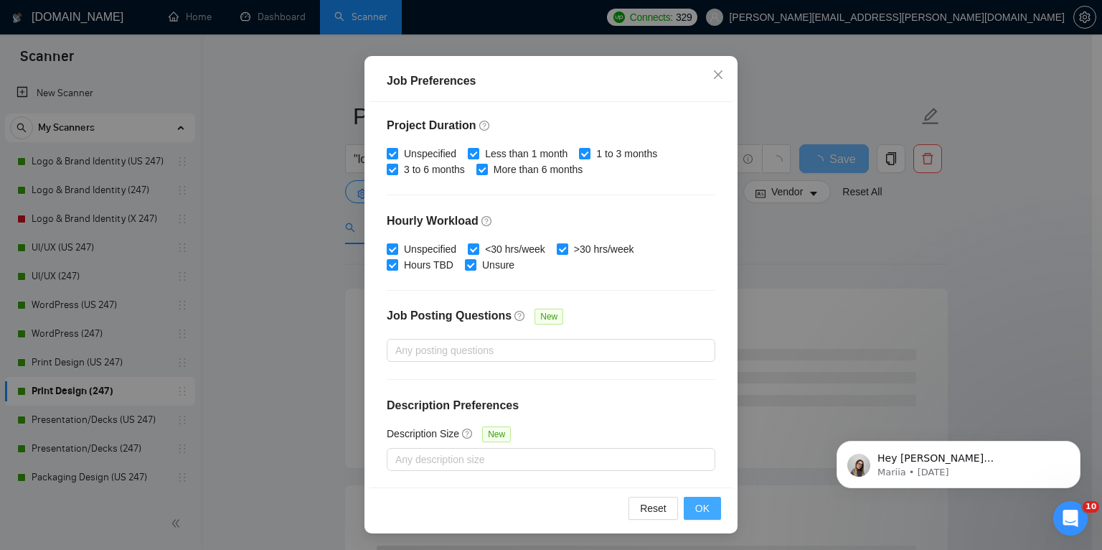
type input "50"
click at [701, 507] on span "OK" at bounding box center [702, 508] width 14 height 16
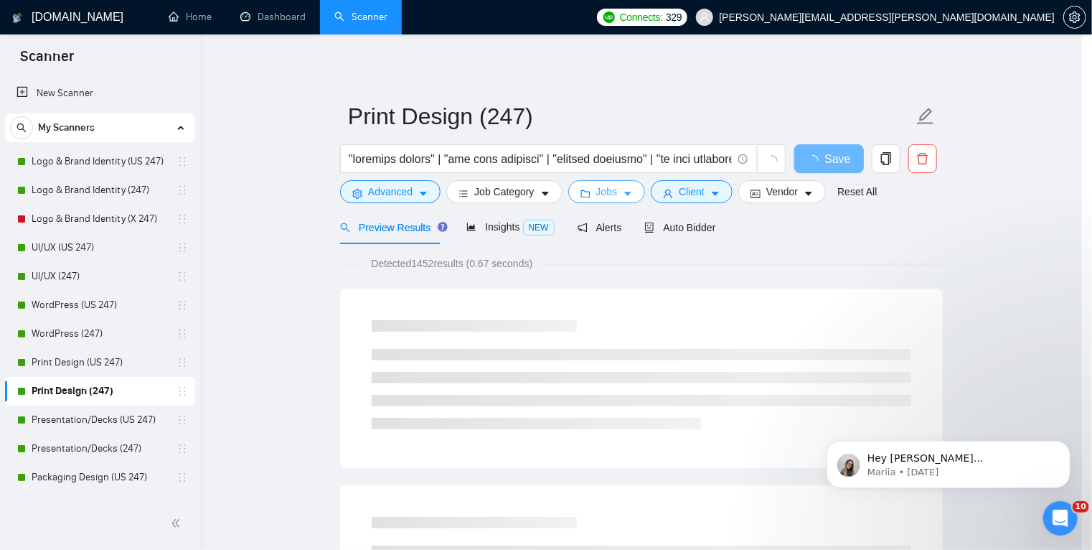
scroll to position [0, 0]
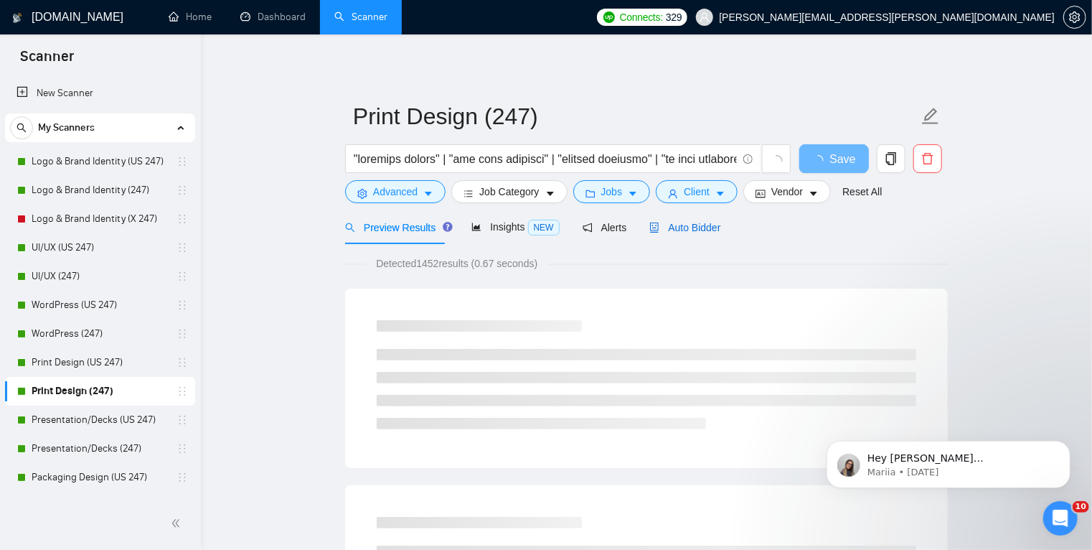
click at [690, 226] on span "Auto Bidder" at bounding box center [685, 227] width 71 height 11
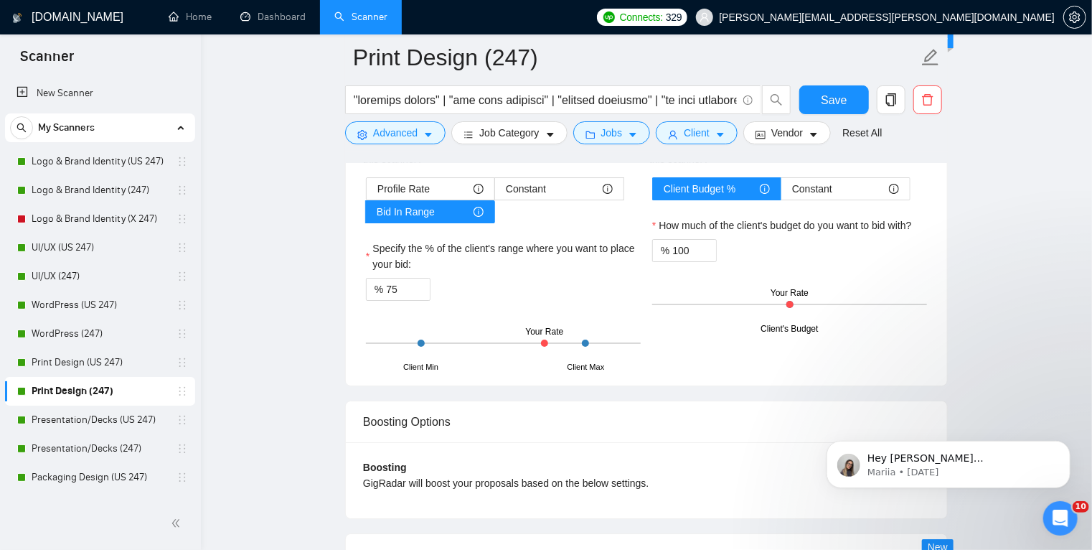
scroll to position [2472, 0]
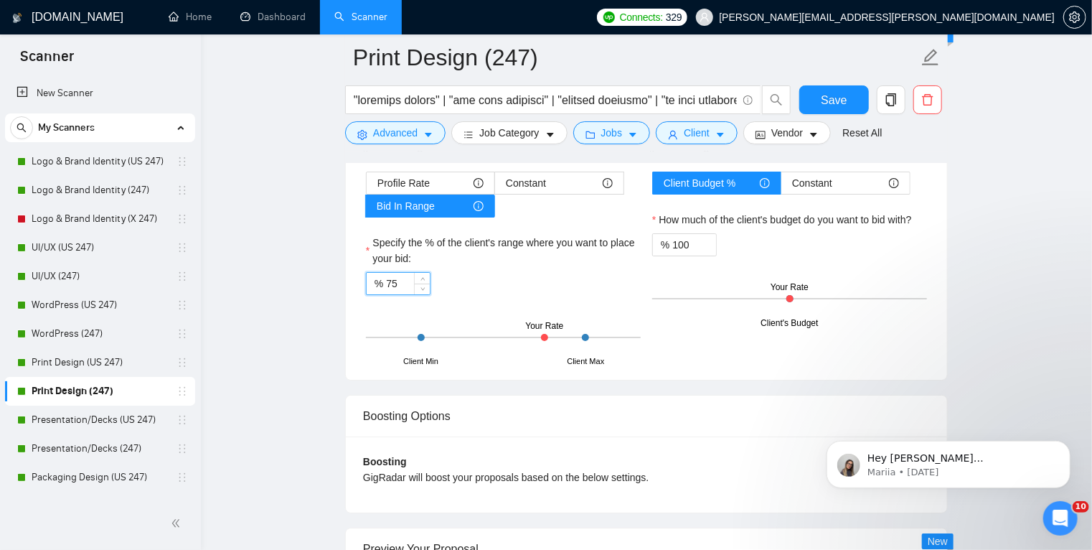
drag, startPoint x: 403, startPoint y: 281, endPoint x: 387, endPoint y: 290, distance: 19.0
click at [387, 290] on input "75" at bounding box center [408, 284] width 44 height 22
type input "60"
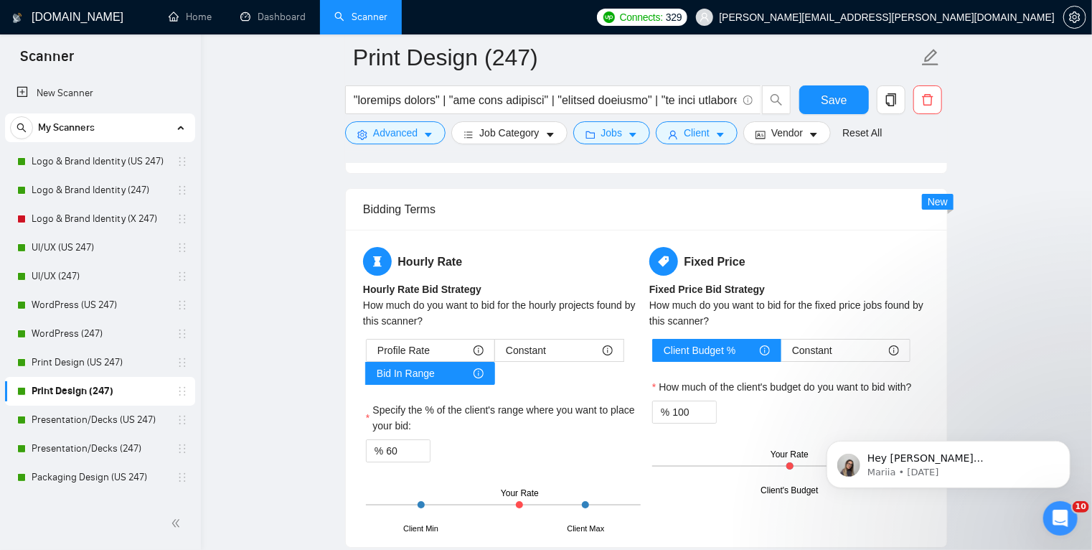
scroll to position [2303, 0]
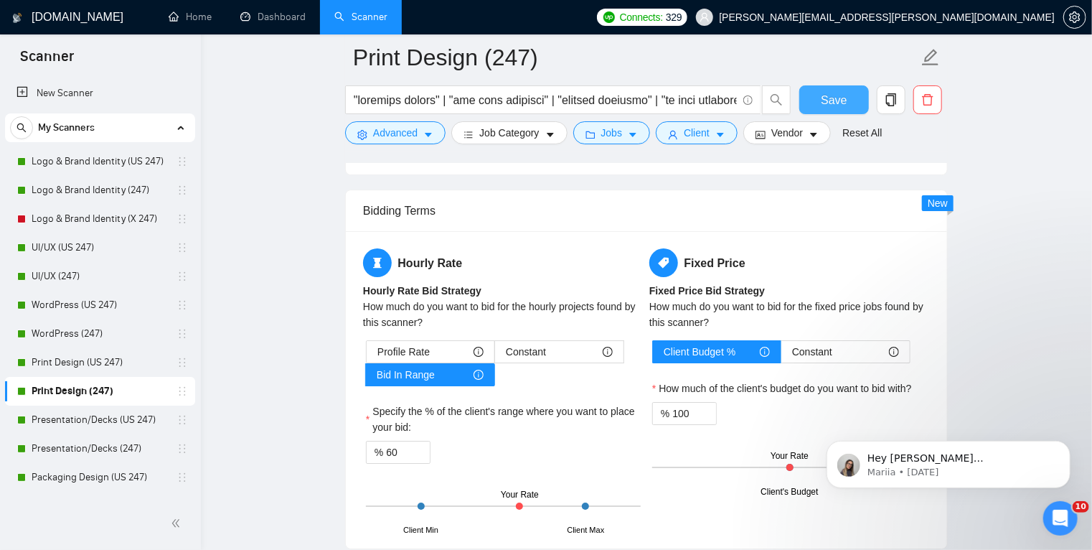
click at [848, 101] on button "Save" at bounding box center [835, 99] width 70 height 29
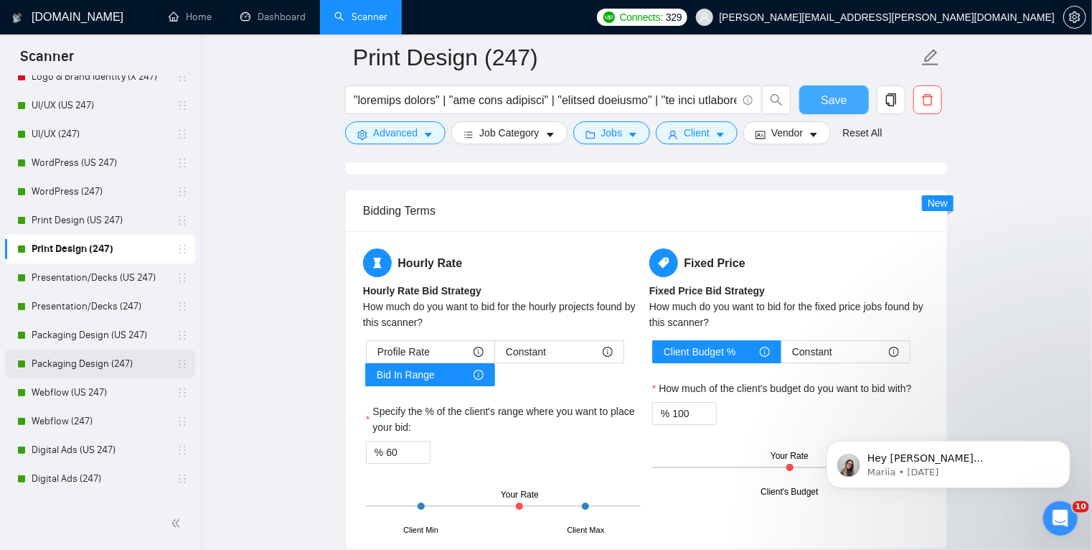
scroll to position [143, 0]
click at [135, 314] on link "Presentation/Decks (247)" at bounding box center [100, 305] width 136 height 29
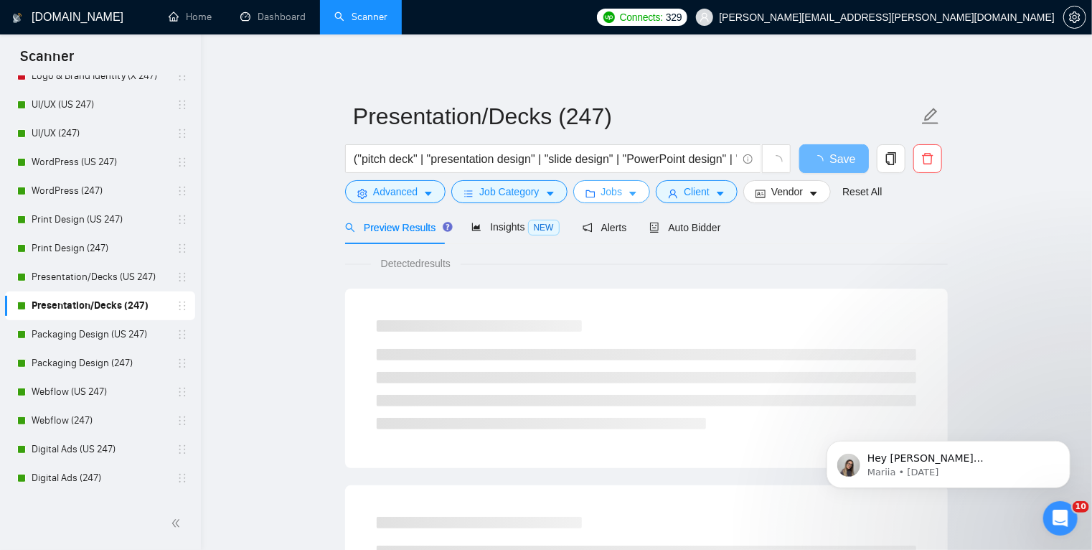
click at [613, 192] on span "Jobs" at bounding box center [612, 192] width 22 height 16
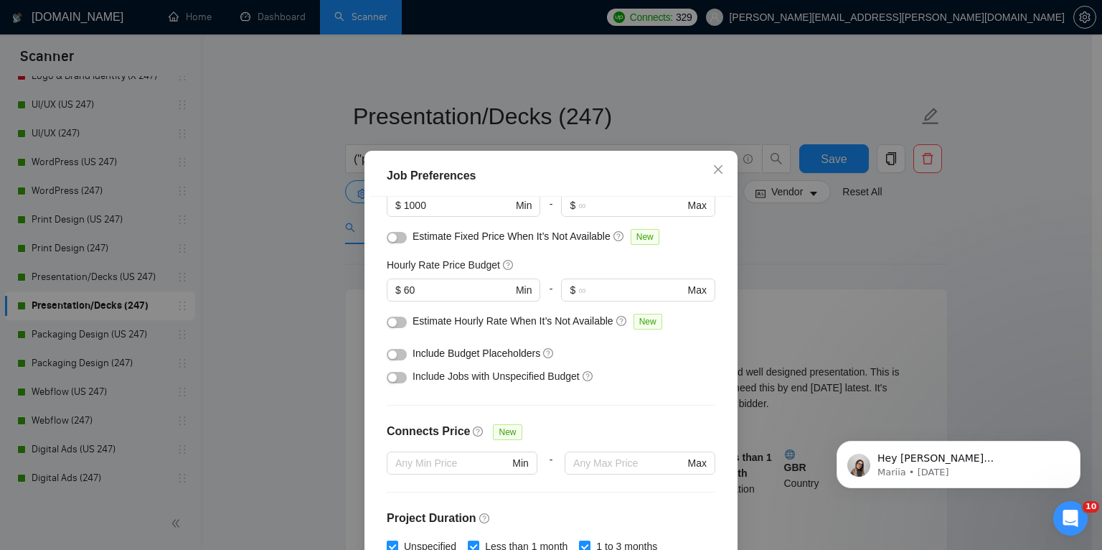
scroll to position [66, 0]
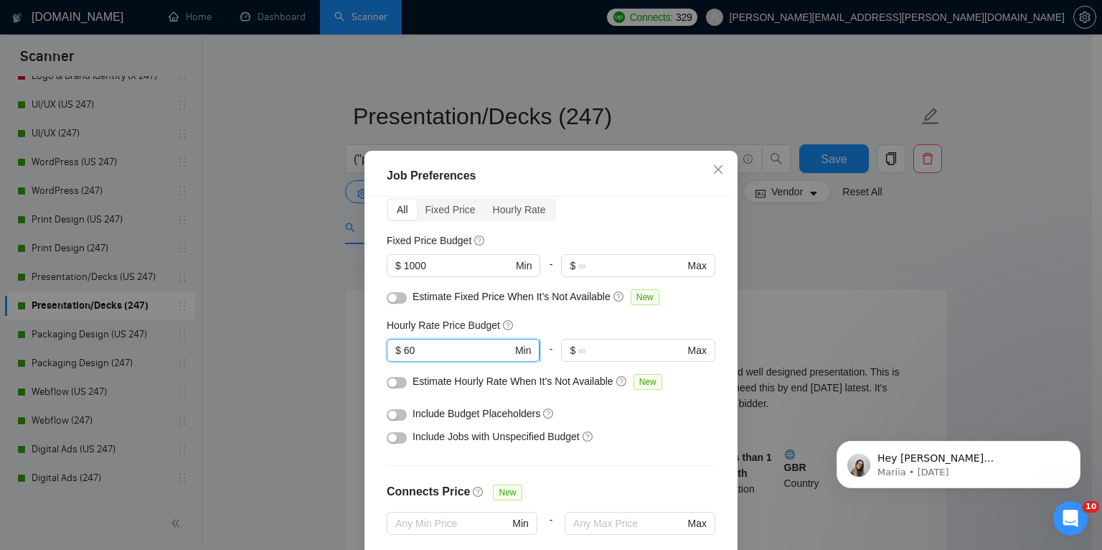
drag, startPoint x: 411, startPoint y: 345, endPoint x: 400, endPoint y: 346, distance: 10.9
click at [404, 346] on input "60" at bounding box center [458, 350] width 108 height 16
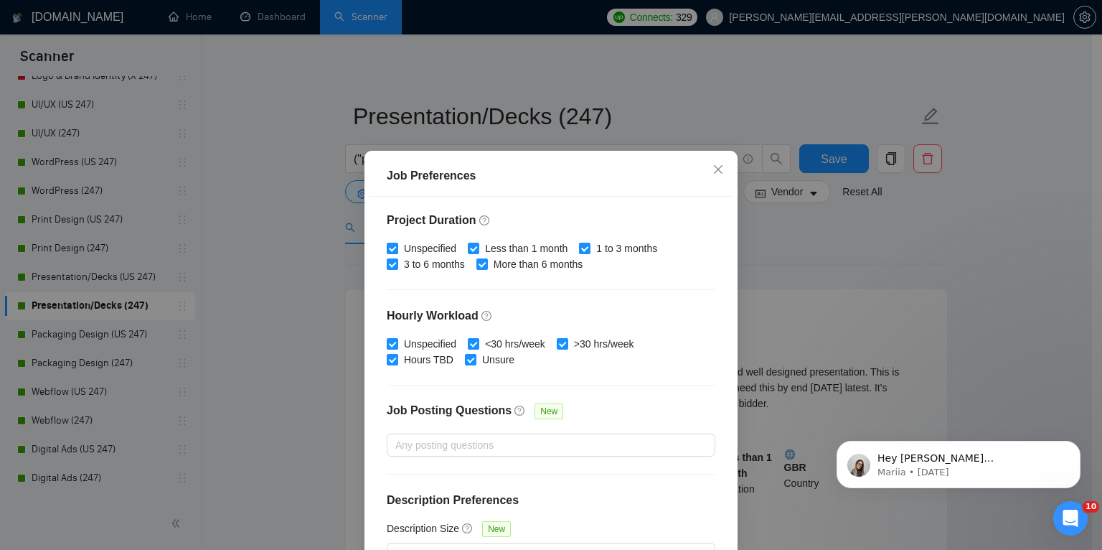
scroll to position [95, 0]
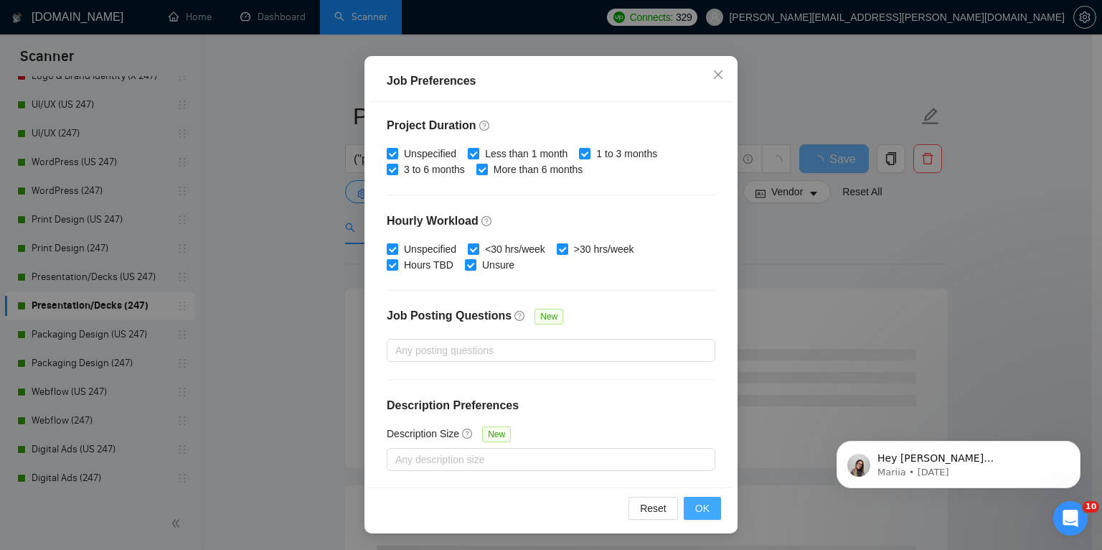
type input "50"
click at [698, 514] on span "OK" at bounding box center [702, 508] width 14 height 16
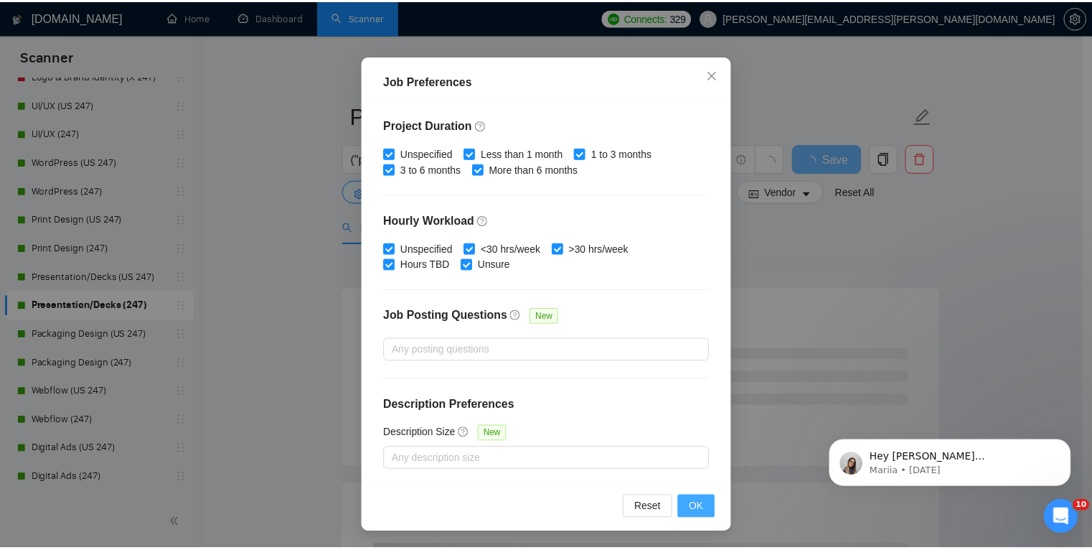
scroll to position [29, 0]
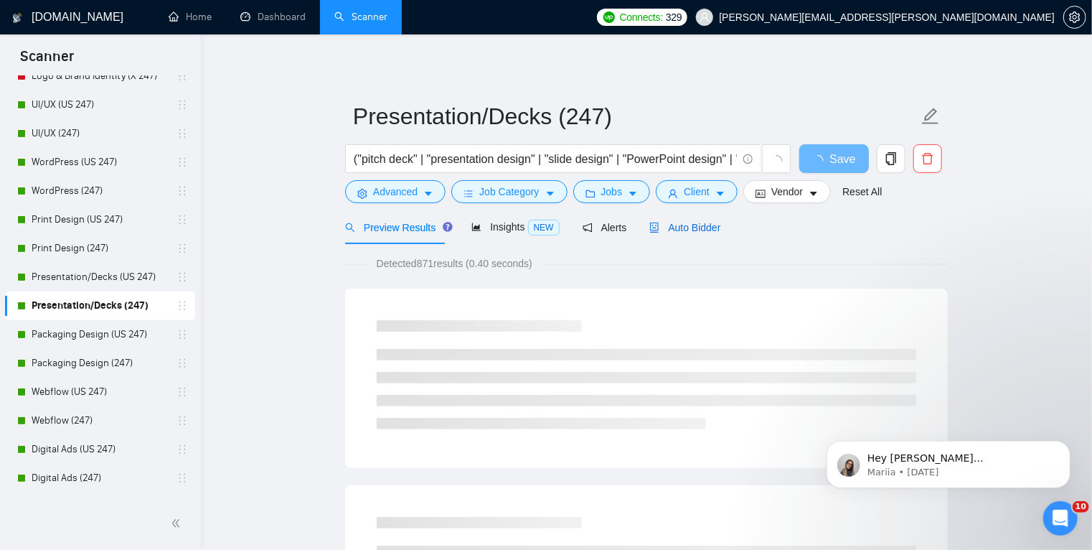
click at [697, 227] on span "Auto Bidder" at bounding box center [685, 227] width 71 height 11
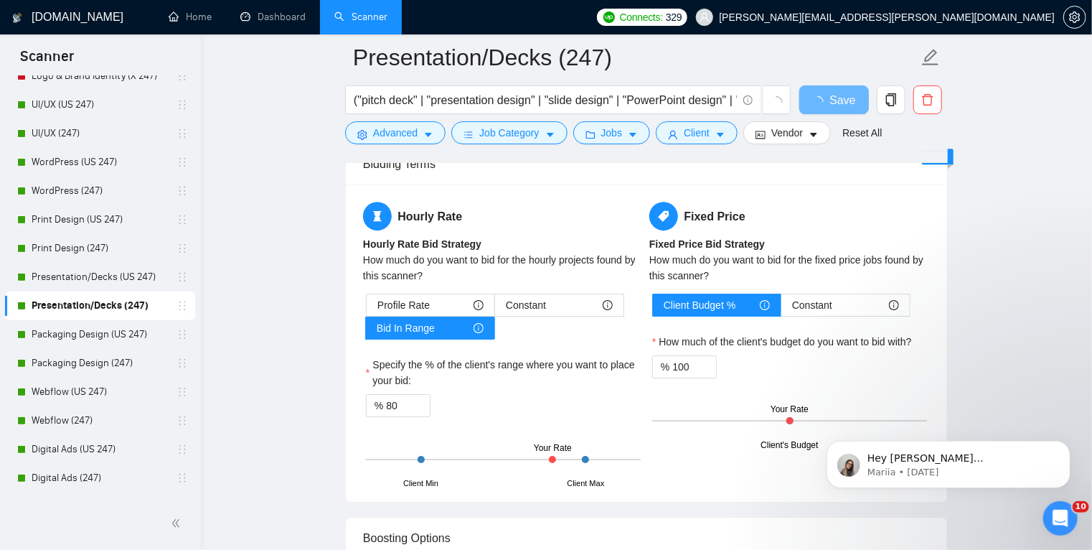
scroll to position [2149, 0]
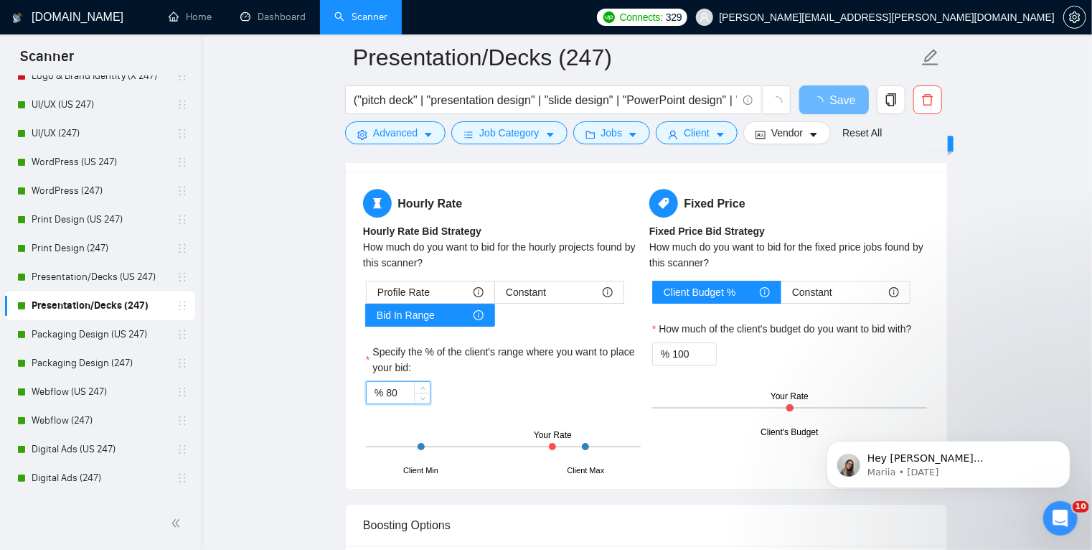
drag, startPoint x: 390, startPoint y: 385, endPoint x: 385, endPoint y: 396, distance: 12.5
click at [386, 396] on input "80" at bounding box center [408, 393] width 44 height 22
type input "60"
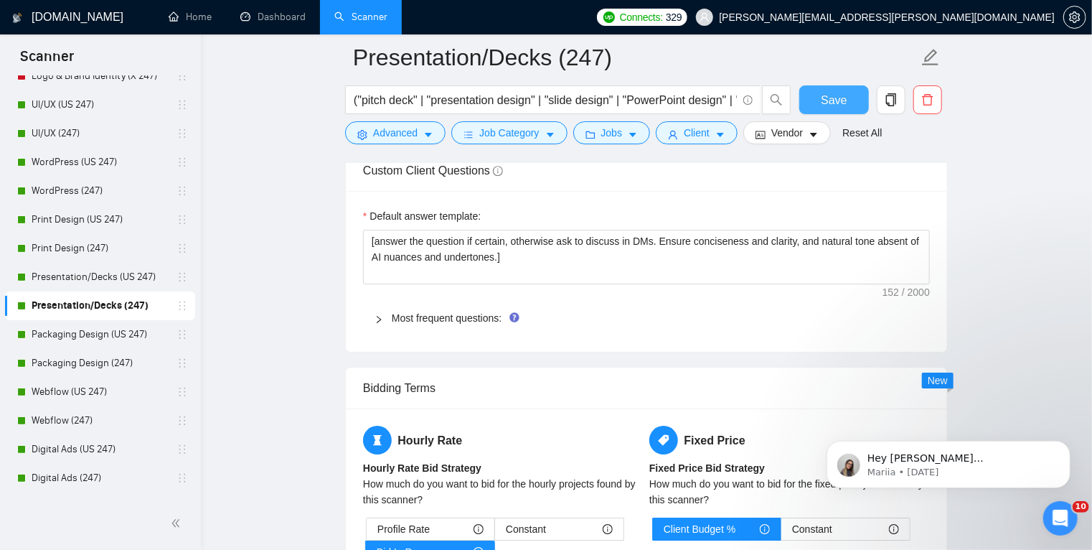
click at [838, 99] on span "Save" at bounding box center [834, 100] width 26 height 18
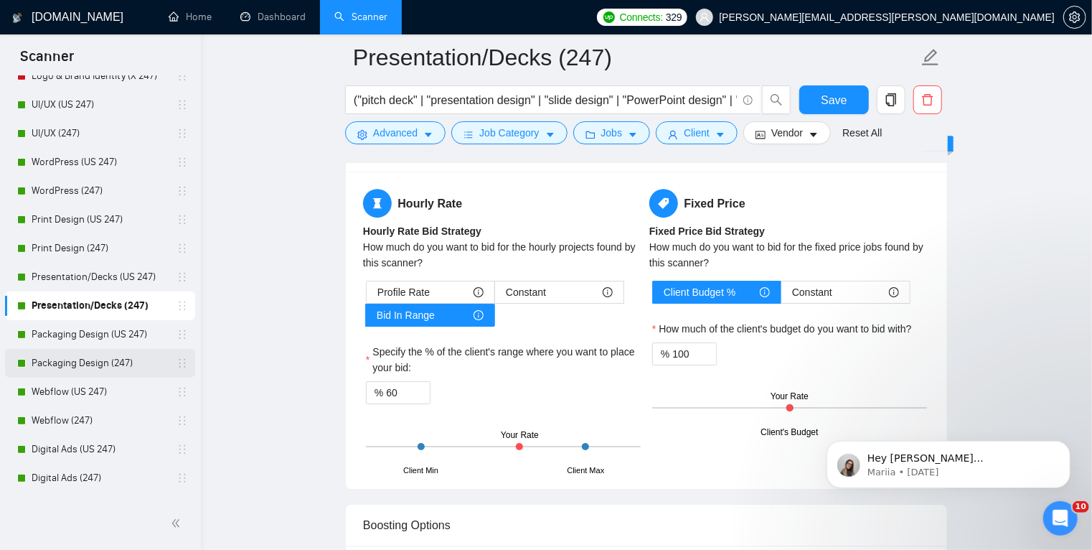
click at [95, 364] on link "Packaging Design (247)" at bounding box center [100, 363] width 136 height 29
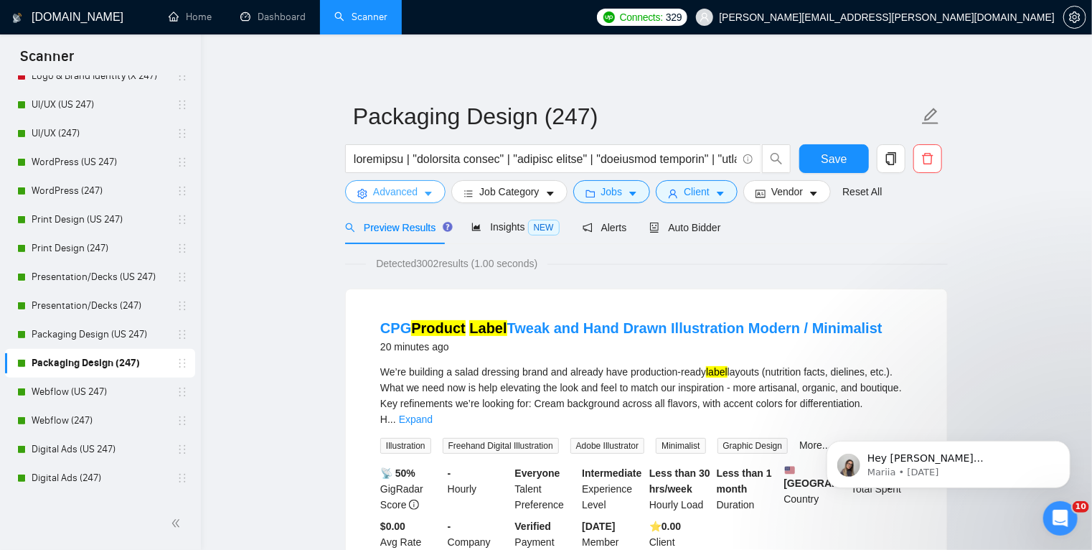
click at [432, 191] on icon "caret-down" at bounding box center [428, 194] width 10 height 10
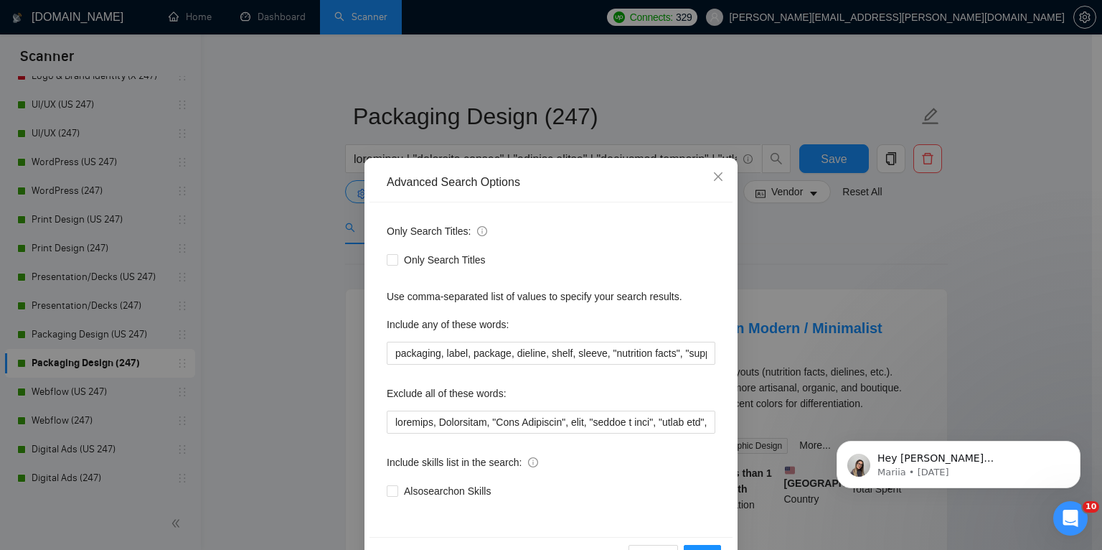
click at [775, 235] on div "Advanced Search Options Only Search Titles: Only Search Titles Use comma-separa…" at bounding box center [551, 275] width 1102 height 550
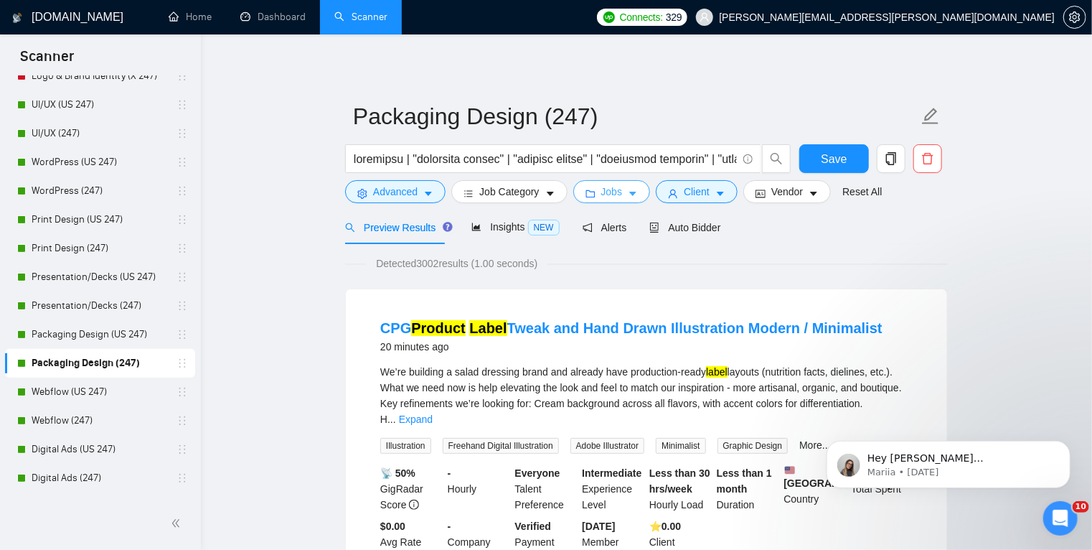
click at [636, 192] on button "Jobs" at bounding box center [612, 191] width 78 height 23
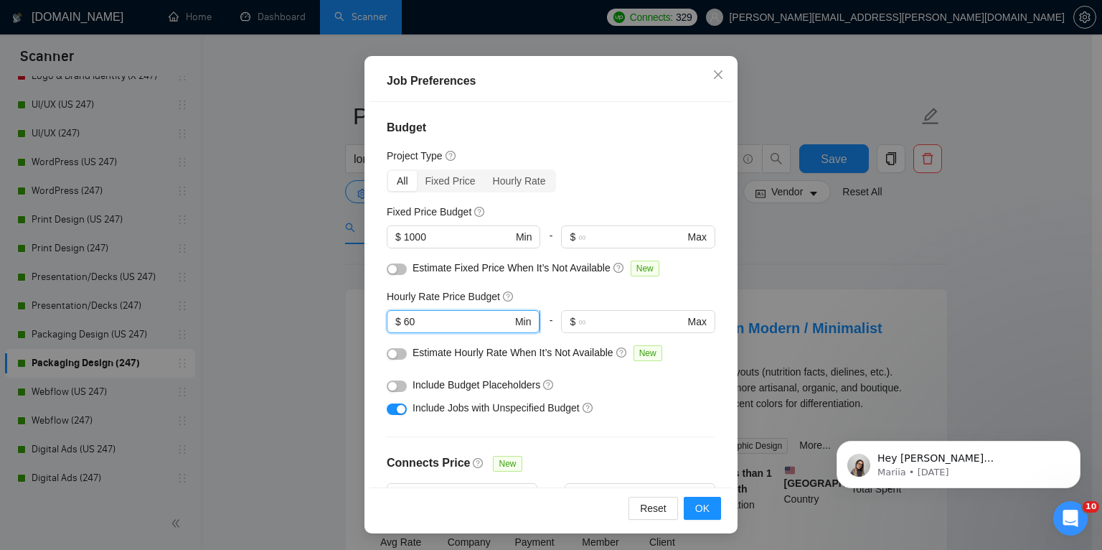
click at [405, 320] on input "60" at bounding box center [458, 322] width 108 height 16
type input "50"
click at [699, 508] on span "OK" at bounding box center [702, 508] width 14 height 16
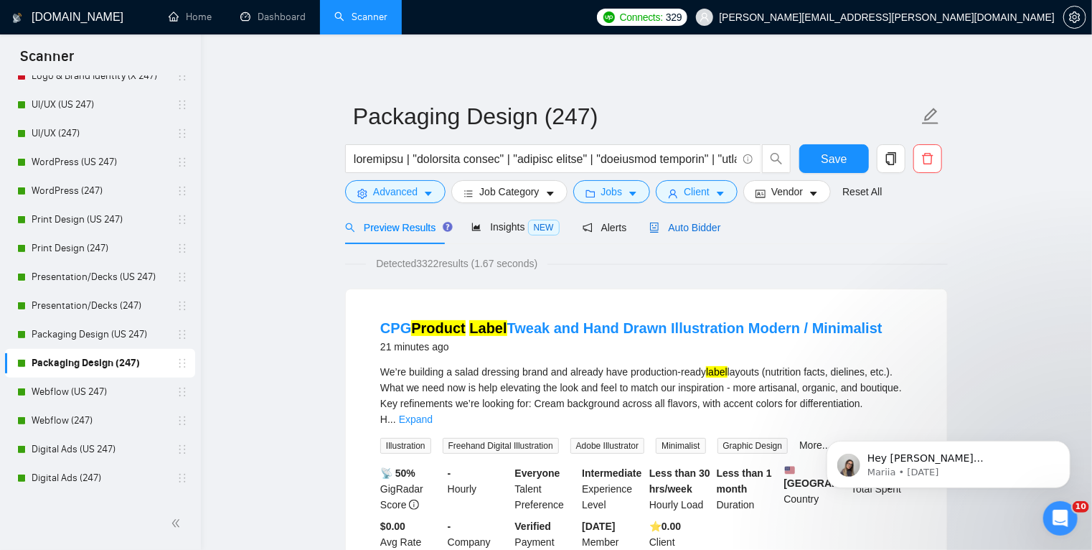
click at [688, 225] on span "Auto Bidder" at bounding box center [685, 227] width 71 height 11
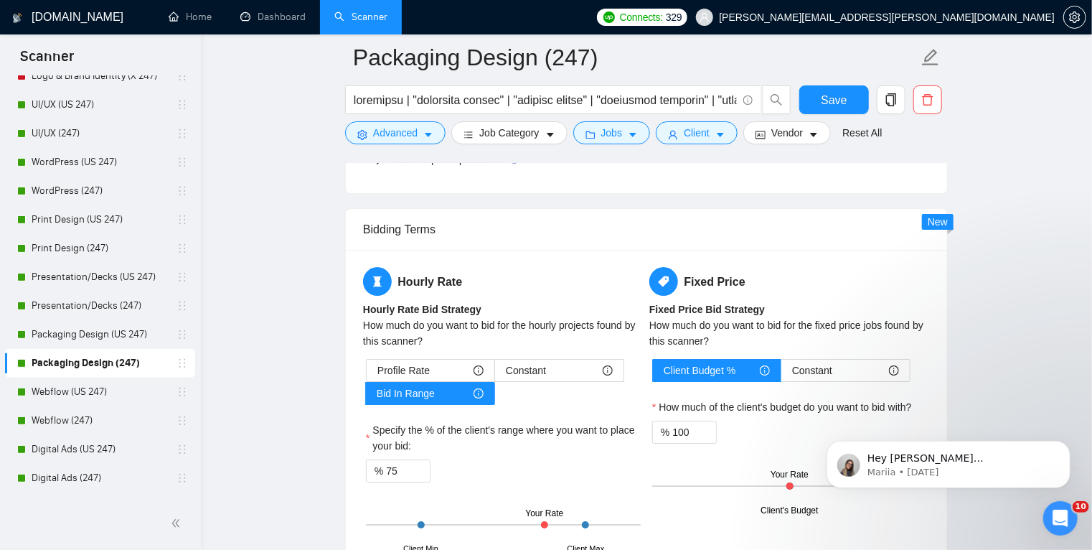
scroll to position [2285, 0]
drag, startPoint x: 398, startPoint y: 464, endPoint x: 388, endPoint y: 470, distance: 12.2
click at [388, 470] on input "75" at bounding box center [408, 470] width 44 height 22
type input "60"
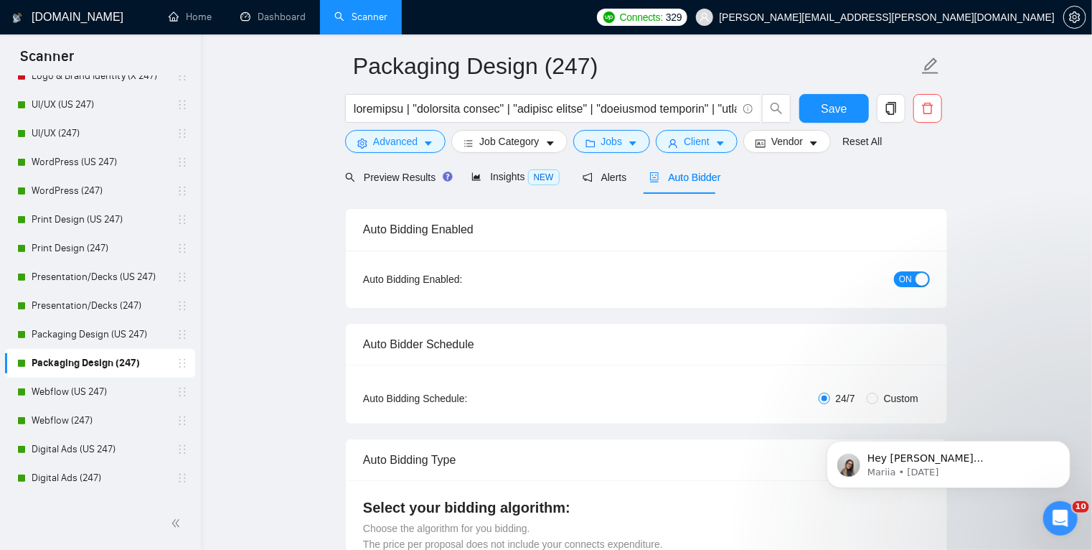
scroll to position [0, 0]
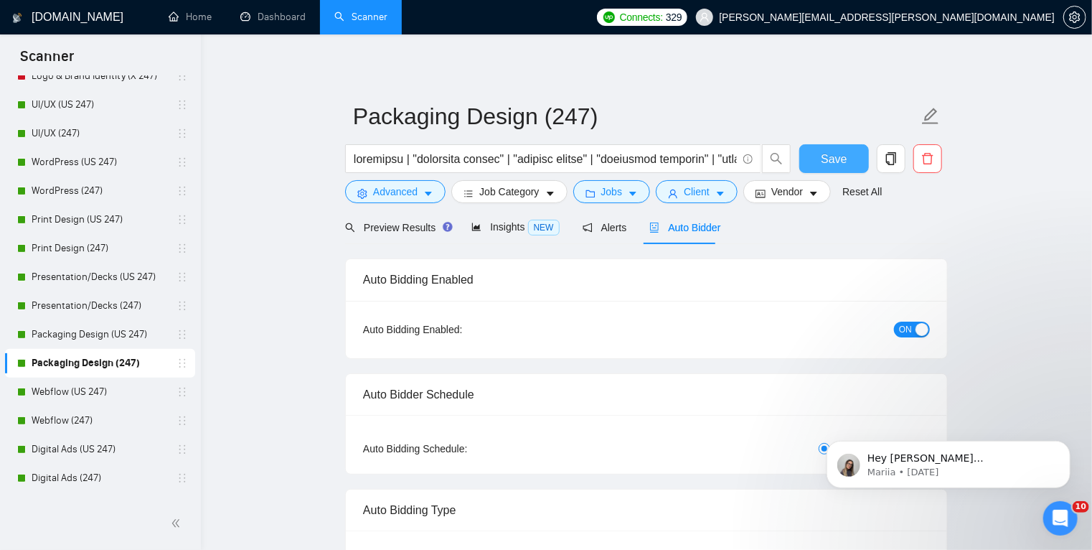
click at [842, 155] on span "Save" at bounding box center [834, 159] width 26 height 18
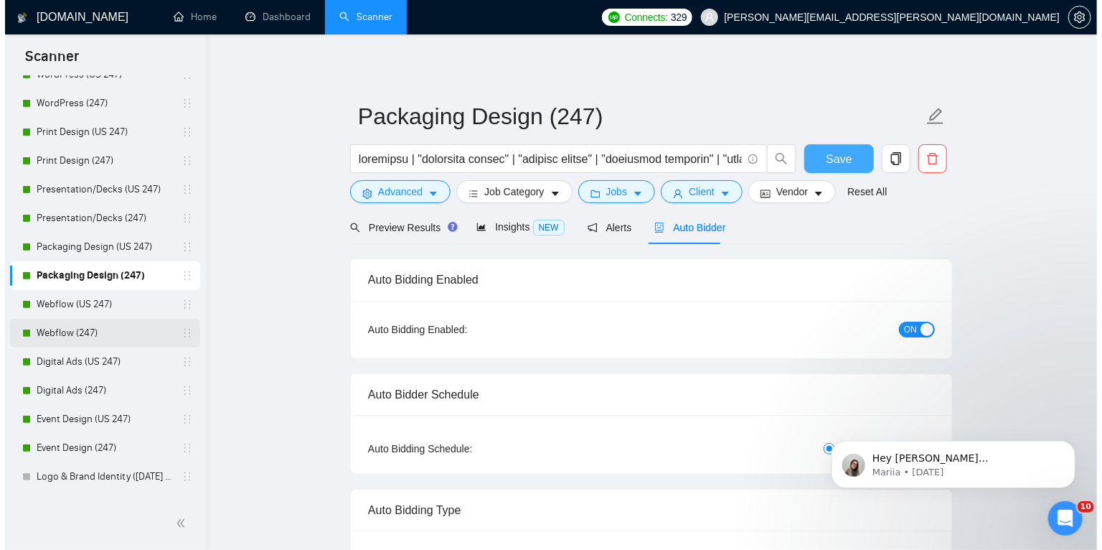
scroll to position [232, 0]
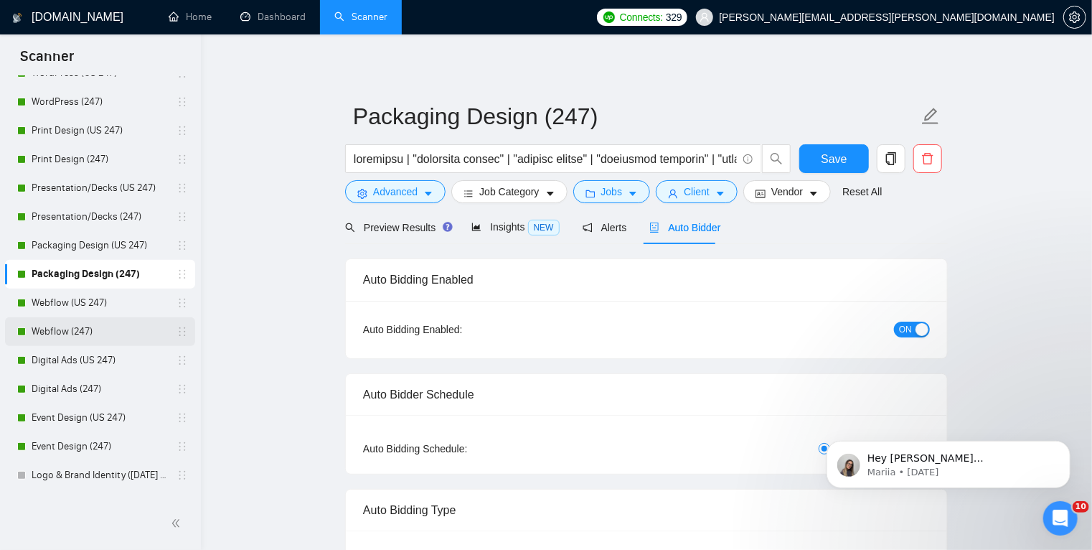
click at [130, 330] on link "Webflow (247)" at bounding box center [100, 331] width 136 height 29
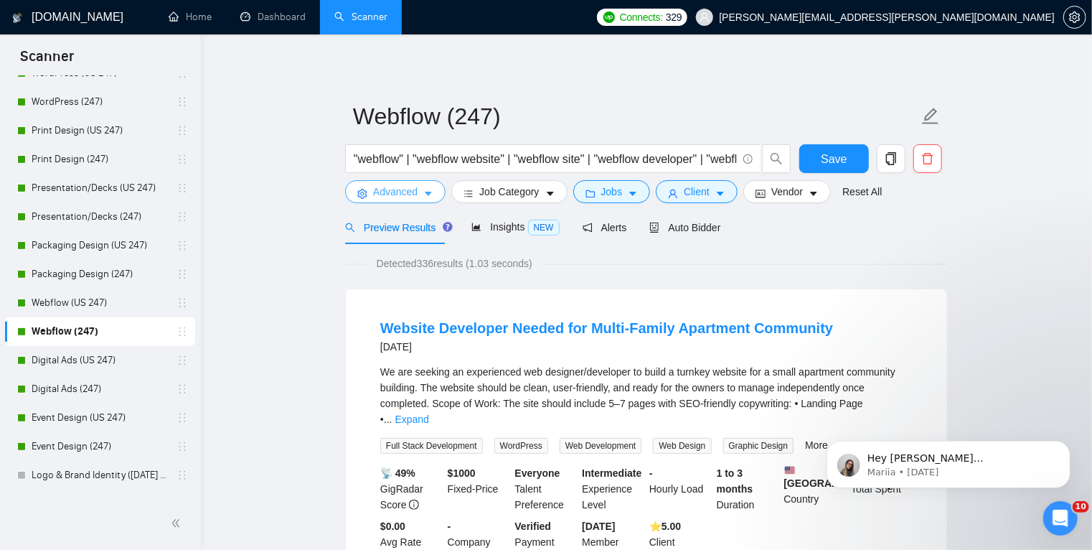
click at [429, 189] on icon "caret-down" at bounding box center [428, 194] width 10 height 10
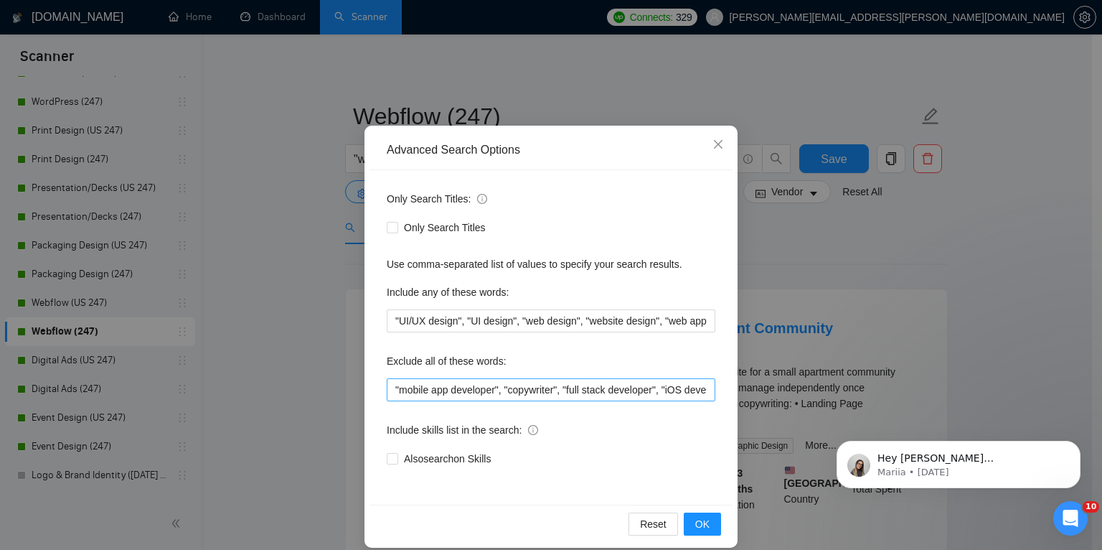
scroll to position [22, 0]
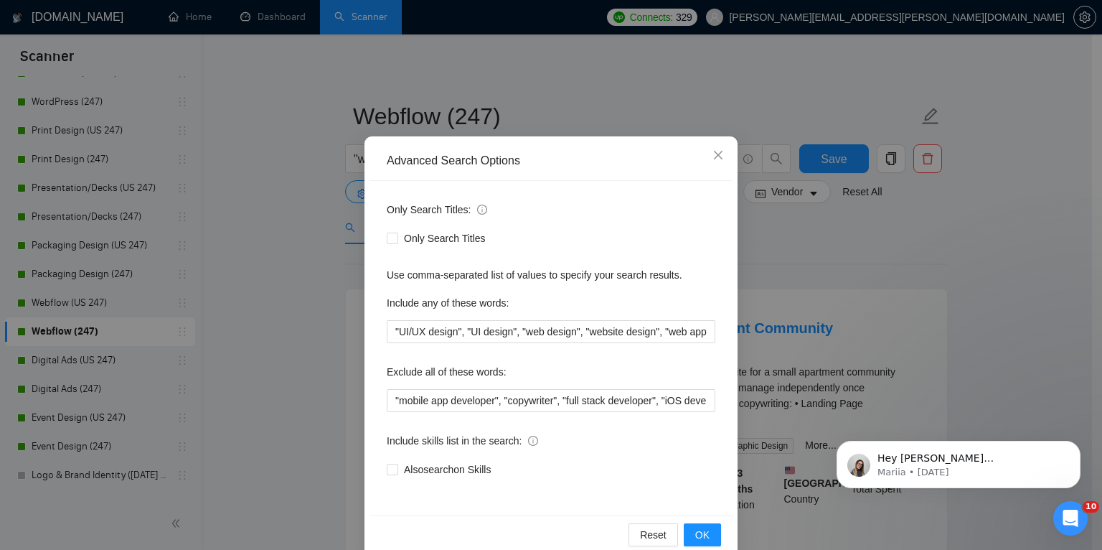
click at [765, 304] on div "Advanced Search Options Only Search Titles: Only Search Titles Use comma-separa…" at bounding box center [551, 275] width 1102 height 550
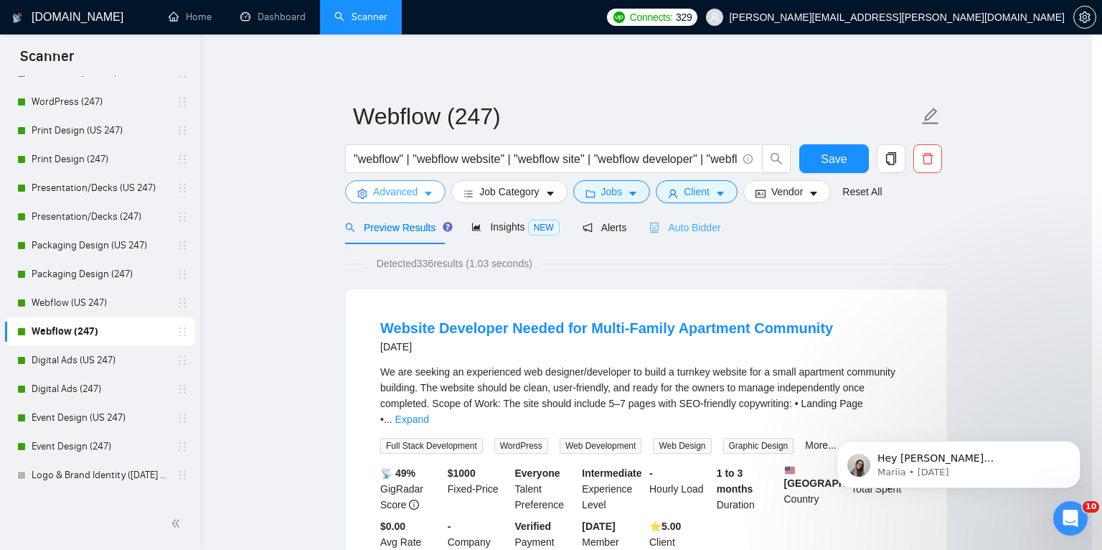
scroll to position [0, 0]
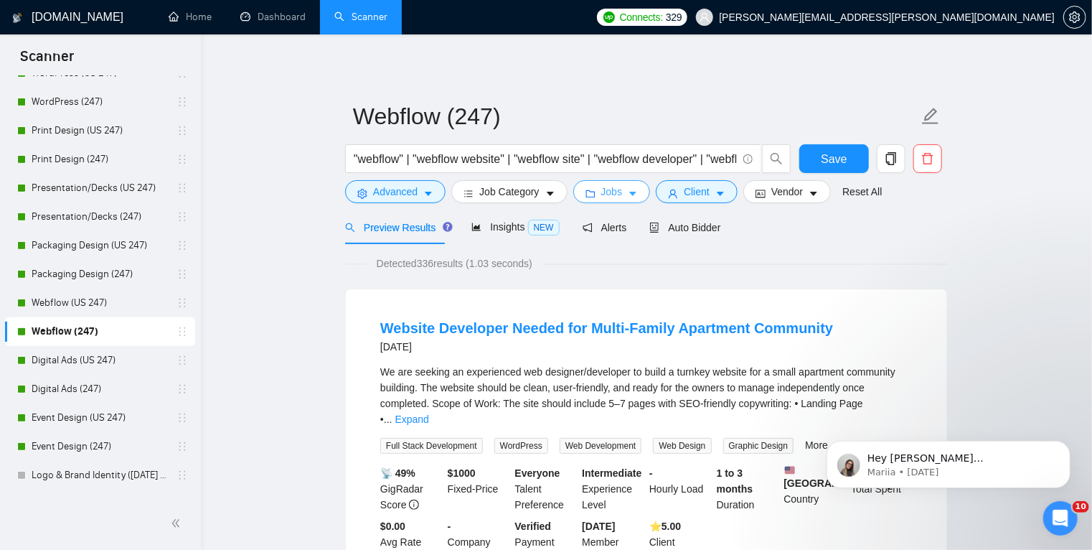
click at [628, 189] on icon "caret-down" at bounding box center [633, 194] width 10 height 10
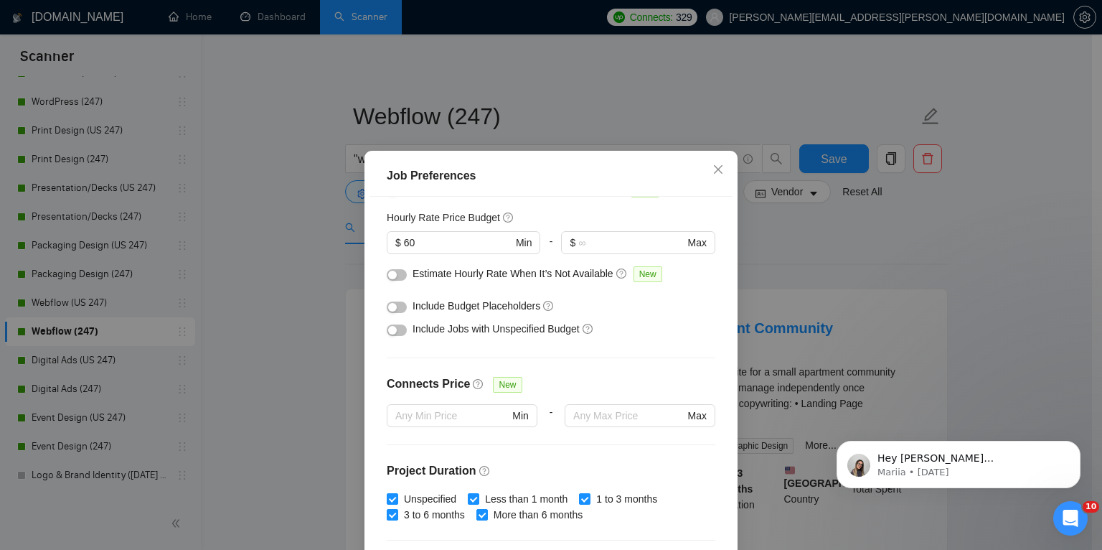
scroll to position [172, 0]
drag, startPoint x: 412, startPoint y: 244, endPoint x: 400, endPoint y: 244, distance: 12.2
click at [404, 244] on input "60" at bounding box center [458, 244] width 108 height 16
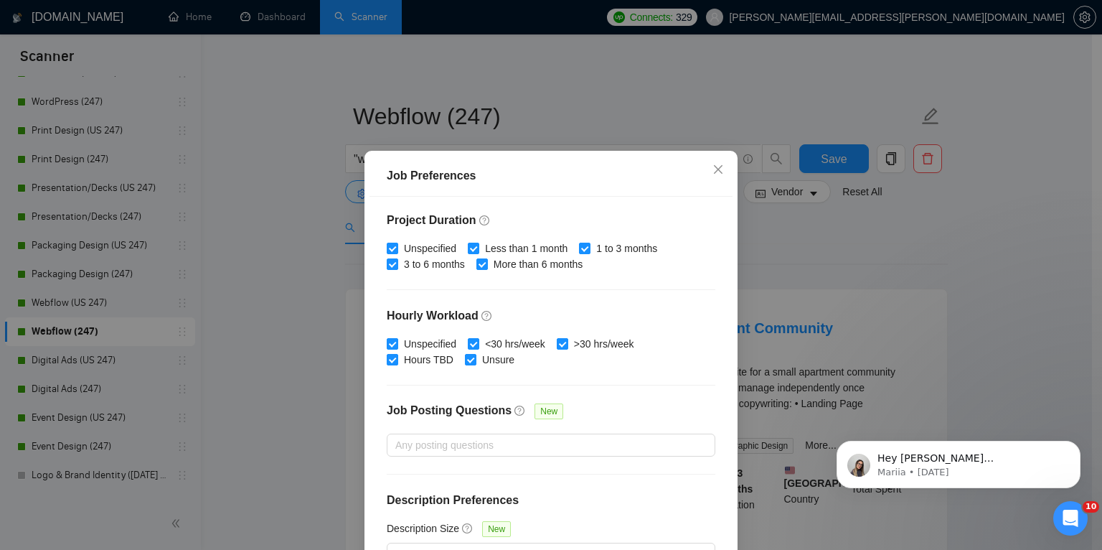
scroll to position [95, 0]
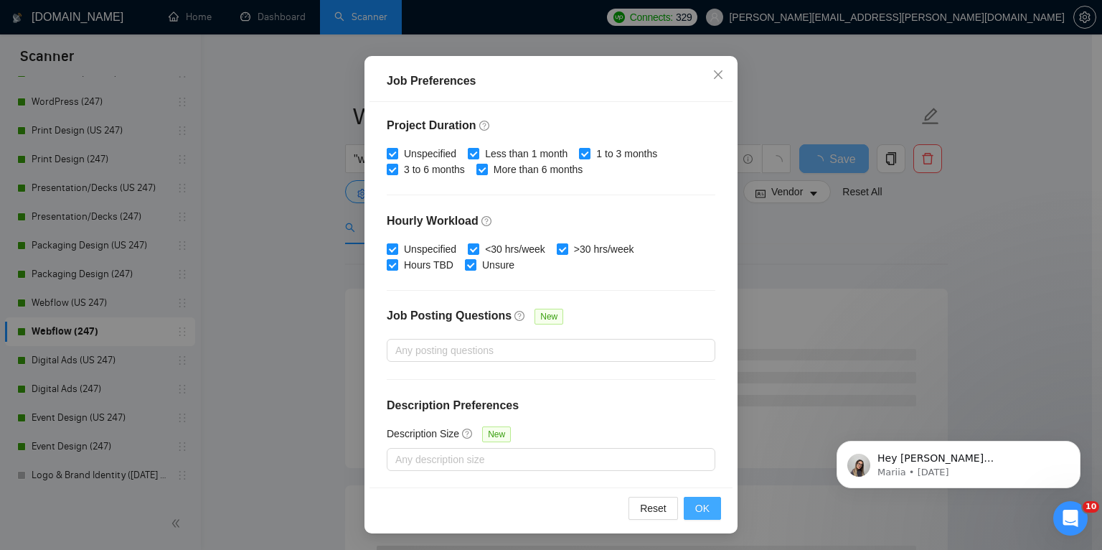
type input "50"
click at [698, 512] on span "OK" at bounding box center [702, 508] width 14 height 16
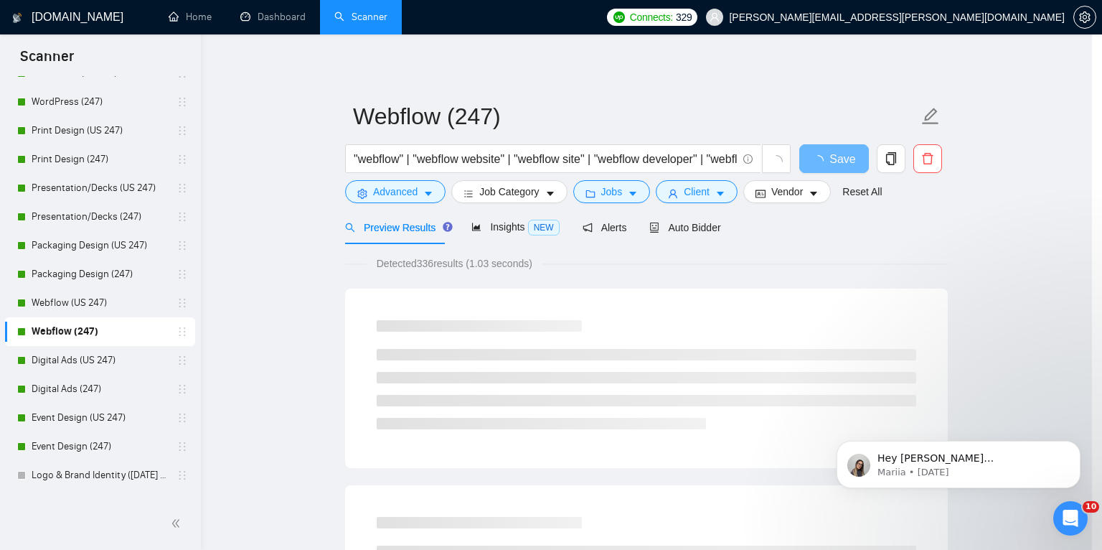
scroll to position [29, 0]
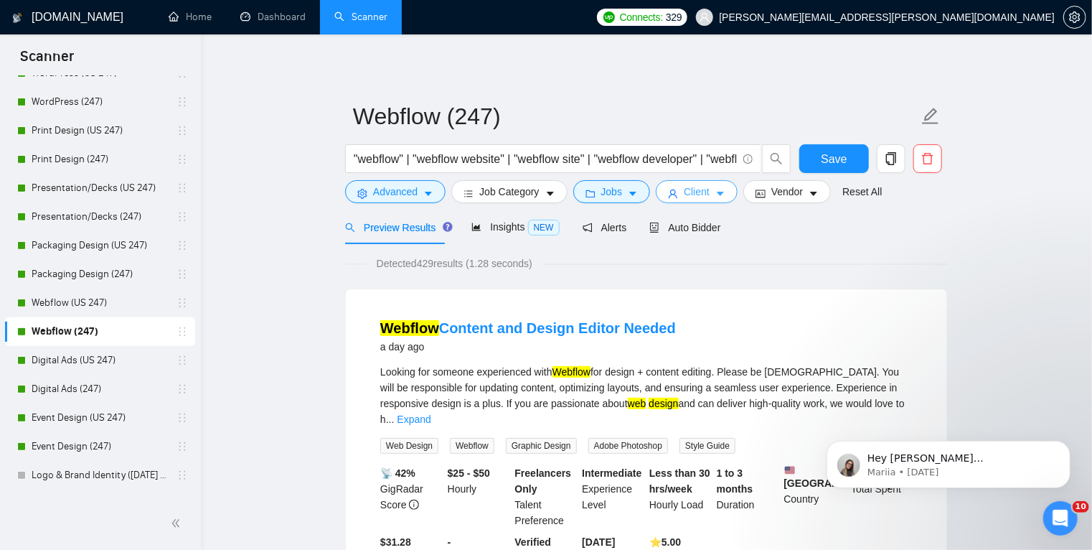
click at [723, 192] on button "Client" at bounding box center [697, 191] width 82 height 23
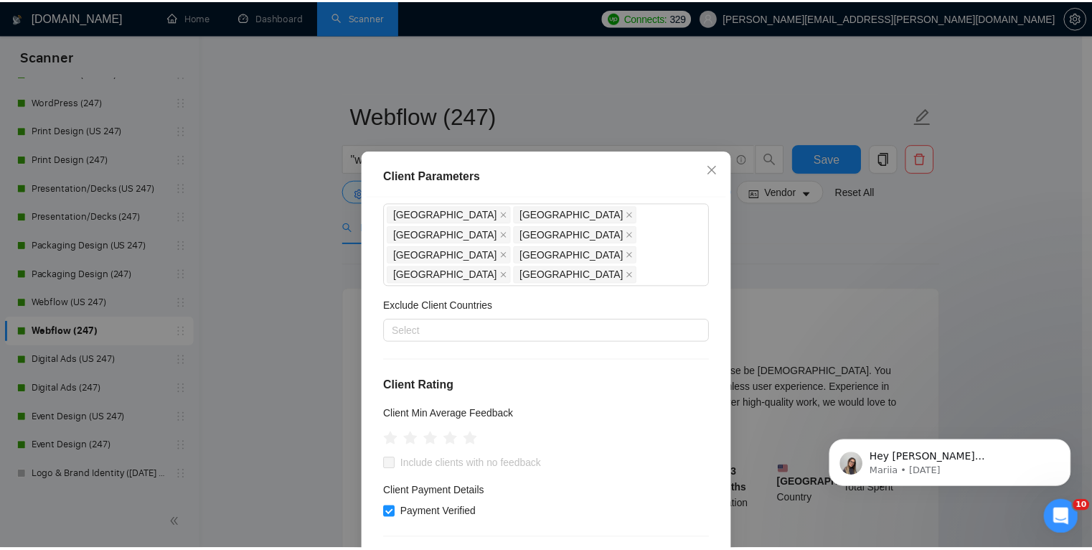
scroll to position [0, 0]
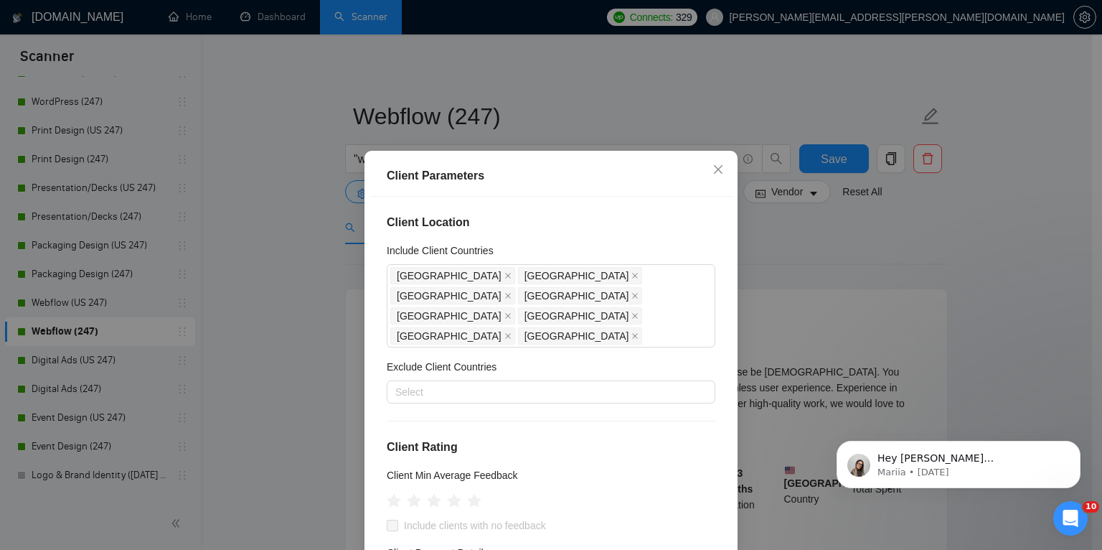
click at [858, 238] on div "Client Parameters Client Location Include Client Countries [GEOGRAPHIC_DATA] [G…" at bounding box center [551, 275] width 1102 height 550
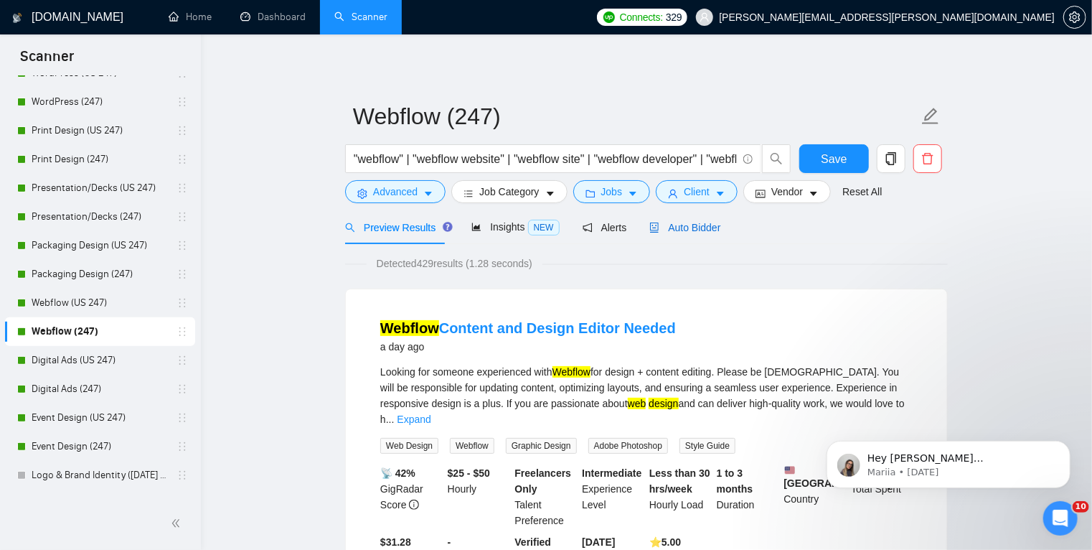
click at [689, 230] on span "Auto Bidder" at bounding box center [685, 227] width 71 height 11
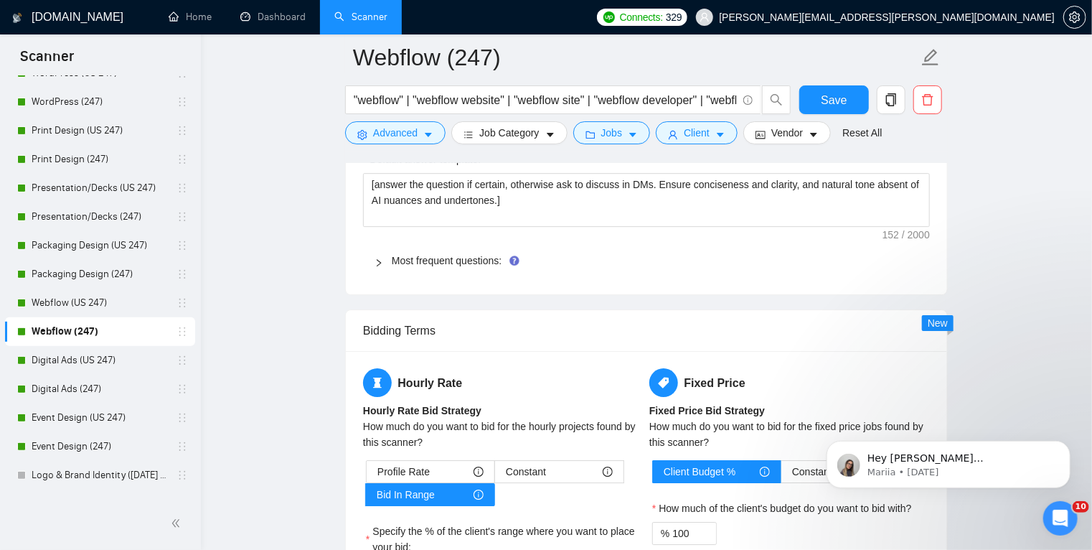
scroll to position [2205, 0]
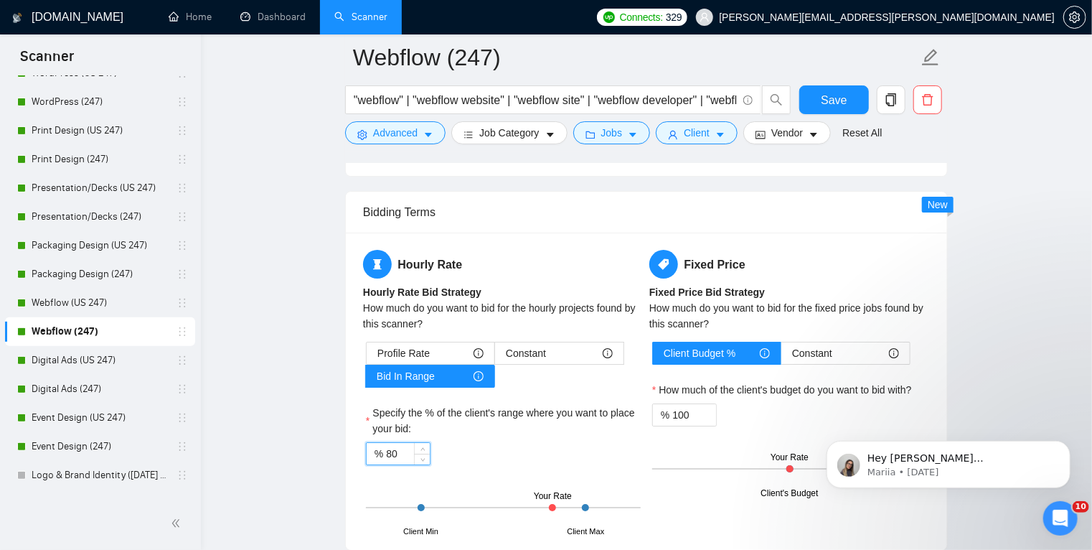
drag, startPoint x: 385, startPoint y: 449, endPoint x: 390, endPoint y: 454, distance: 7.6
click at [390, 454] on input "80" at bounding box center [408, 454] width 44 height 22
type input "60"
click at [485, 444] on div "% 60" at bounding box center [503, 453] width 275 height 23
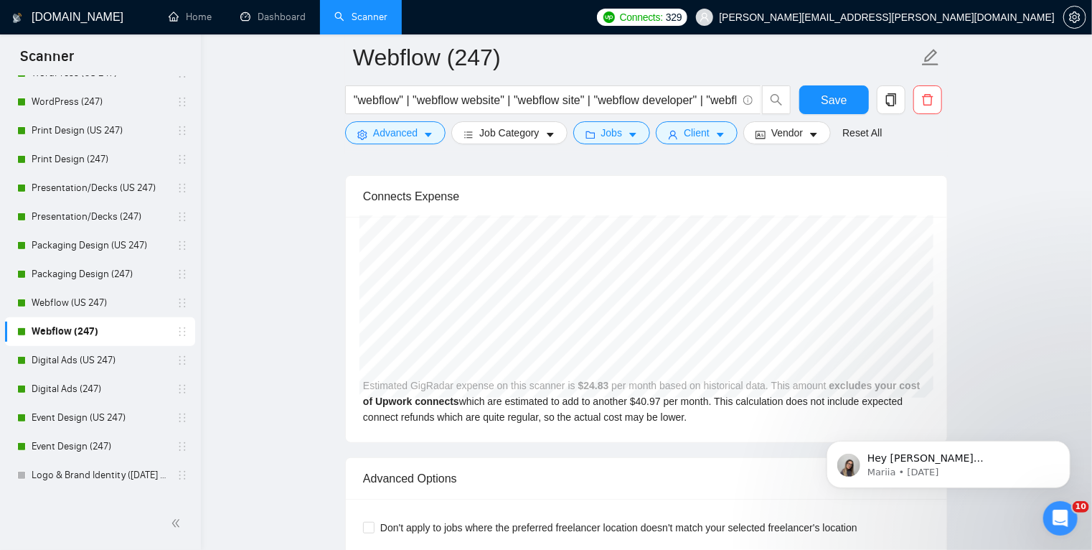
scroll to position [2956, 0]
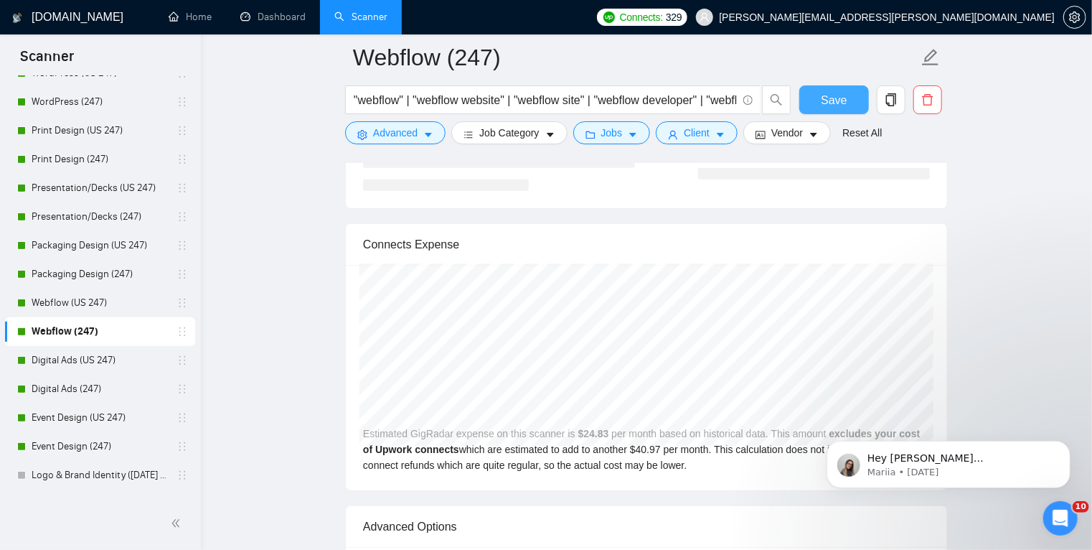
click at [834, 111] on button "Save" at bounding box center [835, 99] width 70 height 29
click at [133, 380] on link "Digital Ads (247)" at bounding box center [100, 389] width 136 height 29
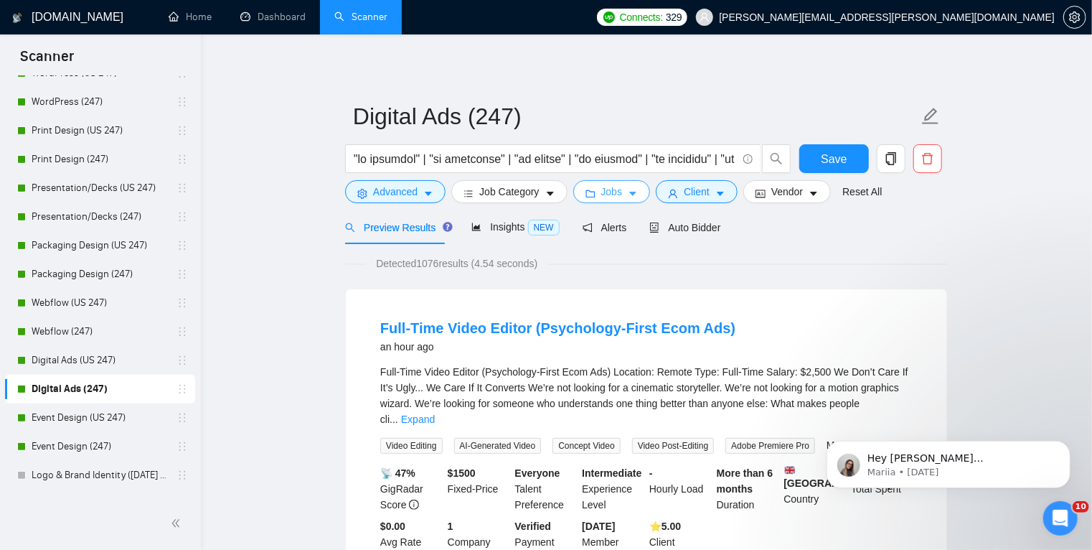
click at [628, 189] on icon "caret-down" at bounding box center [633, 194] width 10 height 10
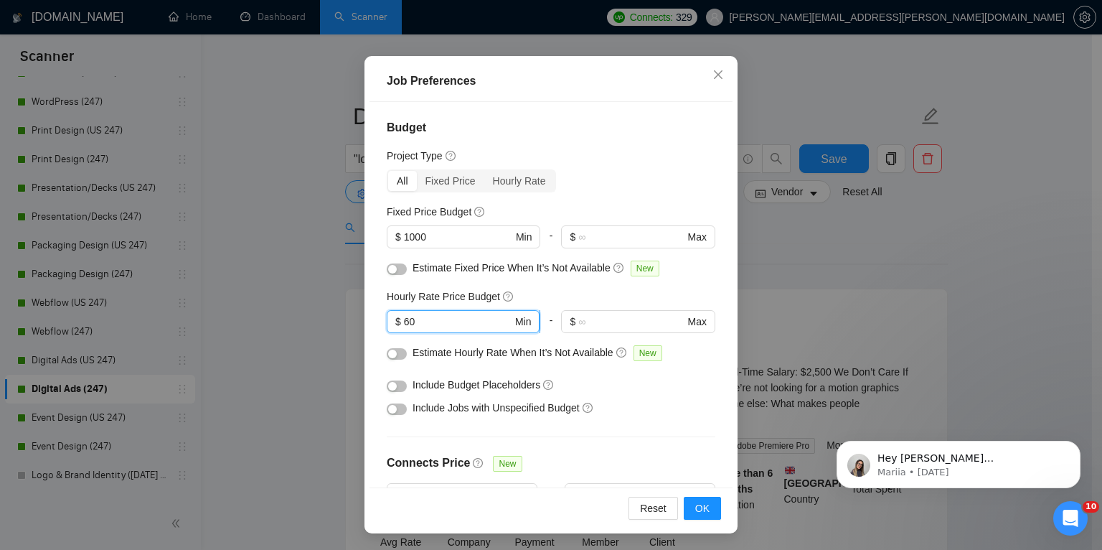
click at [406, 329] on span "$ 60 Min" at bounding box center [463, 321] width 153 height 23
type input "50"
click at [701, 502] on span "OK" at bounding box center [702, 508] width 14 height 16
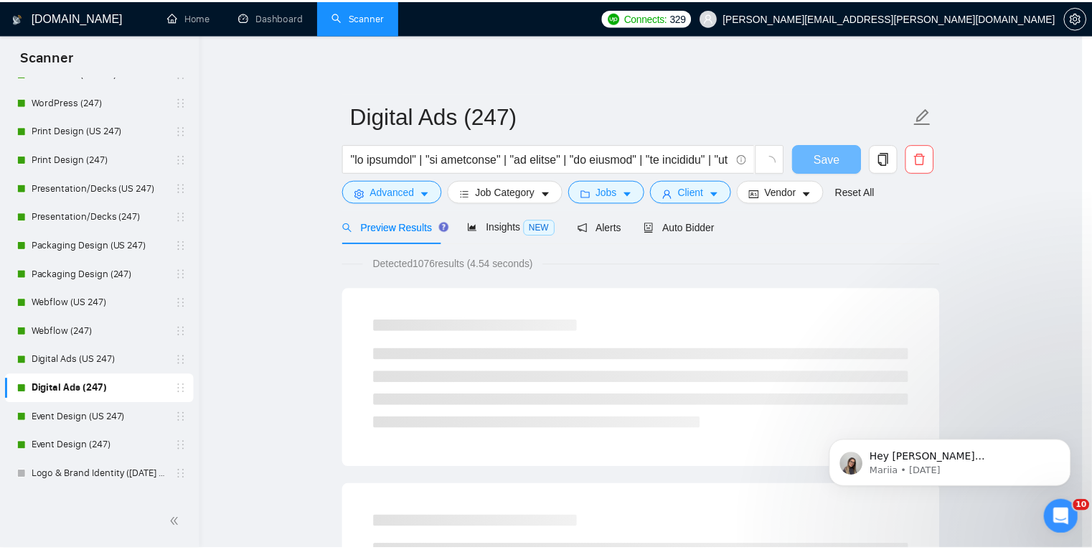
scroll to position [29, 0]
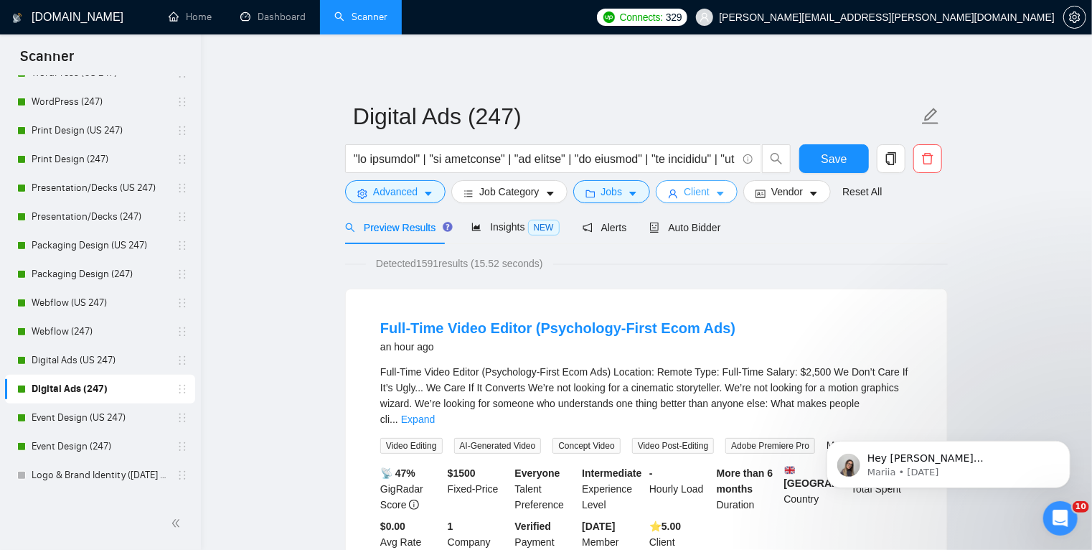
click at [719, 191] on icon "caret-down" at bounding box center [721, 194] width 10 height 10
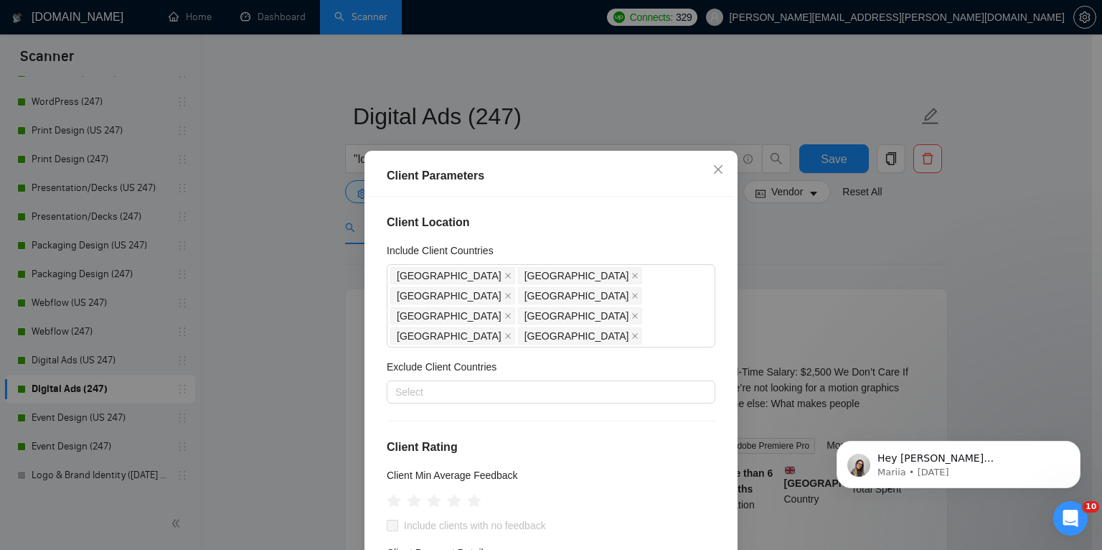
click at [775, 251] on div "Client Parameters Client Location Include Client Countries [GEOGRAPHIC_DATA] [G…" at bounding box center [551, 275] width 1102 height 550
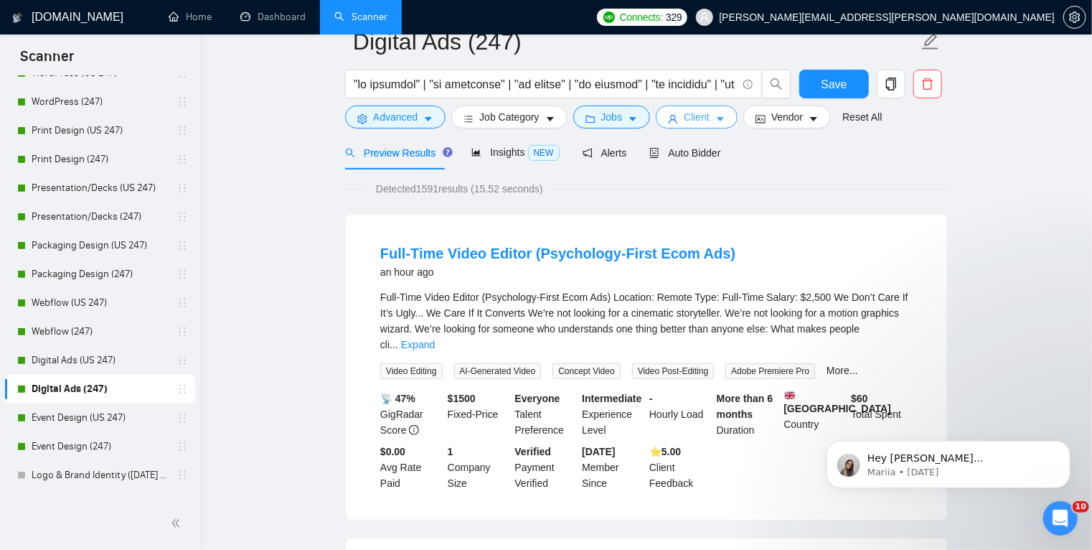
scroll to position [0, 0]
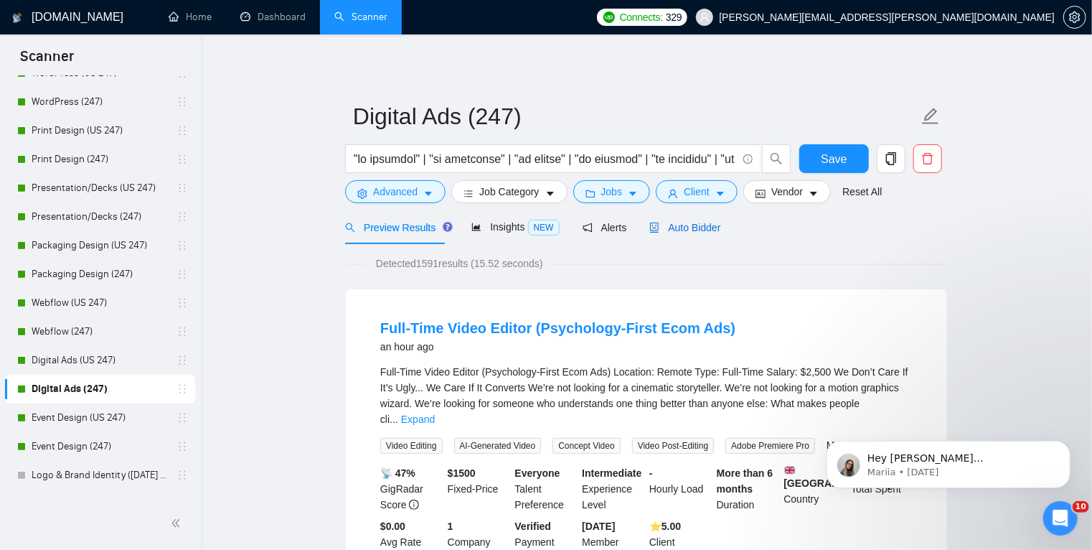
click at [690, 230] on span "Auto Bidder" at bounding box center [685, 227] width 71 height 11
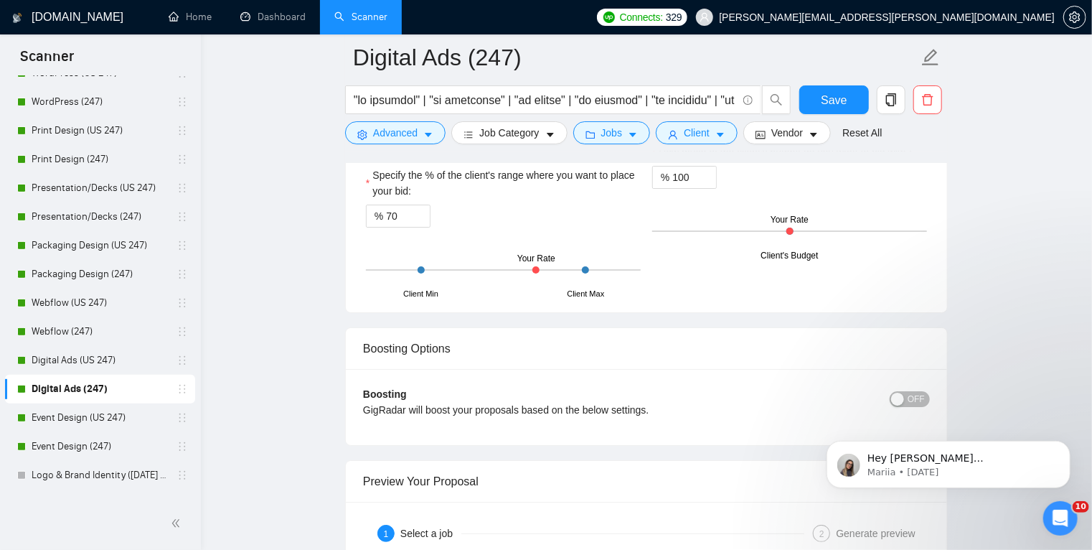
scroll to position [2540, 0]
drag, startPoint x: 403, startPoint y: 210, endPoint x: 388, endPoint y: 210, distance: 15.1
click at [388, 210] on input "70" at bounding box center [408, 216] width 44 height 22
type input "60"
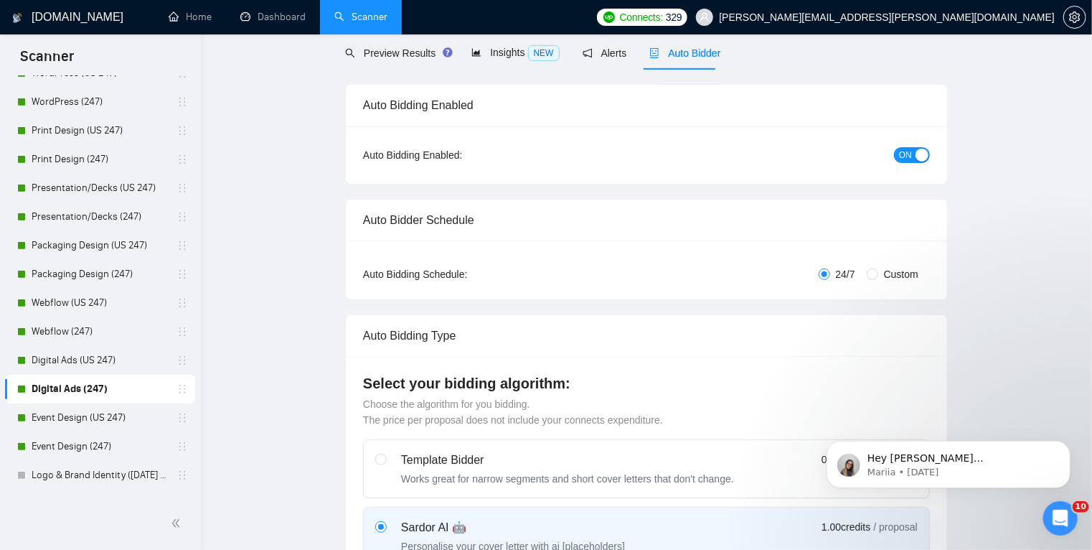
scroll to position [0, 0]
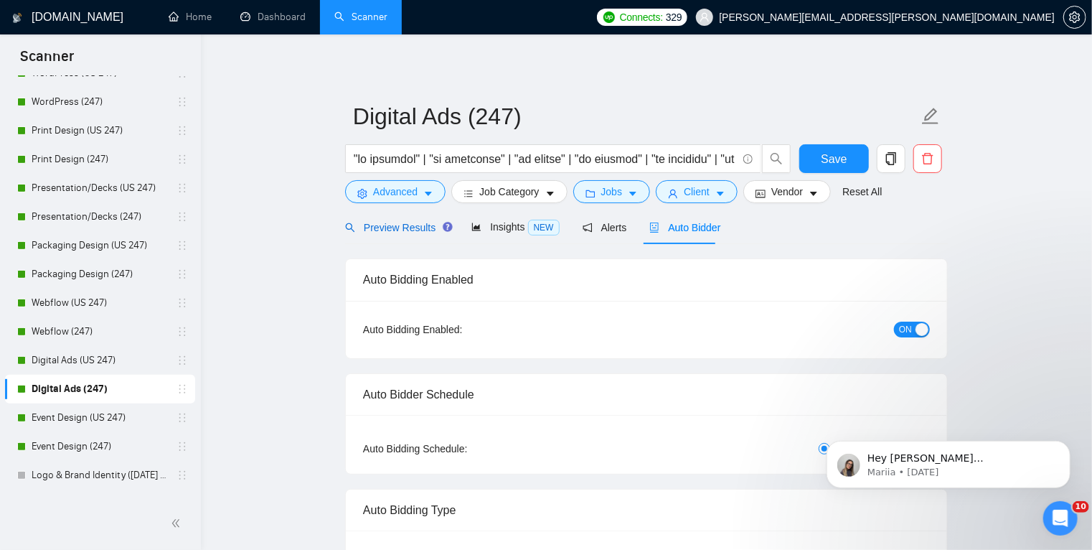
click at [414, 228] on span "Preview Results" at bounding box center [396, 227] width 103 height 11
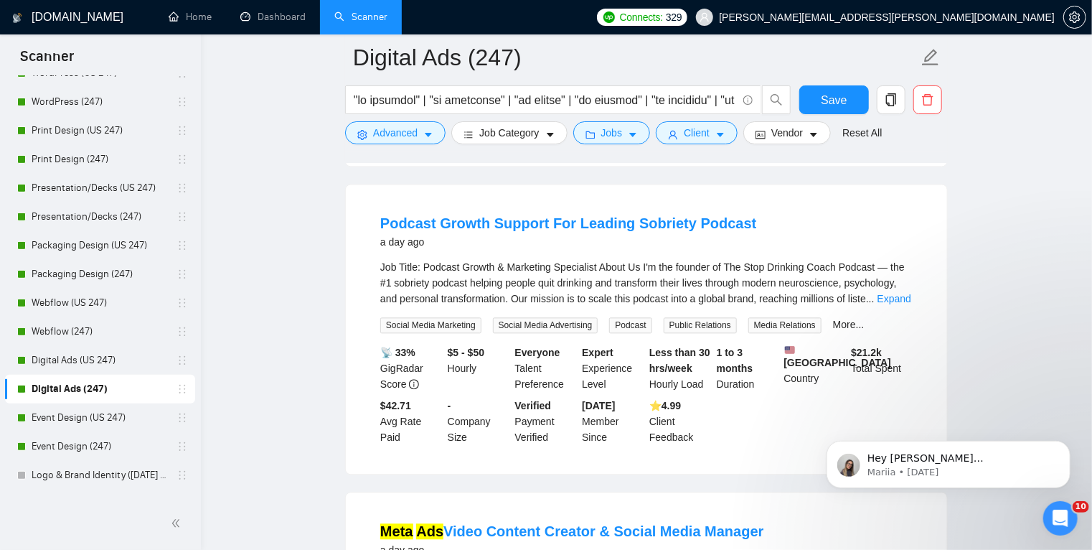
scroll to position [1470, 0]
click at [897, 292] on link "Expand" at bounding box center [895, 297] width 34 height 11
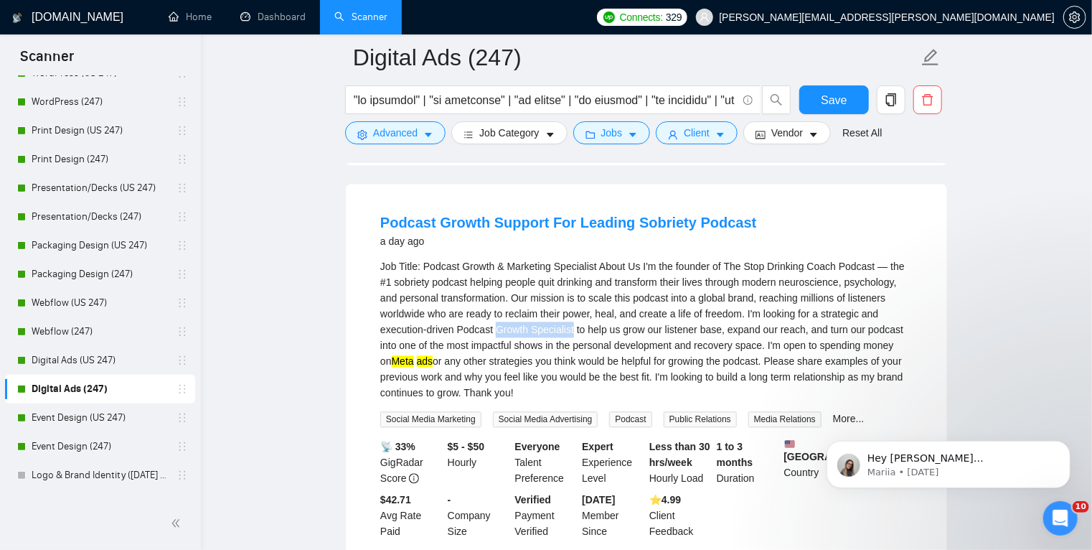
drag, startPoint x: 495, startPoint y: 292, endPoint x: 571, endPoint y: 286, distance: 75.6
click at [571, 286] on div "Job Title: Podcast Growth & Marketing Specialist About Us I'm the founder of Th…" at bounding box center [646, 329] width 533 height 142
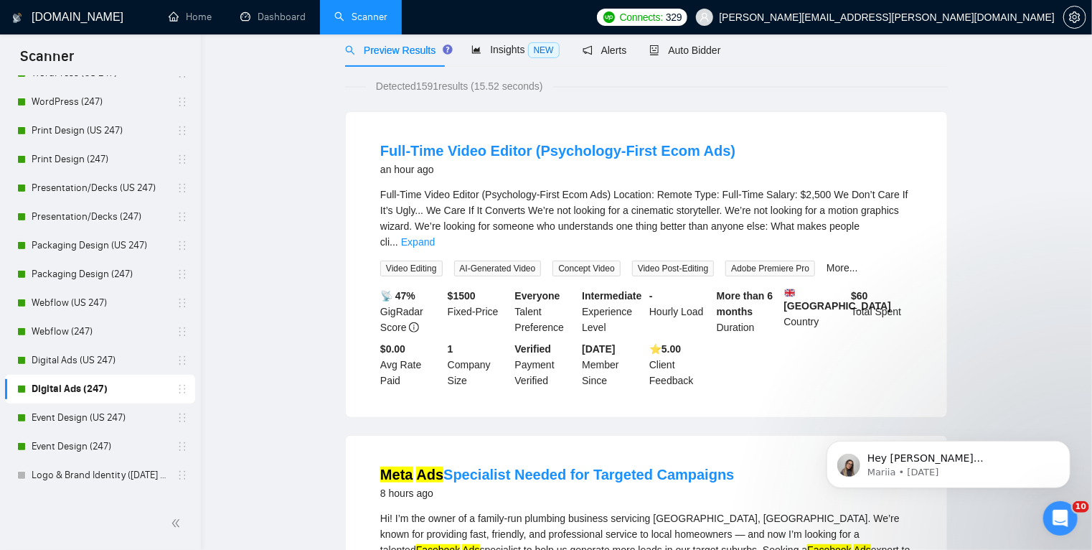
scroll to position [0, 0]
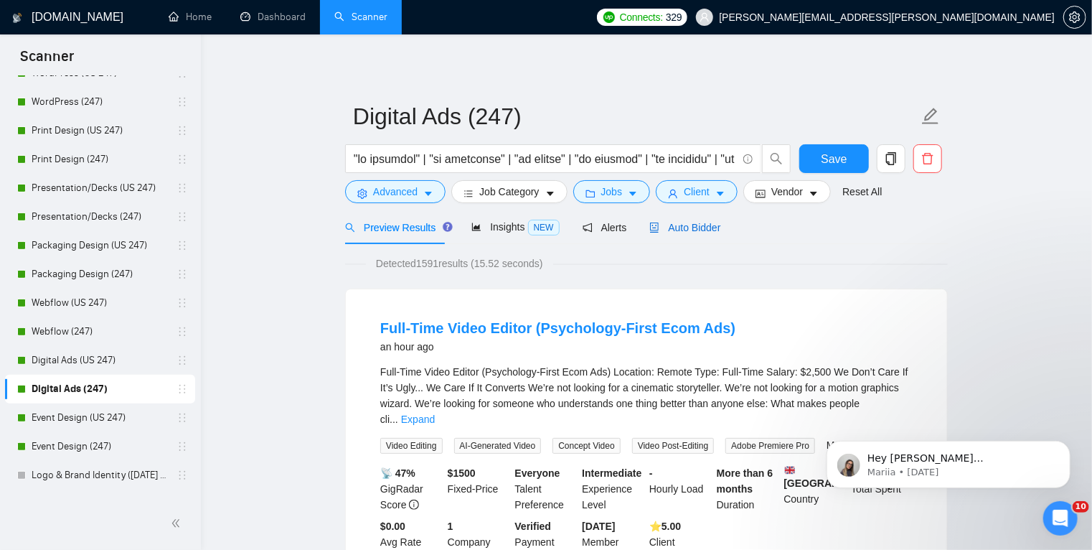
click at [667, 232] on span "Auto Bidder" at bounding box center [685, 227] width 71 height 11
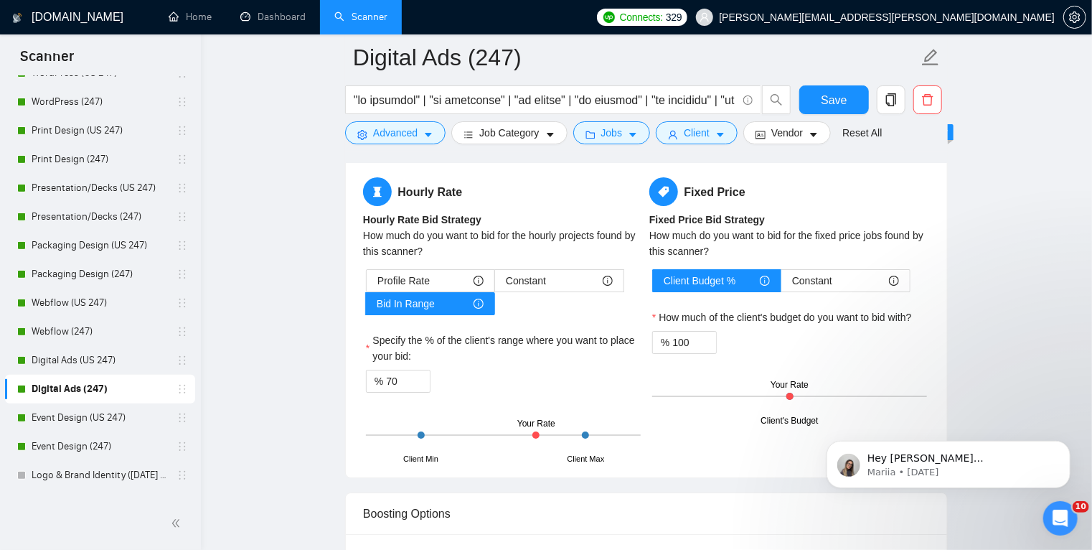
scroll to position [2389, 0]
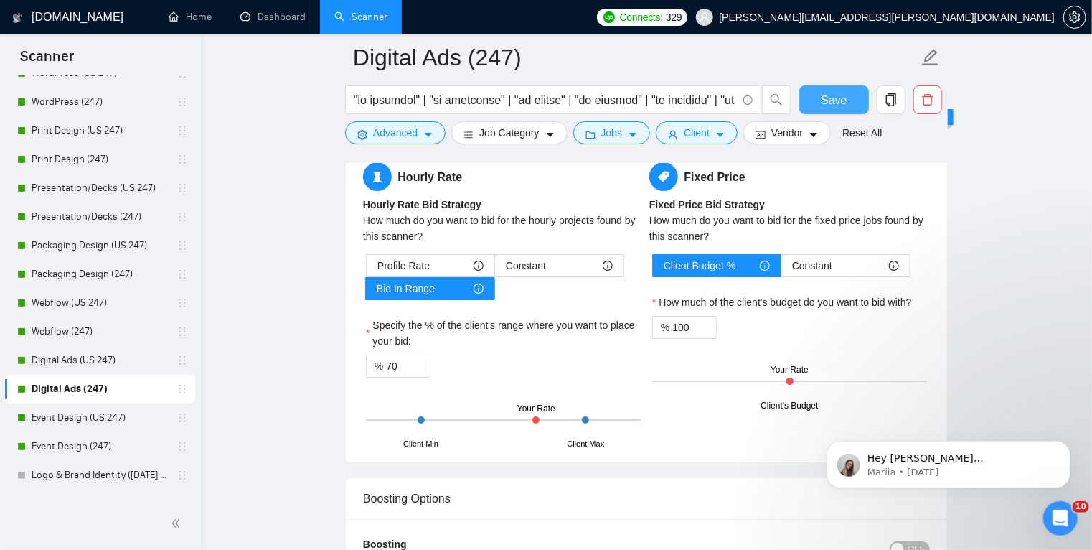
click at [831, 104] on span "Save" at bounding box center [834, 100] width 26 height 18
click at [112, 330] on link "Webflow (247)" at bounding box center [100, 331] width 136 height 29
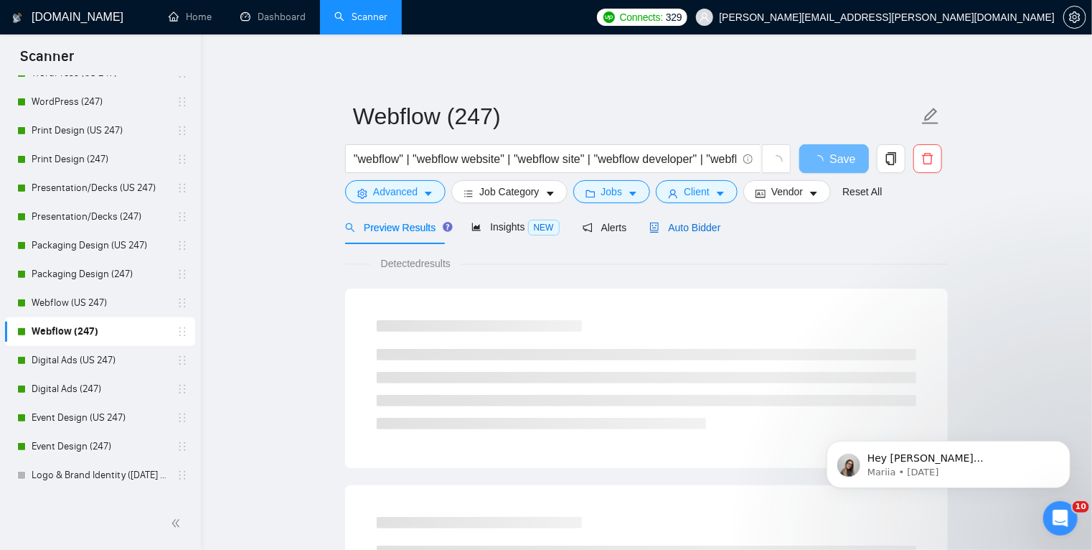
click at [689, 225] on span "Auto Bidder" at bounding box center [685, 227] width 71 height 11
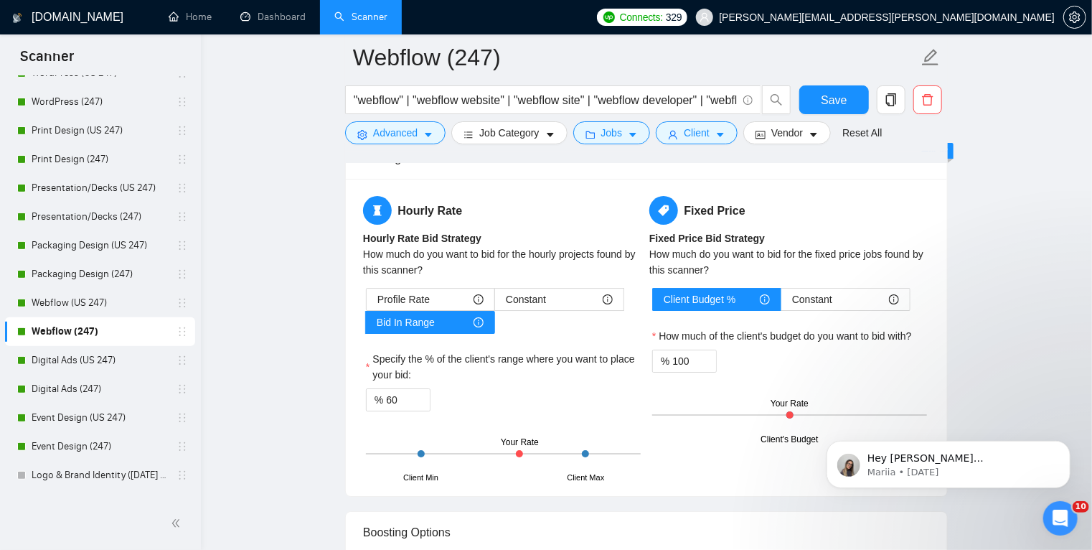
scroll to position [2261, 0]
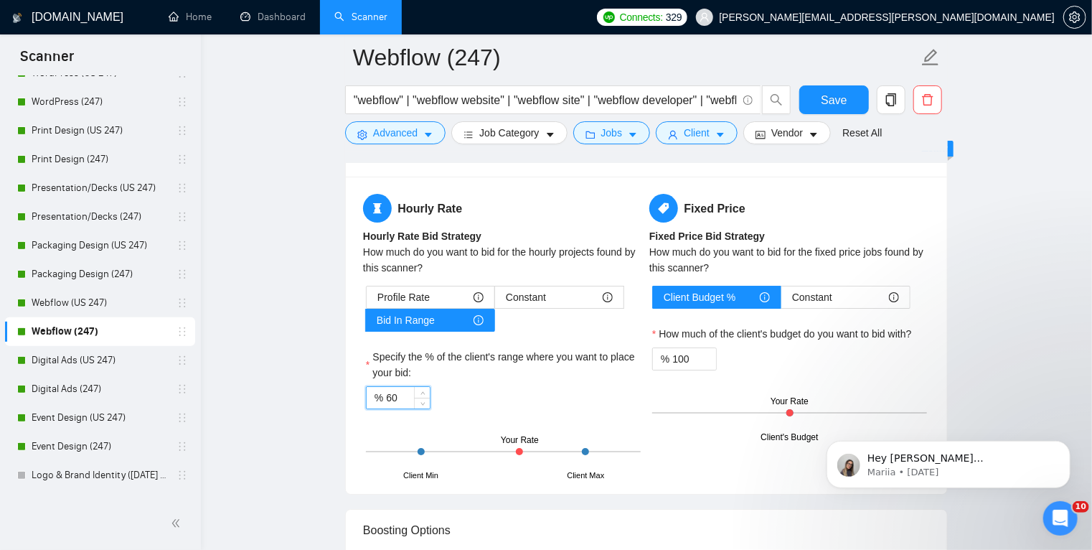
drag, startPoint x: 395, startPoint y: 396, endPoint x: 385, endPoint y: 396, distance: 9.3
click at [386, 396] on input "60" at bounding box center [408, 398] width 44 height 22
type input "70"
click at [825, 100] on span "Save" at bounding box center [834, 100] width 26 height 18
click at [108, 271] on link "Packaging Design (247)" at bounding box center [100, 274] width 136 height 29
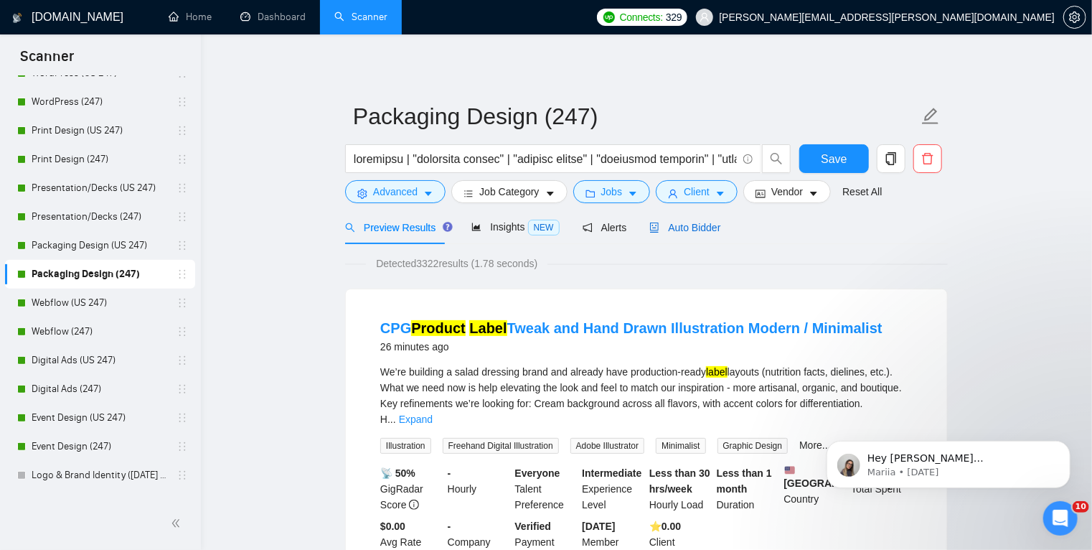
click at [691, 228] on span "Auto Bidder" at bounding box center [685, 227] width 71 height 11
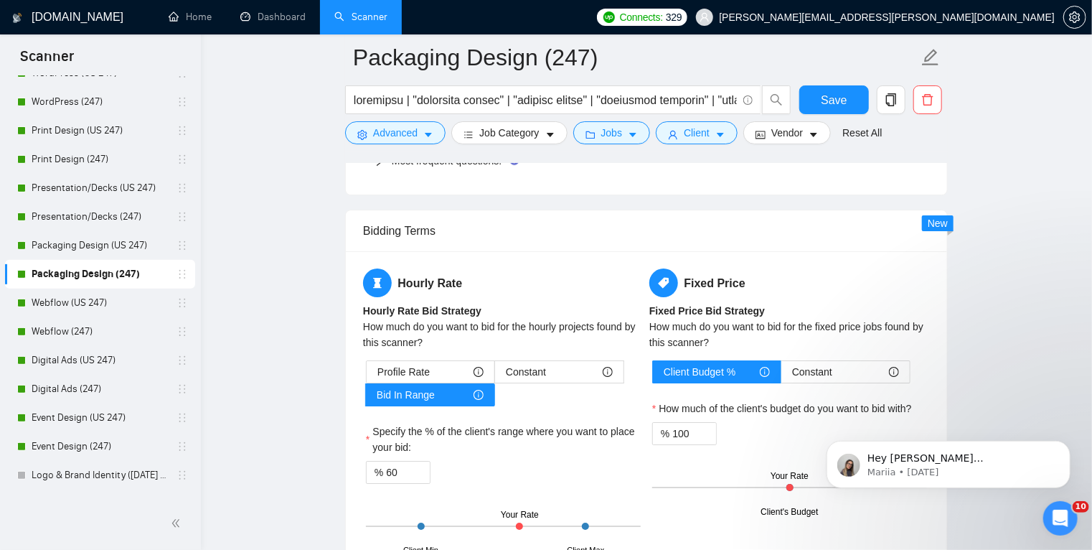
scroll to position [2285, 0]
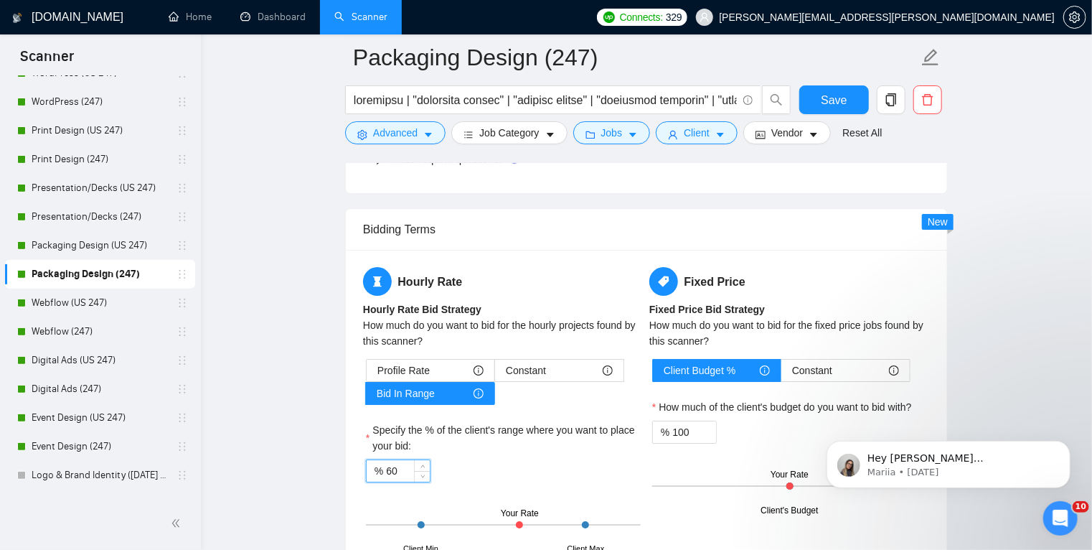
drag, startPoint x: 398, startPoint y: 464, endPoint x: 388, endPoint y: 474, distance: 14.7
click at [388, 474] on input "60" at bounding box center [408, 471] width 44 height 22
type input "70"
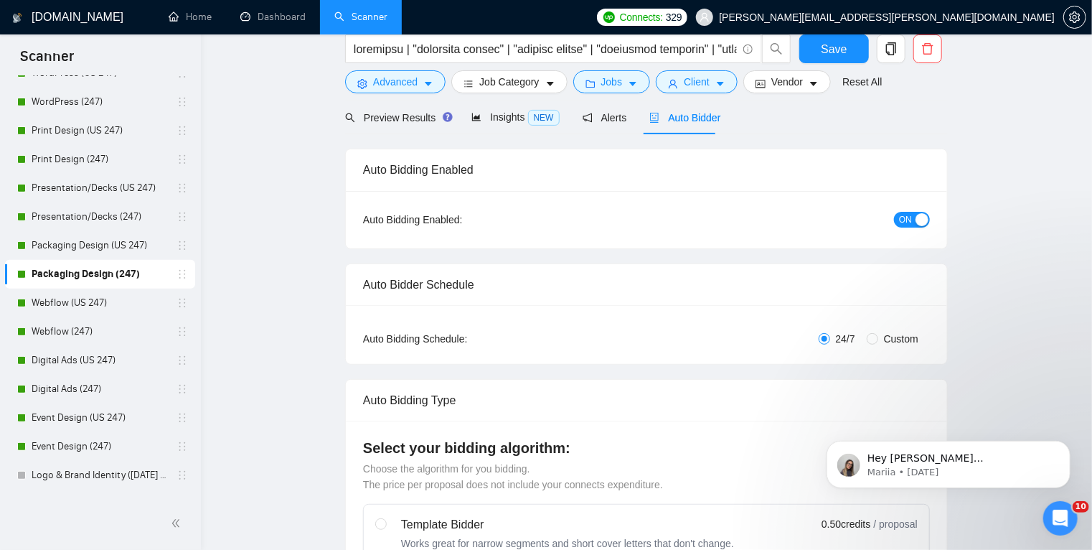
scroll to position [0, 0]
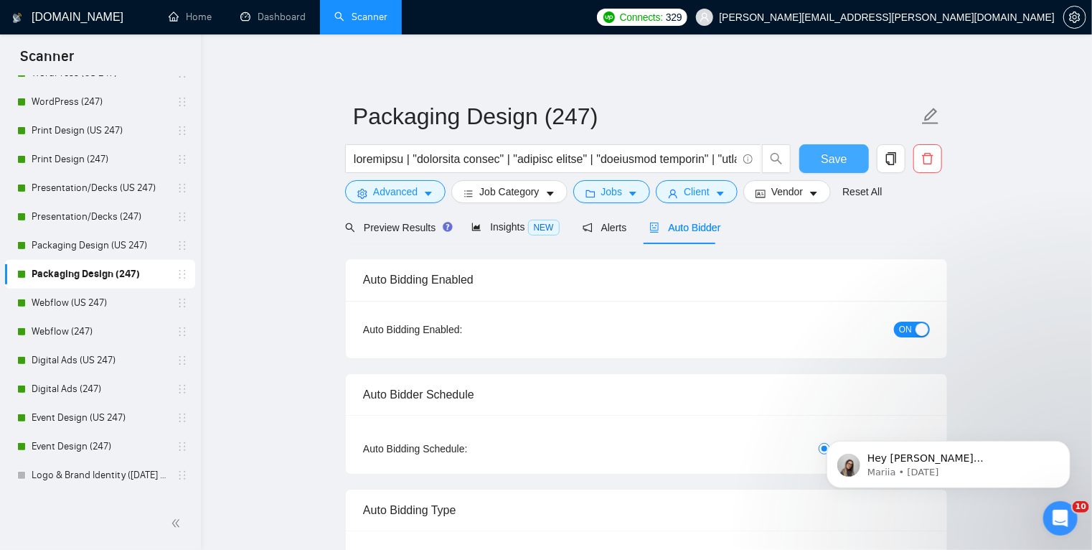
click at [843, 163] on span "Save" at bounding box center [834, 159] width 26 height 18
click at [111, 245] on link "Packaging Design (US 247)" at bounding box center [100, 245] width 136 height 29
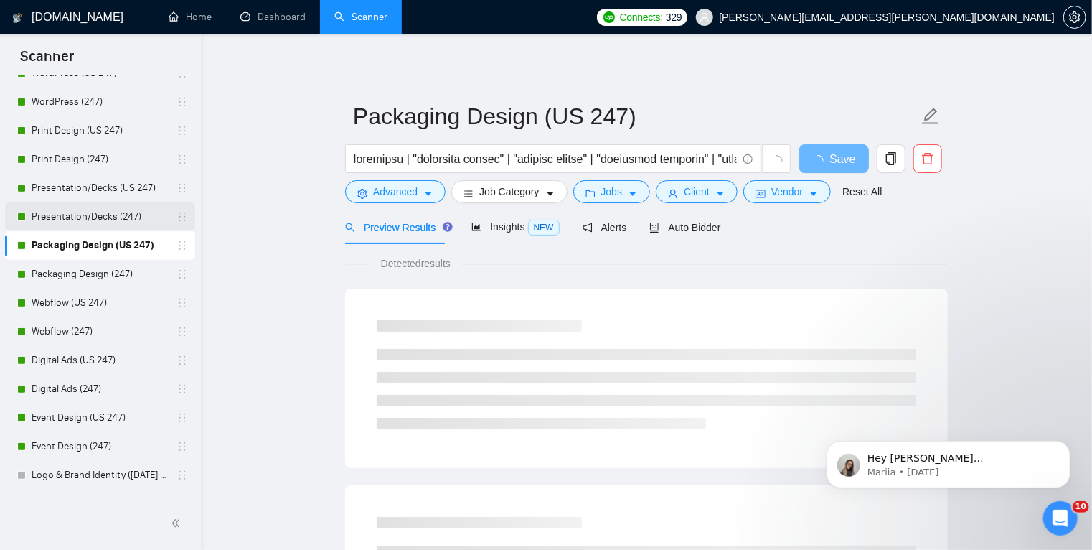
click at [108, 210] on link "Presentation/Decks (247)" at bounding box center [100, 216] width 136 height 29
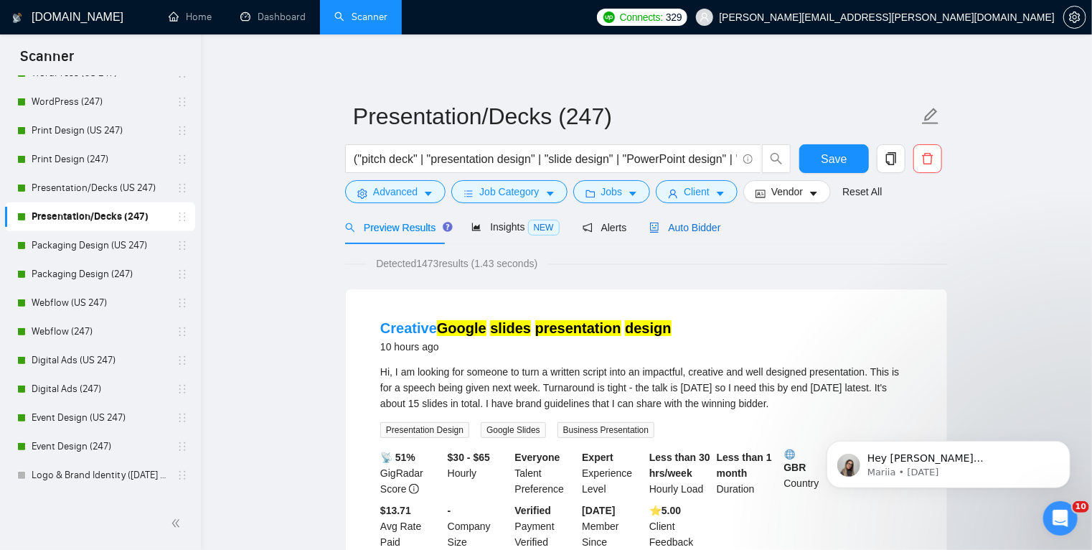
click at [682, 227] on span "Auto Bidder" at bounding box center [685, 227] width 71 height 11
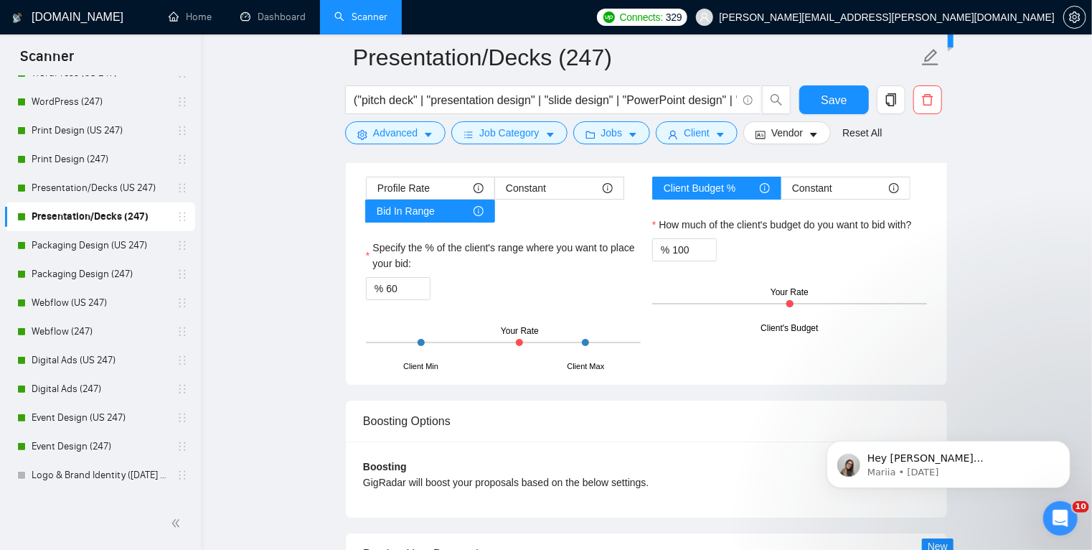
scroll to position [2492, 0]
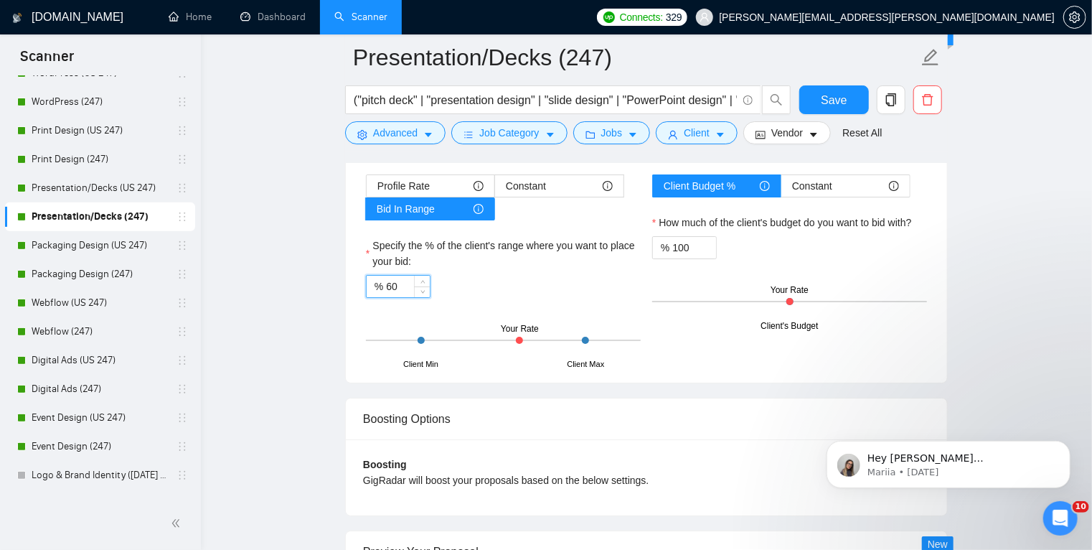
click at [387, 284] on input "60" at bounding box center [408, 287] width 44 height 22
type input "70"
click at [851, 101] on button "Save" at bounding box center [835, 99] width 70 height 29
click at [112, 155] on link "Print Design (247)" at bounding box center [100, 159] width 136 height 29
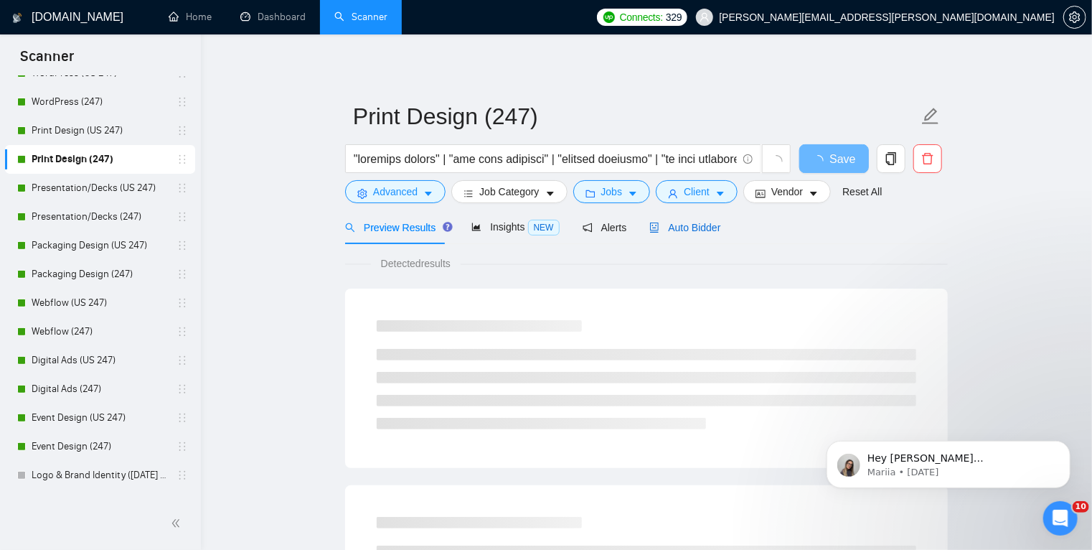
click at [692, 230] on span "Auto Bidder" at bounding box center [685, 227] width 71 height 11
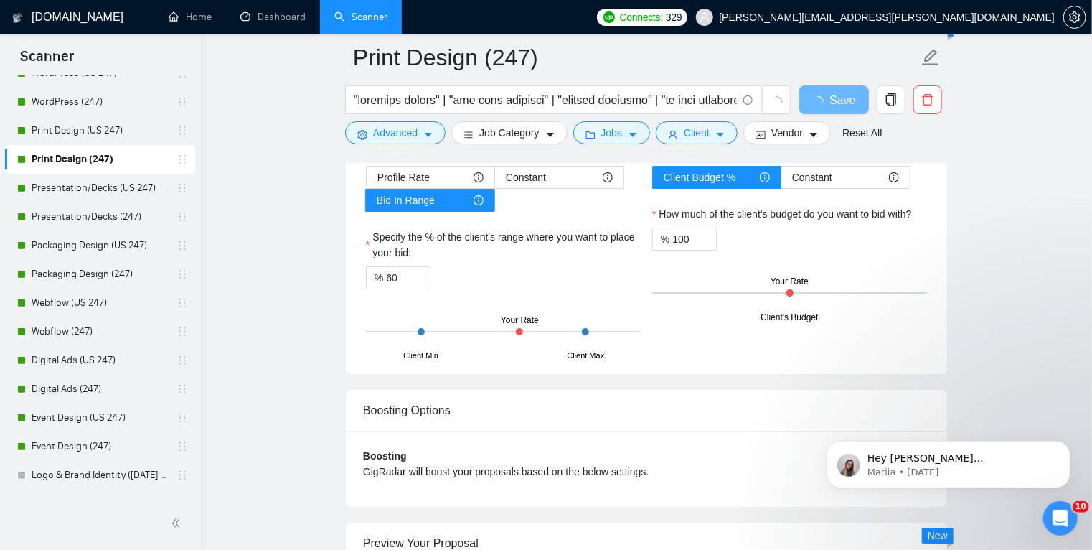
scroll to position [2264, 0]
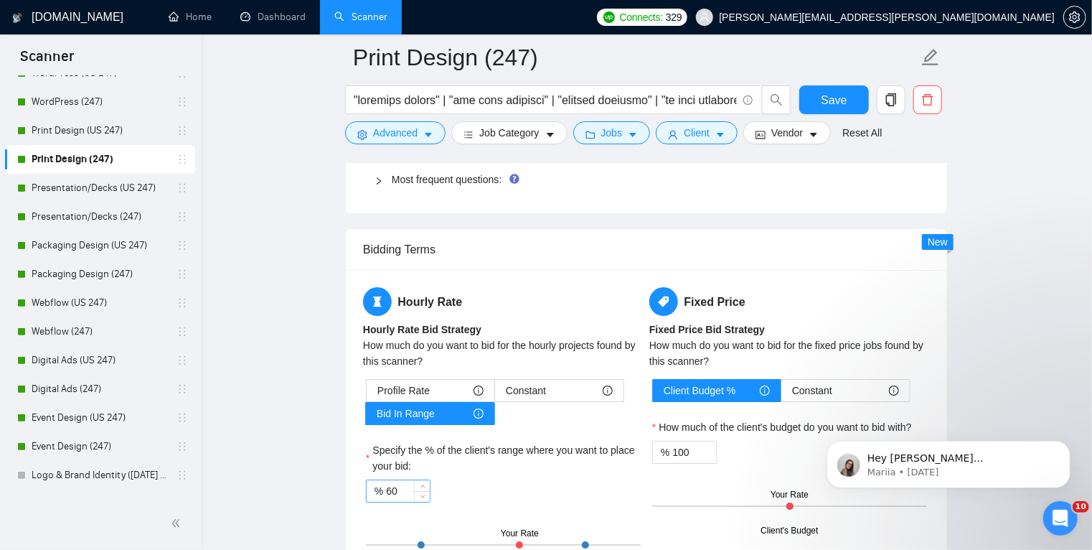
click at [390, 277] on div "Hourly Rate Hourly Rate Bid Strategy How much do you want to bid for the hourly…" at bounding box center [646, 428] width 601 height 317
click at [393, 492] on input "60" at bounding box center [408, 491] width 44 height 22
type input "70"
click at [838, 109] on button "Save" at bounding box center [835, 99] width 70 height 29
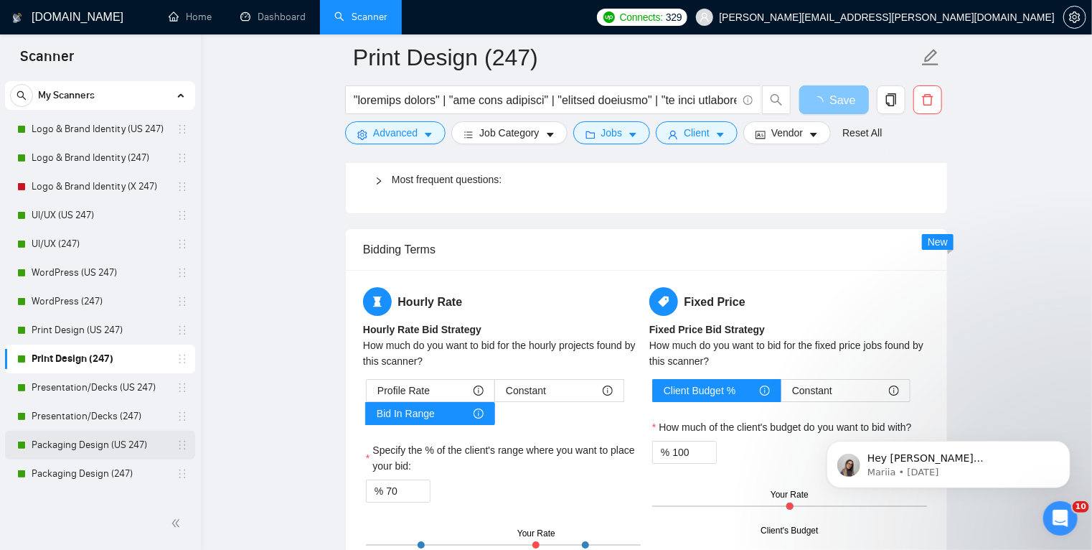
scroll to position [32, 0]
click at [103, 300] on link "WordPress (247)" at bounding box center [100, 302] width 136 height 29
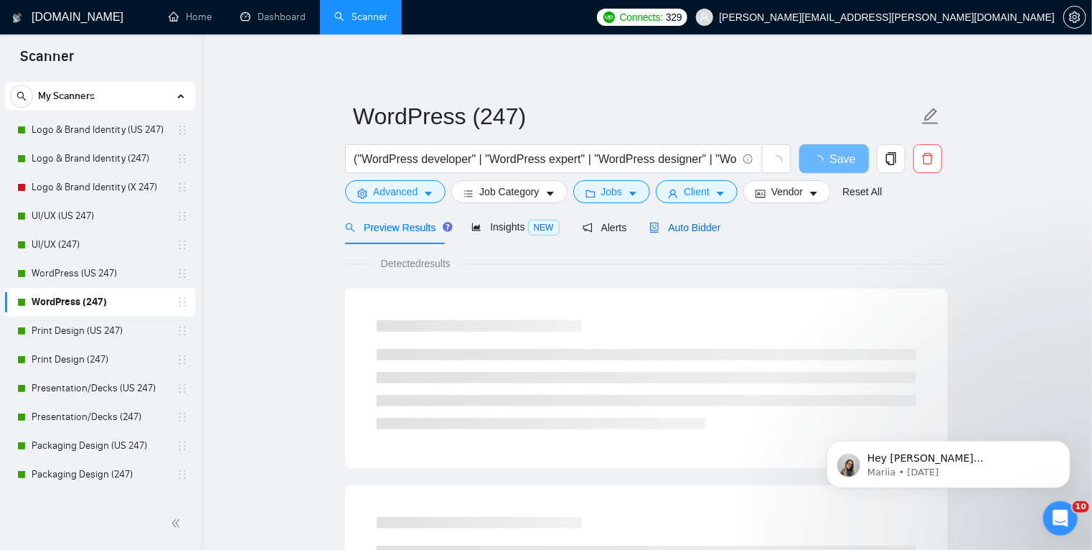
click at [674, 232] on span "Auto Bidder" at bounding box center [685, 227] width 71 height 11
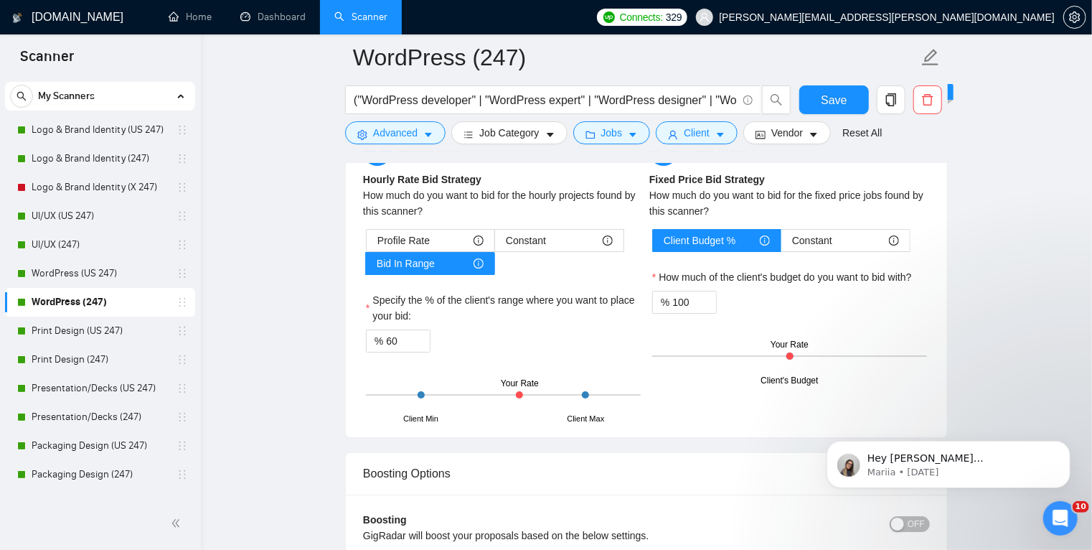
scroll to position [2317, 0]
click at [392, 339] on input "60" at bounding box center [408, 342] width 44 height 22
type input "70"
click at [847, 96] on button "Save" at bounding box center [835, 99] width 70 height 29
click at [1070, 446] on button "Dismiss notification" at bounding box center [1066, 444] width 19 height 19
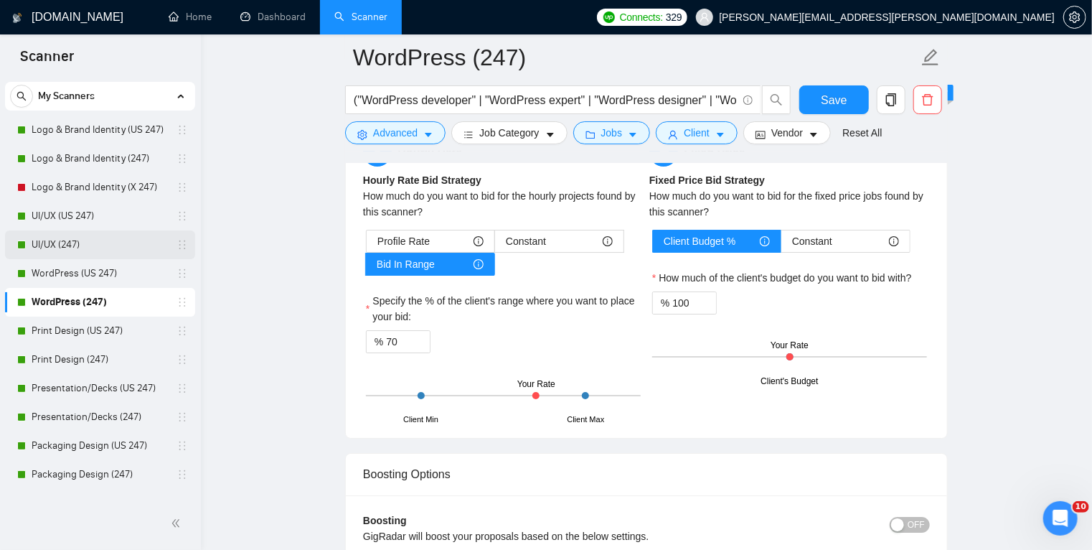
click at [106, 238] on link "UI/UX (247)" at bounding box center [100, 244] width 136 height 29
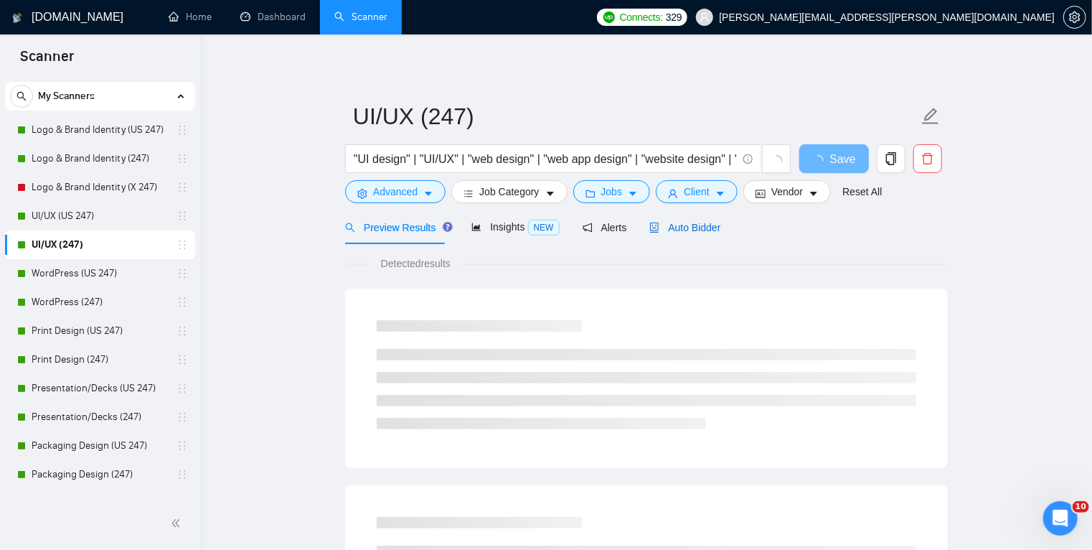
click at [694, 222] on span "Auto Bidder" at bounding box center [685, 227] width 71 height 11
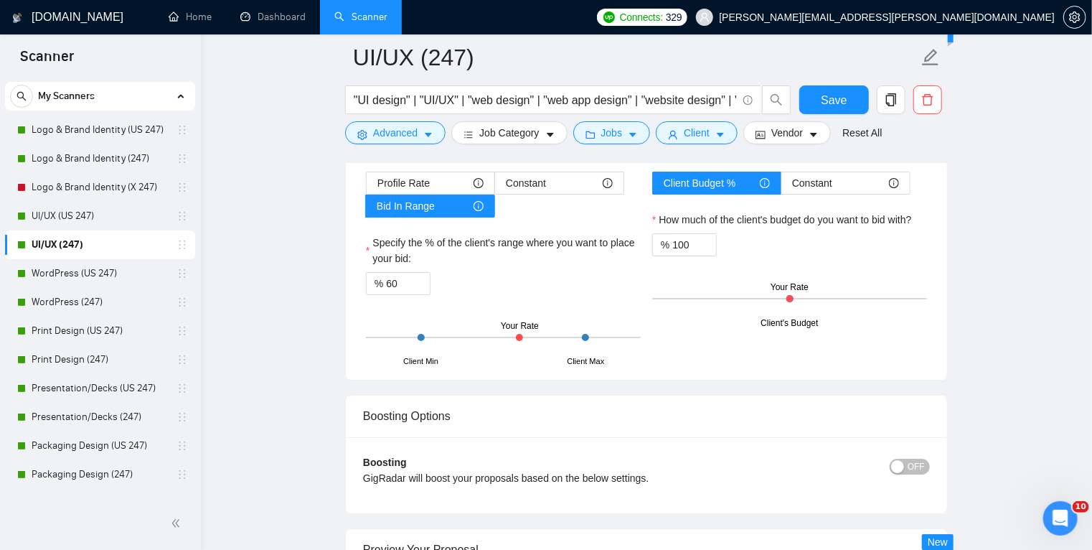
scroll to position [2362, 0]
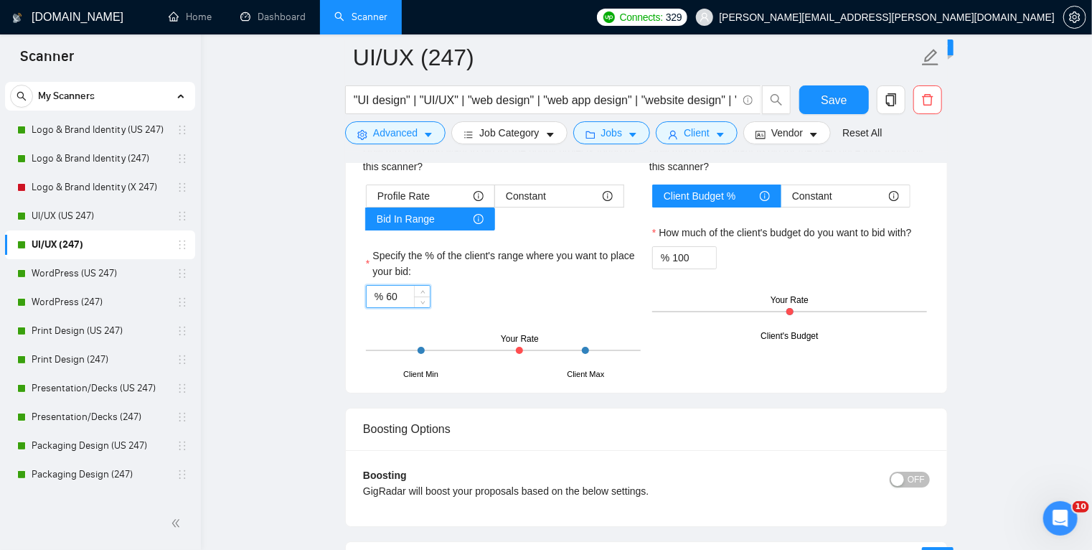
click at [395, 291] on input "60" at bounding box center [408, 297] width 44 height 22
type input "6"
type input "70"
click at [835, 106] on span "Save" at bounding box center [834, 100] width 26 height 18
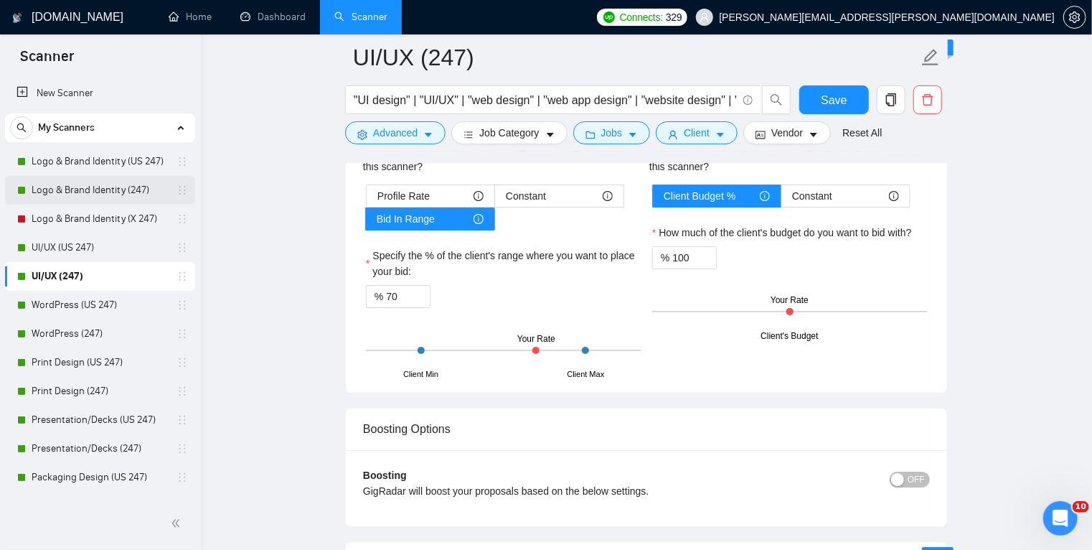
click at [109, 189] on link "Logo & Brand Identity (247)" at bounding box center [100, 190] width 136 height 29
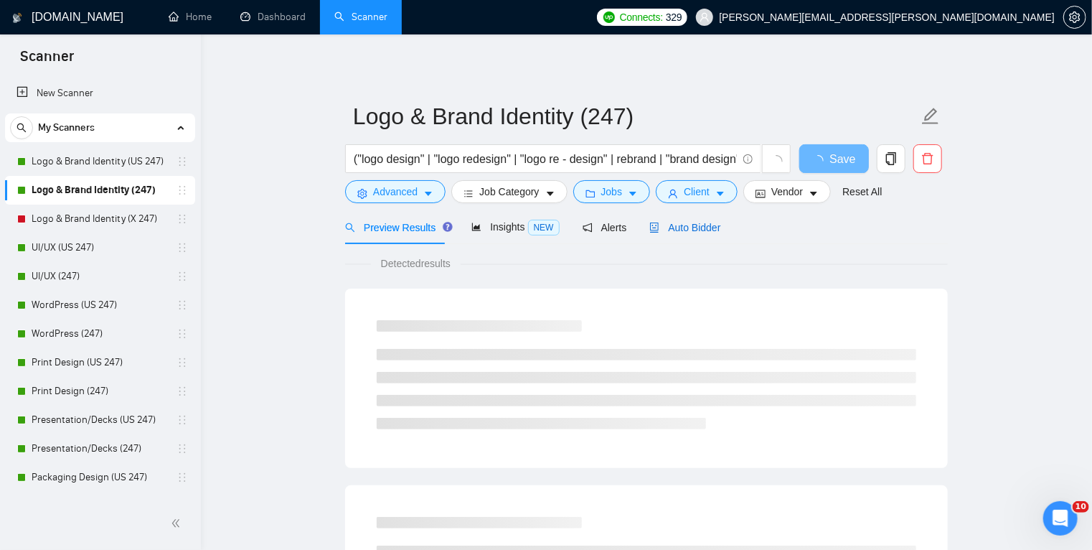
click at [700, 227] on span "Auto Bidder" at bounding box center [685, 227] width 71 height 11
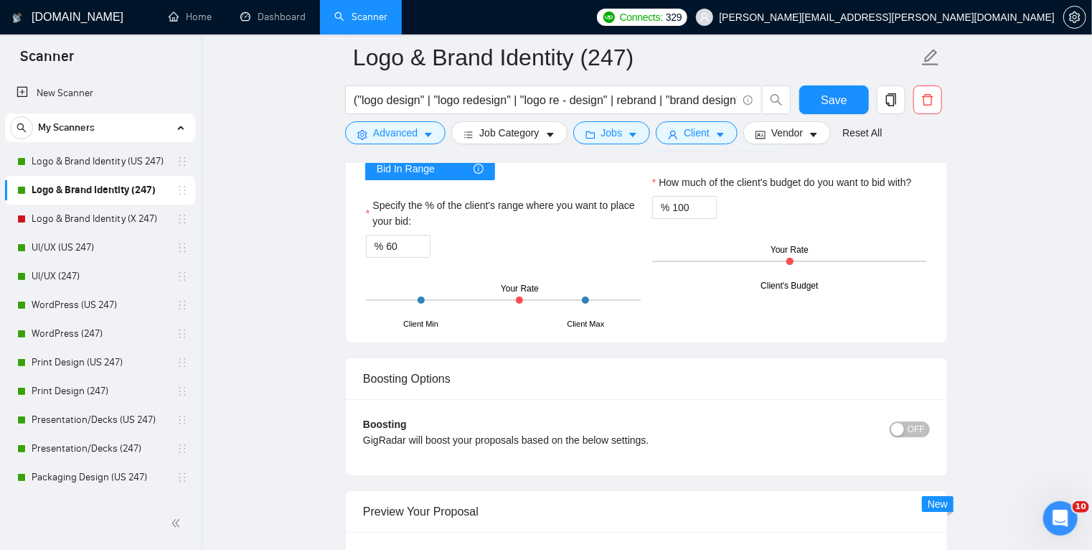
scroll to position [2501, 0]
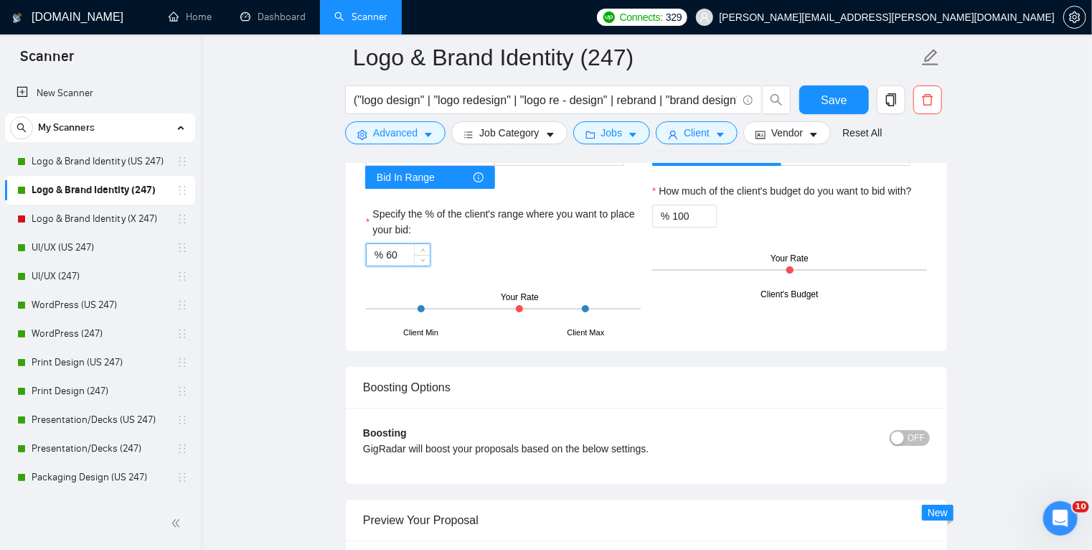
click at [392, 250] on input "60" at bounding box center [408, 255] width 44 height 22
type input "70"
click at [845, 100] on span "Save" at bounding box center [834, 100] width 26 height 18
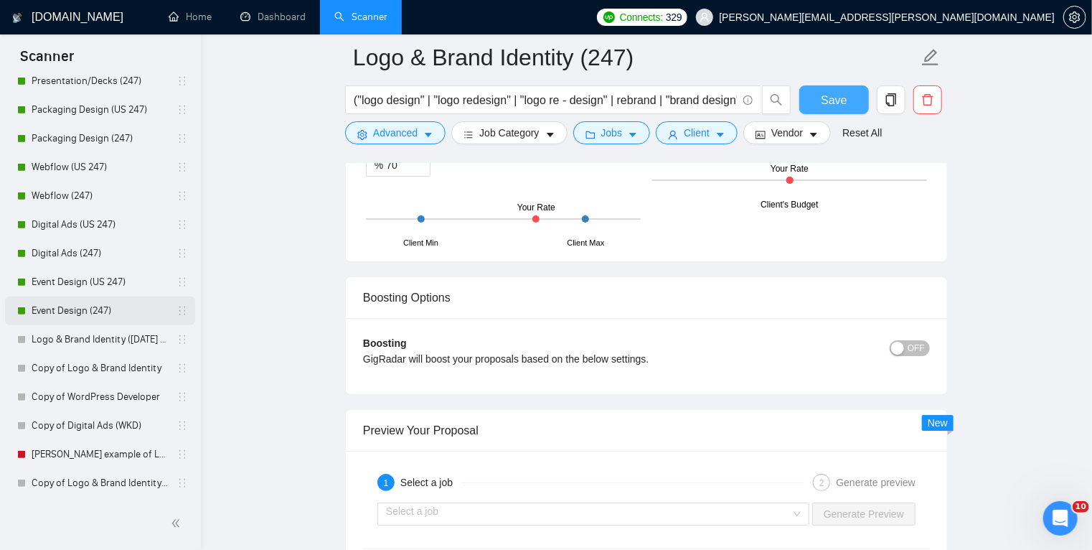
scroll to position [2591, 0]
click at [126, 308] on link "Event Design (247)" at bounding box center [100, 310] width 136 height 29
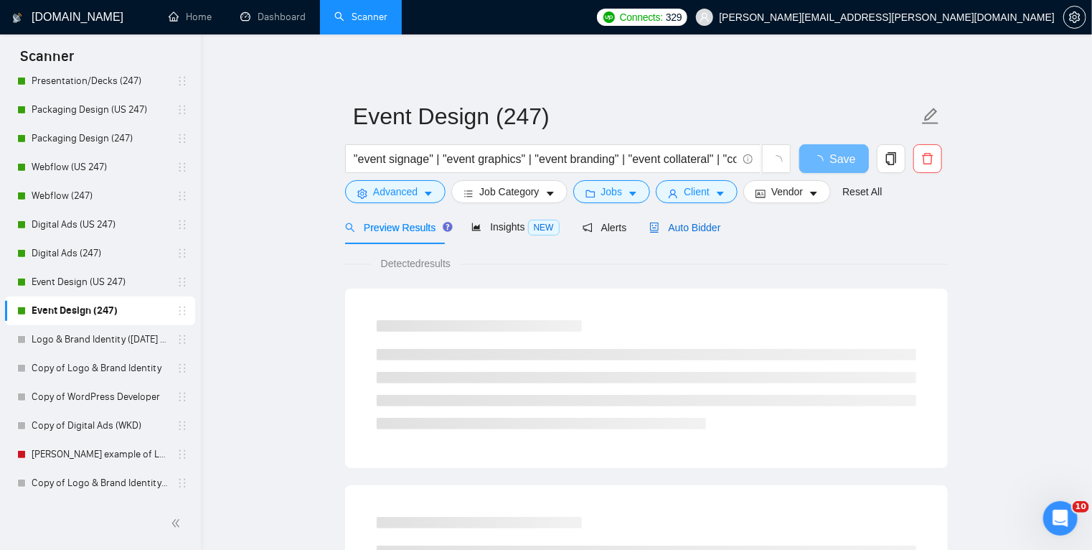
click at [673, 230] on span "Auto Bidder" at bounding box center [685, 227] width 71 height 11
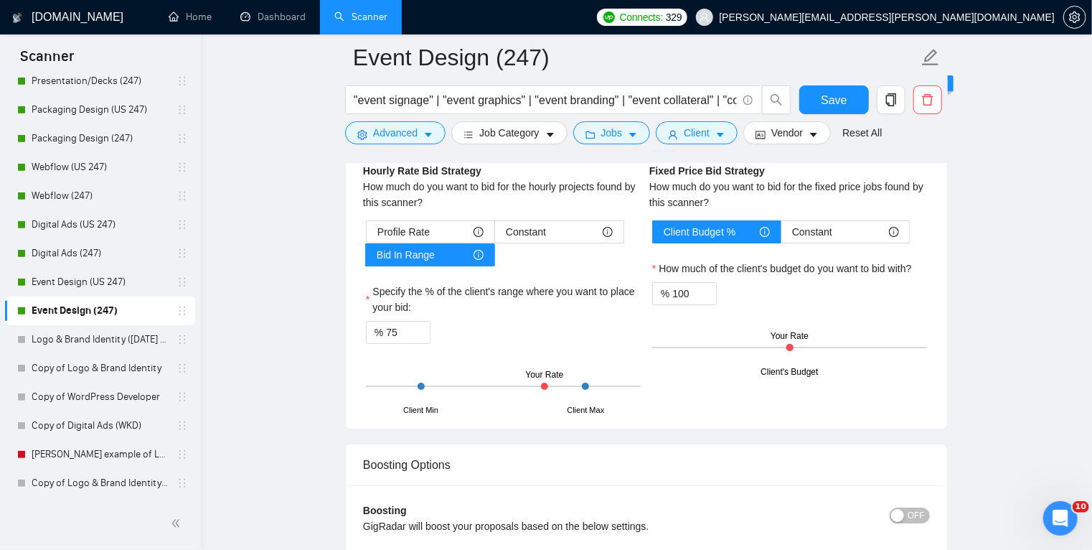
scroll to position [2424, 0]
drag, startPoint x: 404, startPoint y: 327, endPoint x: 391, endPoint y: 330, distance: 13.2
click at [391, 330] on input "75" at bounding box center [408, 332] width 44 height 22
type input "70"
click at [619, 122] on button "Jobs" at bounding box center [612, 132] width 78 height 23
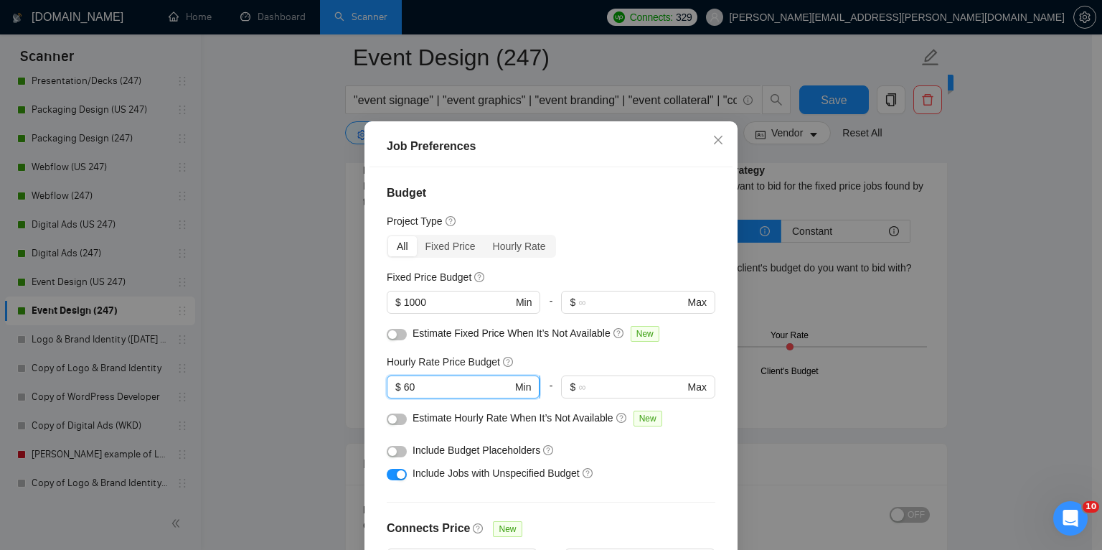
drag, startPoint x: 408, startPoint y: 417, endPoint x: 400, endPoint y: 418, distance: 8.6
click at [404, 395] on input "60" at bounding box center [458, 387] width 108 height 16
type input "50"
click at [947, 173] on div "Job Preferences Budget Project Type All Fixed Price Hourly Rate Fixed Price Bud…" at bounding box center [551, 275] width 1102 height 550
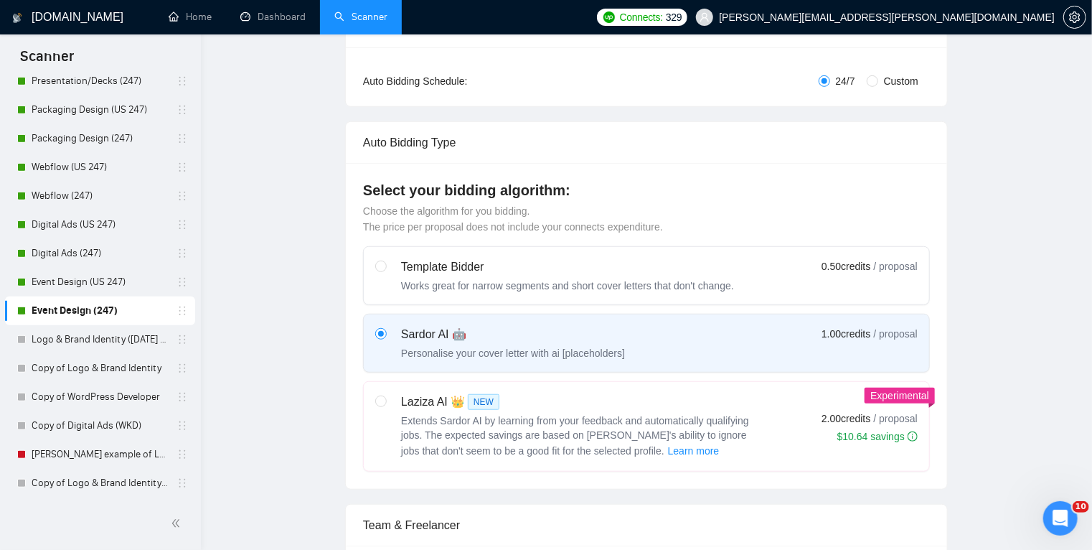
scroll to position [0, 0]
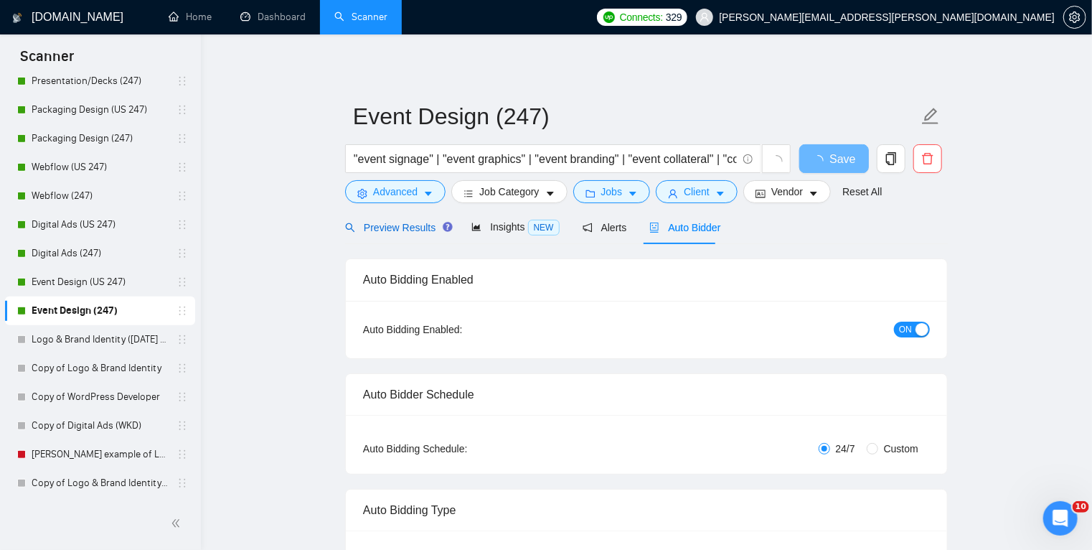
click at [406, 225] on span "Preview Results" at bounding box center [396, 227] width 103 height 11
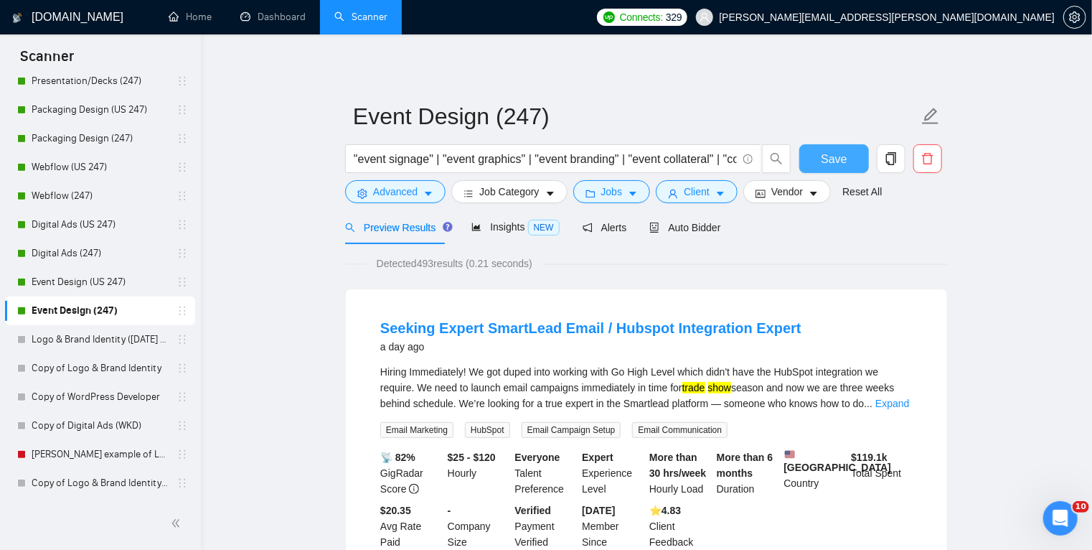
click at [838, 160] on span "Save" at bounding box center [834, 159] width 26 height 18
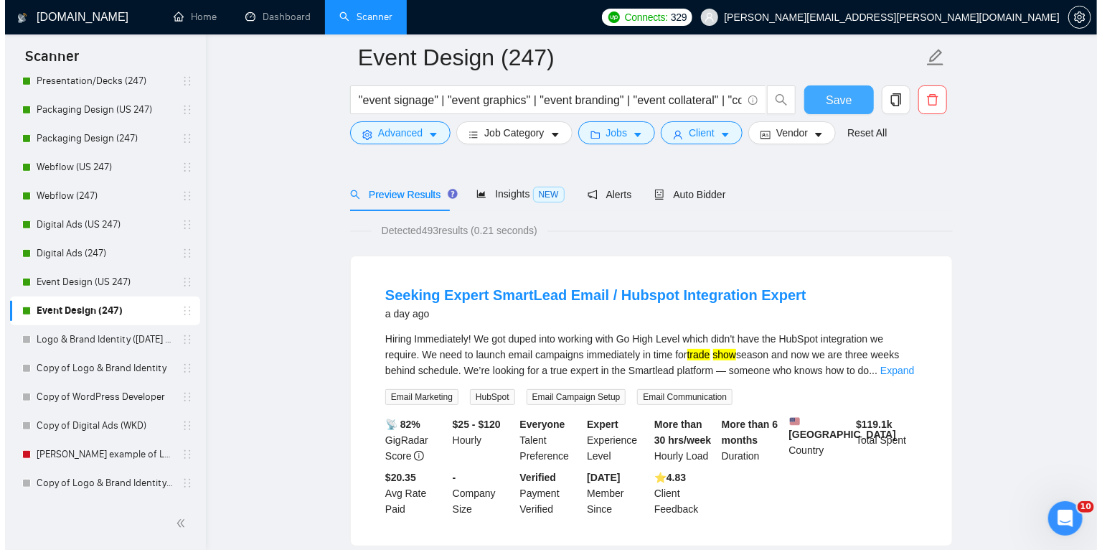
scroll to position [60, 0]
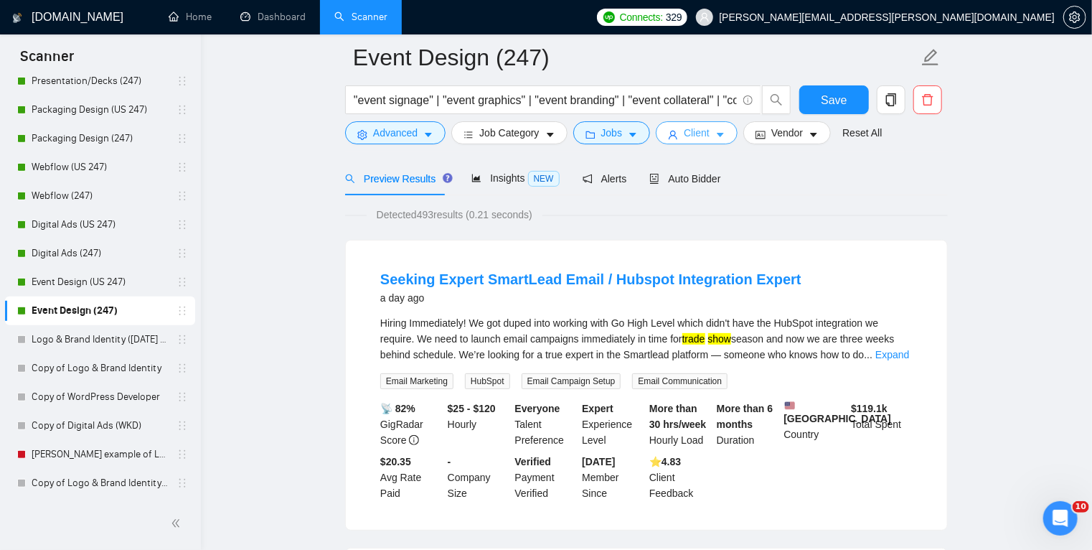
click at [684, 131] on span "Client" at bounding box center [697, 133] width 26 height 16
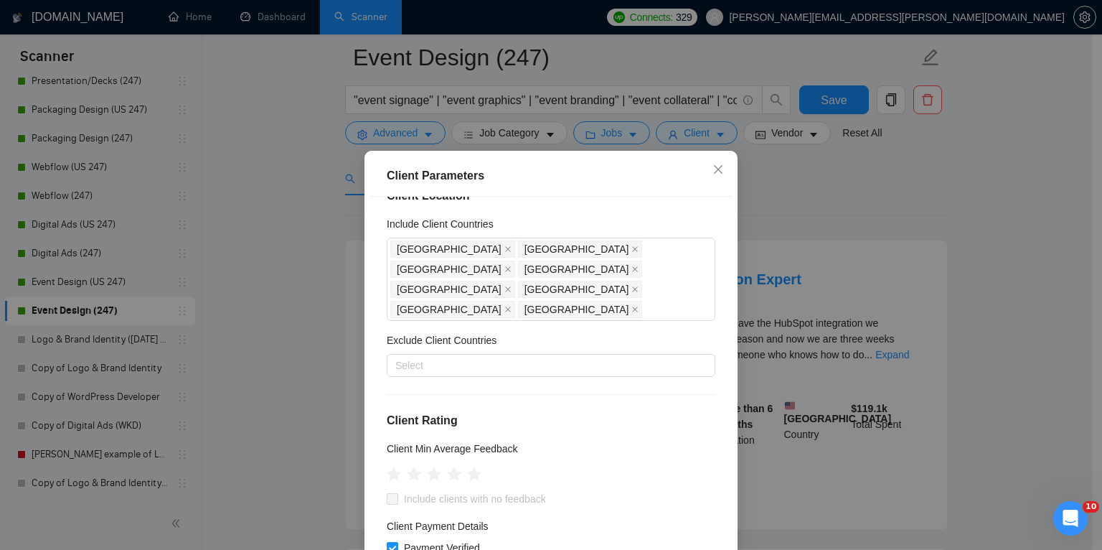
scroll to position [0, 0]
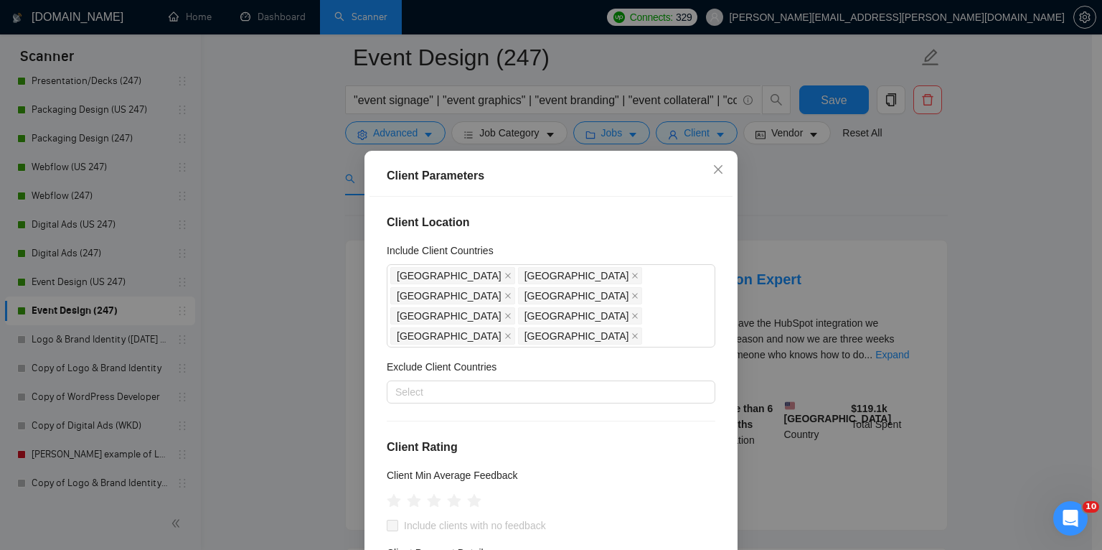
click at [284, 408] on div "Client Parameters Client Location Include Client Countries [GEOGRAPHIC_DATA] [G…" at bounding box center [551, 275] width 1102 height 550
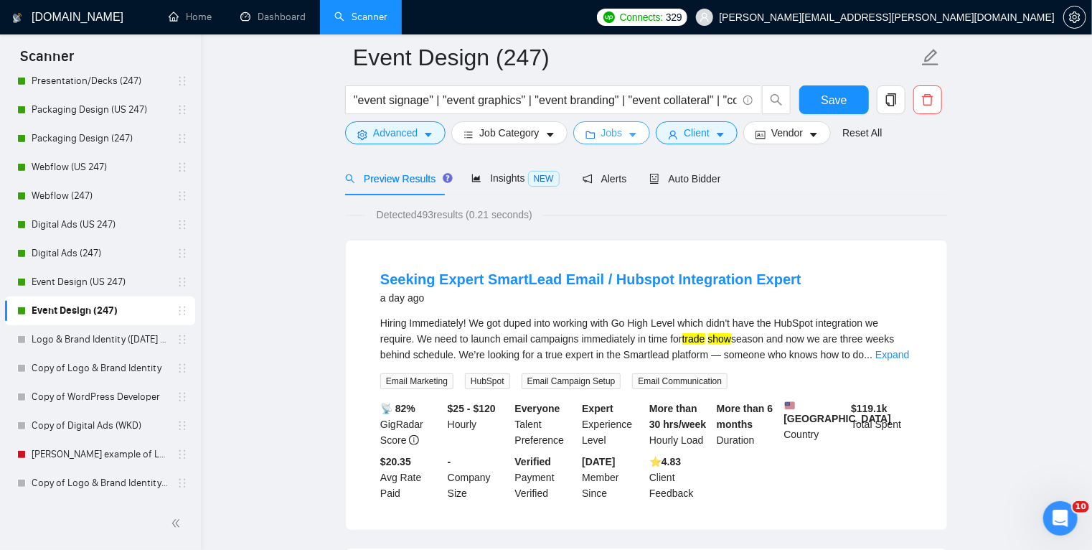
click at [629, 134] on icon "caret-down" at bounding box center [632, 135] width 7 height 4
